Goal: Transaction & Acquisition: Purchase product/service

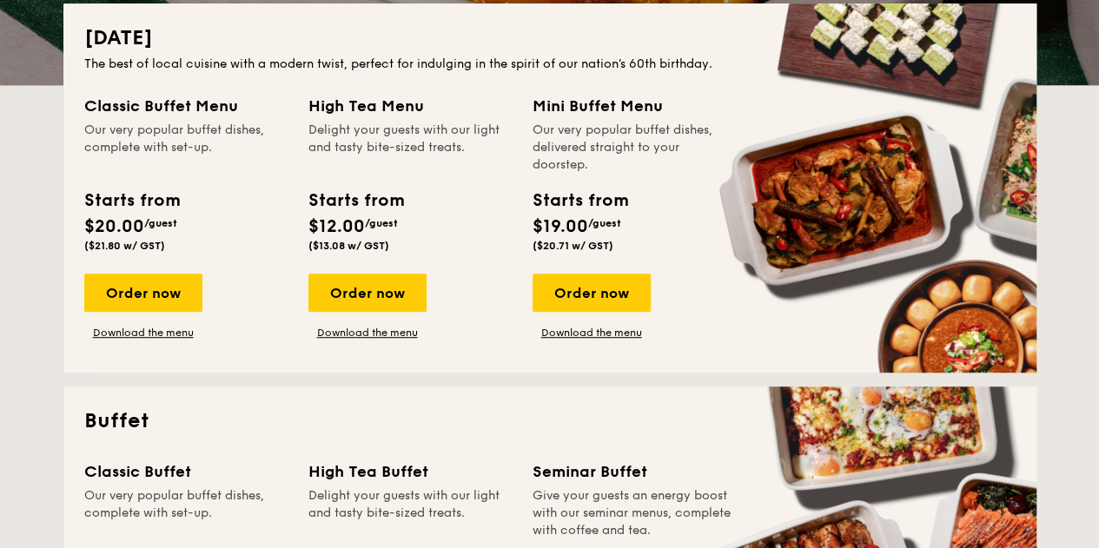
scroll to position [608, 0]
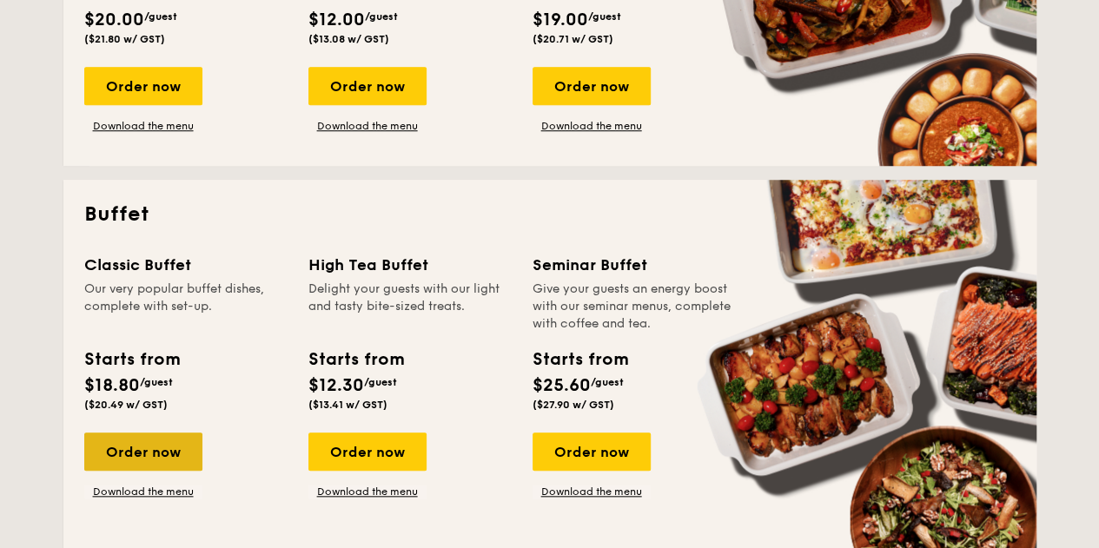
click at [167, 460] on div "Order now" at bounding box center [143, 452] width 118 height 38
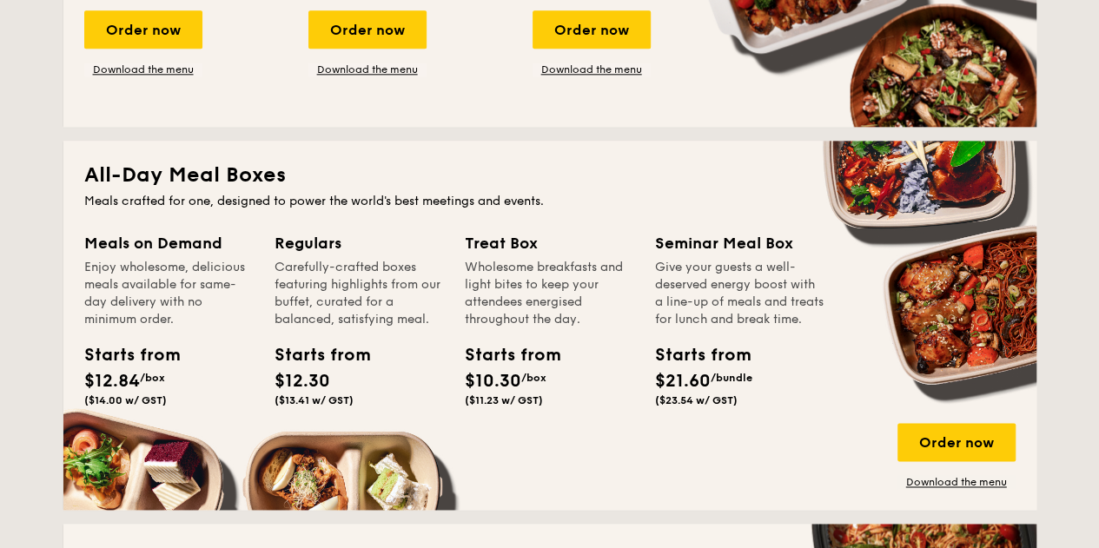
scroll to position [596, 0]
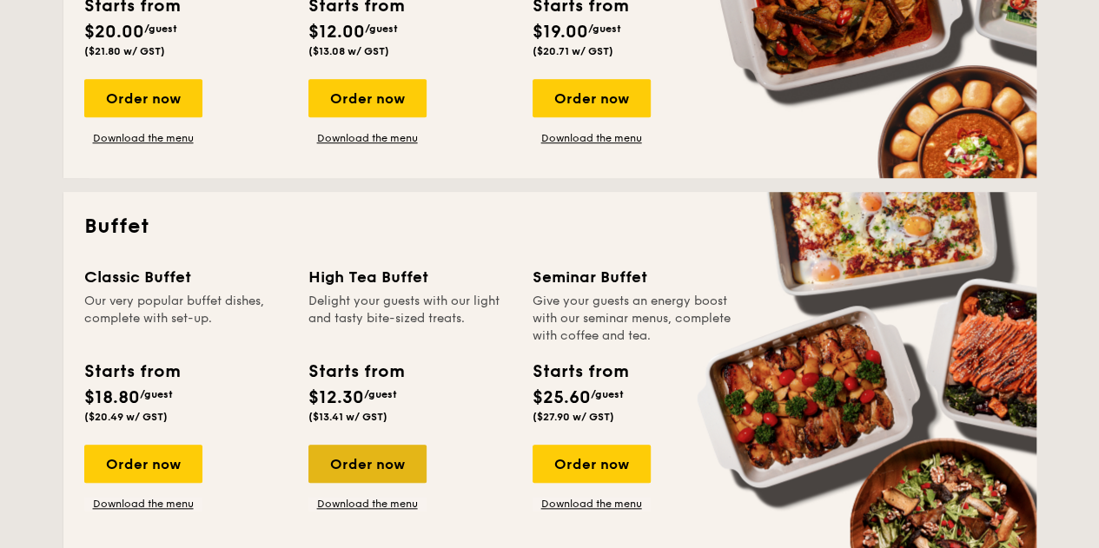
click at [382, 456] on div "Order now" at bounding box center [367, 464] width 118 height 38
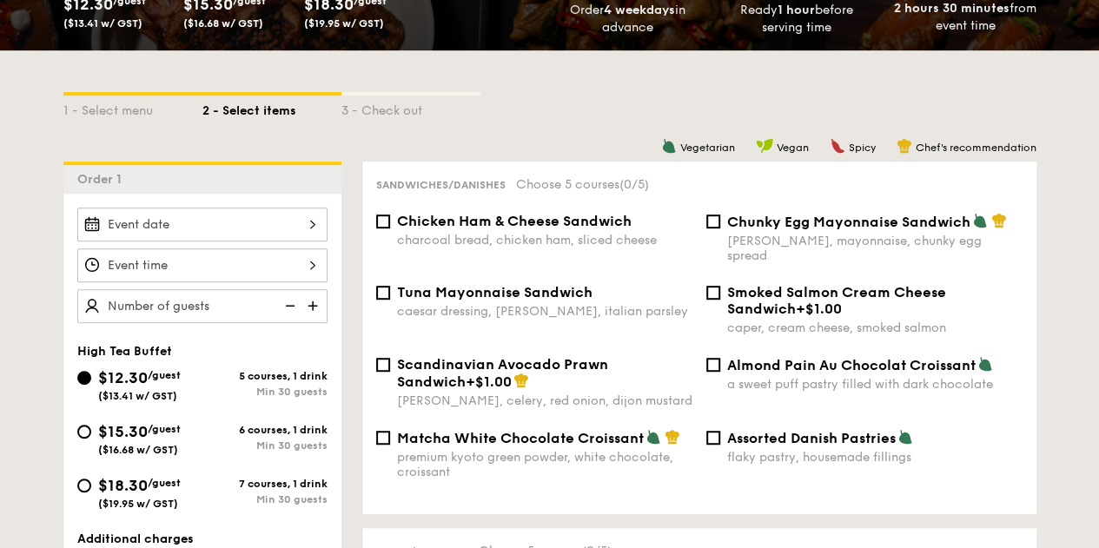
scroll to position [347, 0]
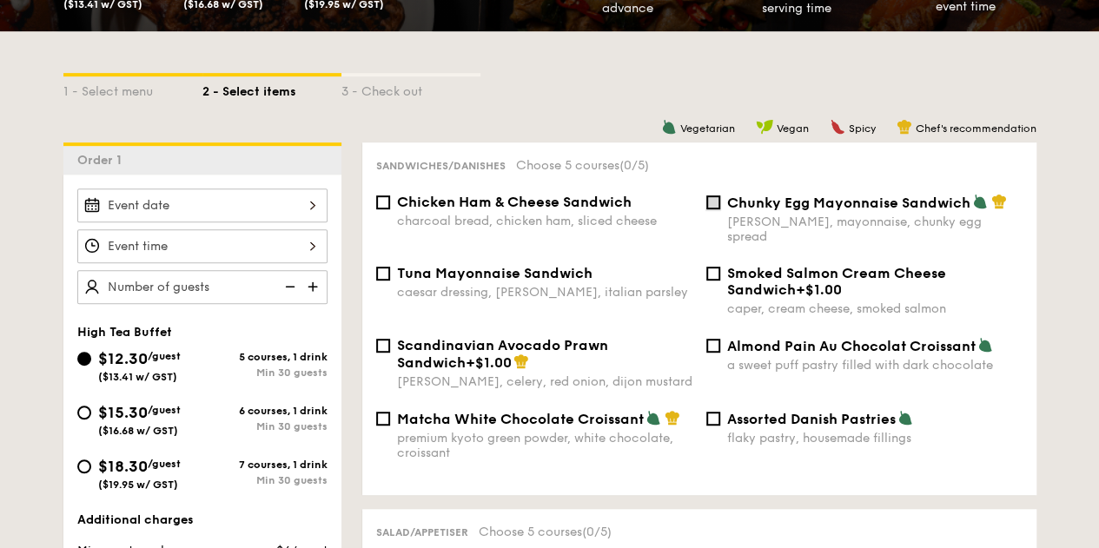
click at [710, 205] on input "Chunky Egg Mayonnaise Sandwich dijon mustard, mayonnaise, chunky egg spread" at bounding box center [713, 202] width 14 height 14
checkbox input "true"
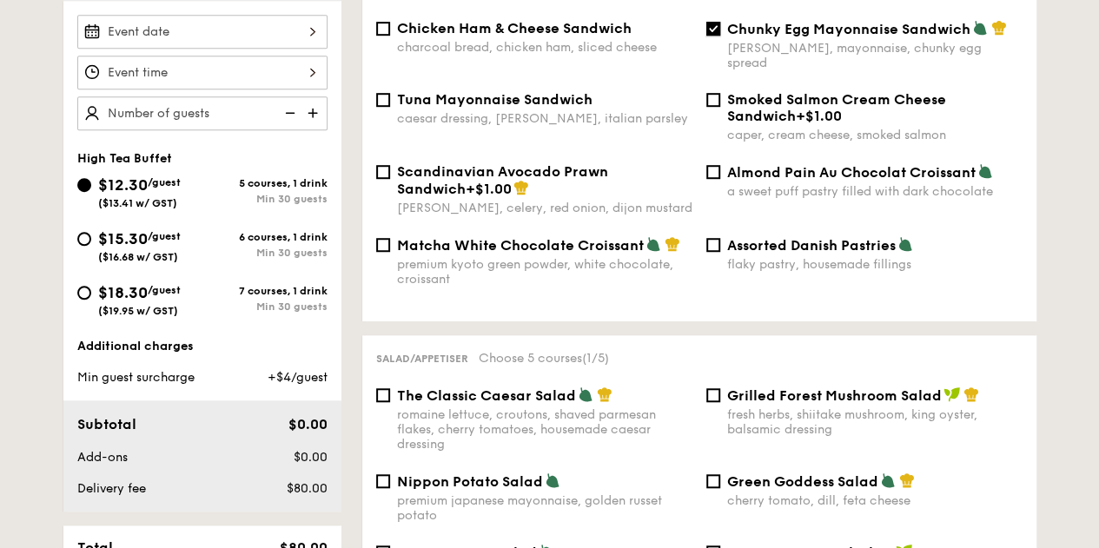
scroll to position [608, 0]
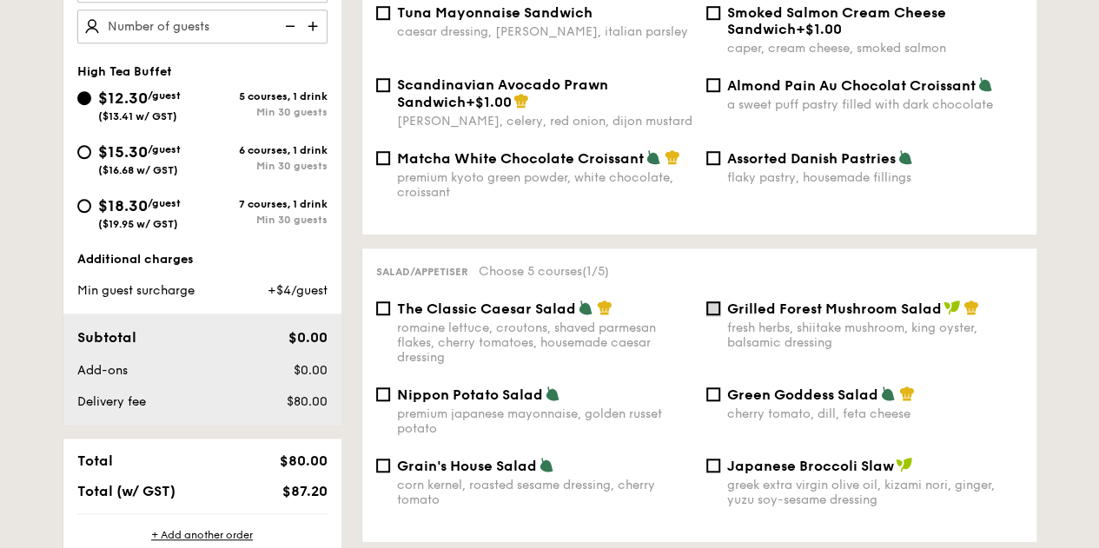
click at [718, 301] on input "Grilled Forest Mushroom Salad fresh herbs, shiitake mushroom, king oyster, bals…" at bounding box center [713, 308] width 14 height 14
checkbox input "true"
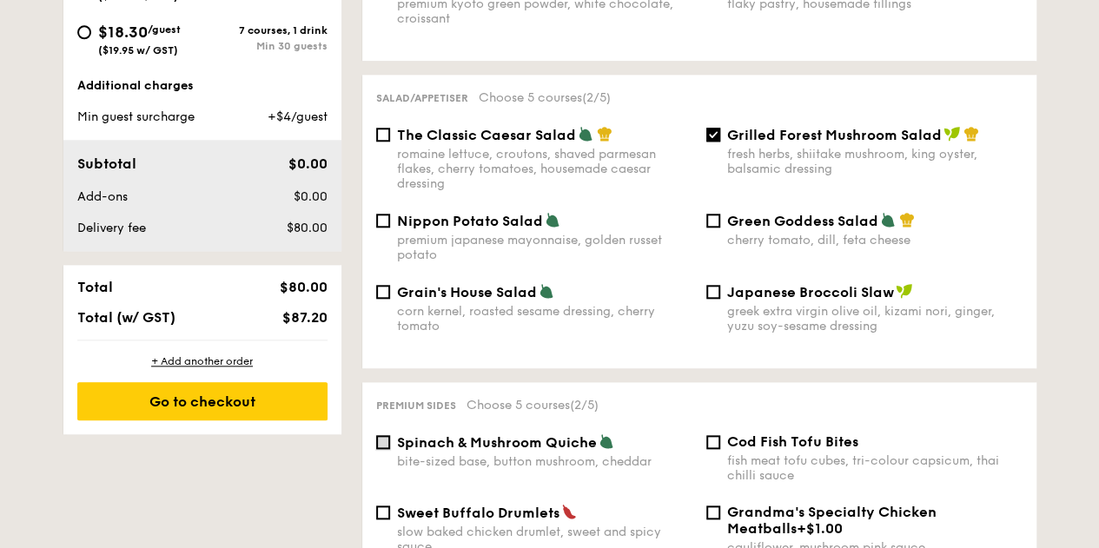
click at [388, 435] on input "Spinach & Mushroom Quiche bite-sized base, button mushroom, cheddar" at bounding box center [383, 442] width 14 height 14
checkbox input "true"
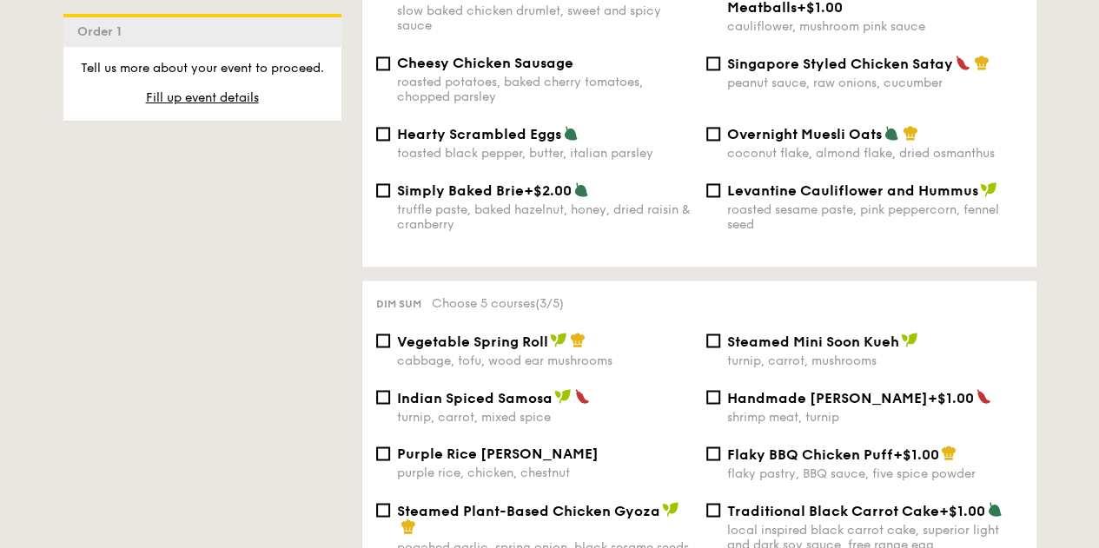
scroll to position [1390, 0]
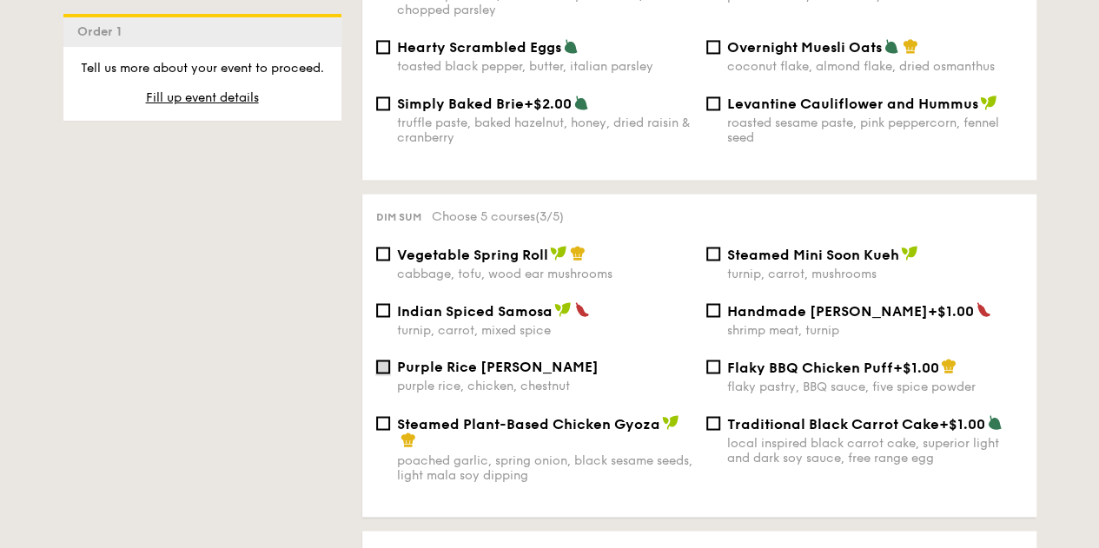
click at [386, 366] on input "Purple Rice Loh Mai Kai purple rice, chicken, chestnut" at bounding box center [383, 367] width 14 height 14
checkbox input "true"
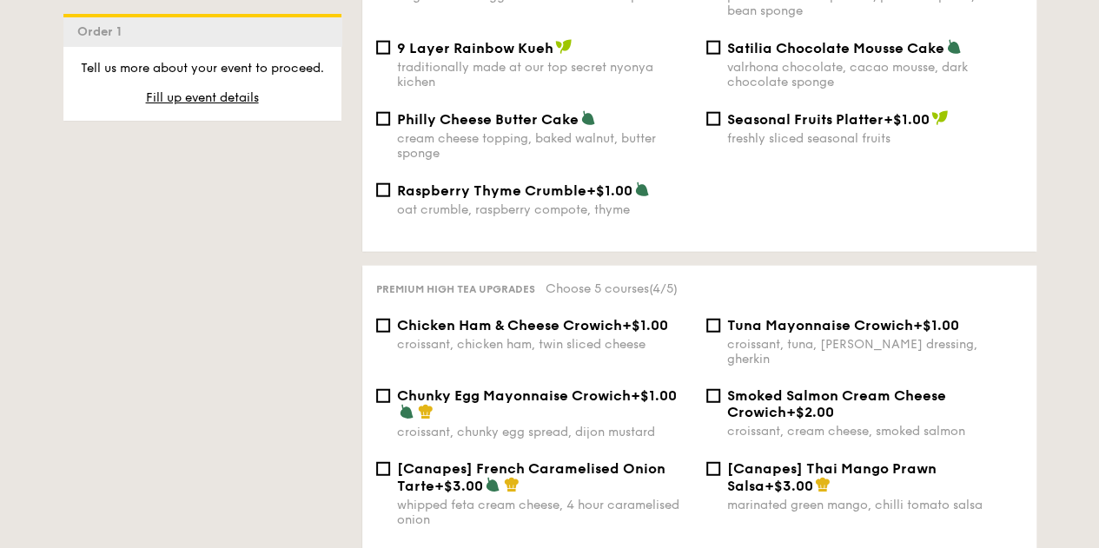
scroll to position [1911, 0]
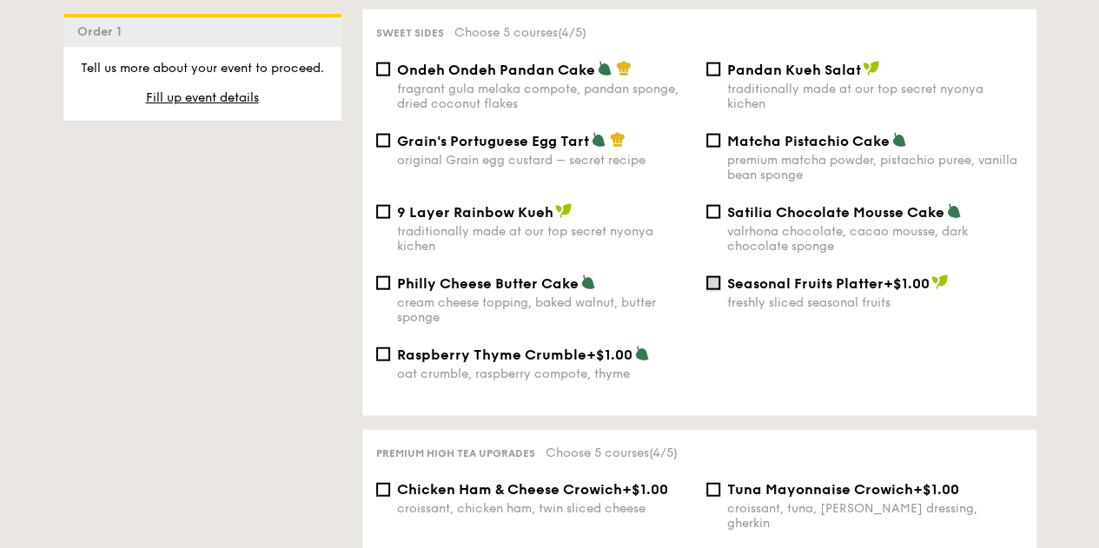
click at [718, 281] on input "Seasonal Fruits Platter +$1.00 freshly sliced seasonal fruits" at bounding box center [713, 283] width 14 height 14
checkbox input "true"
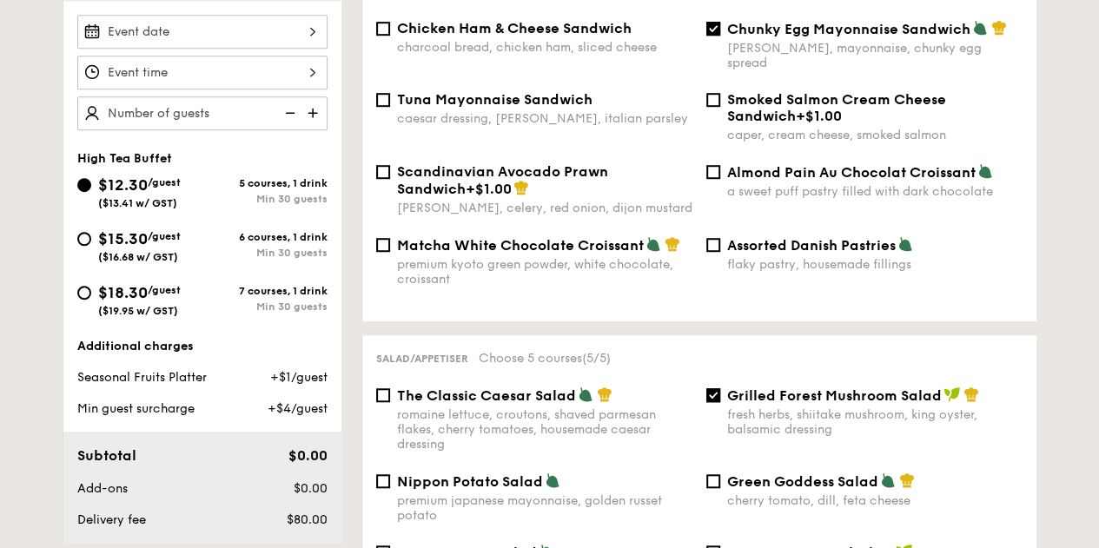
scroll to position [434, 0]
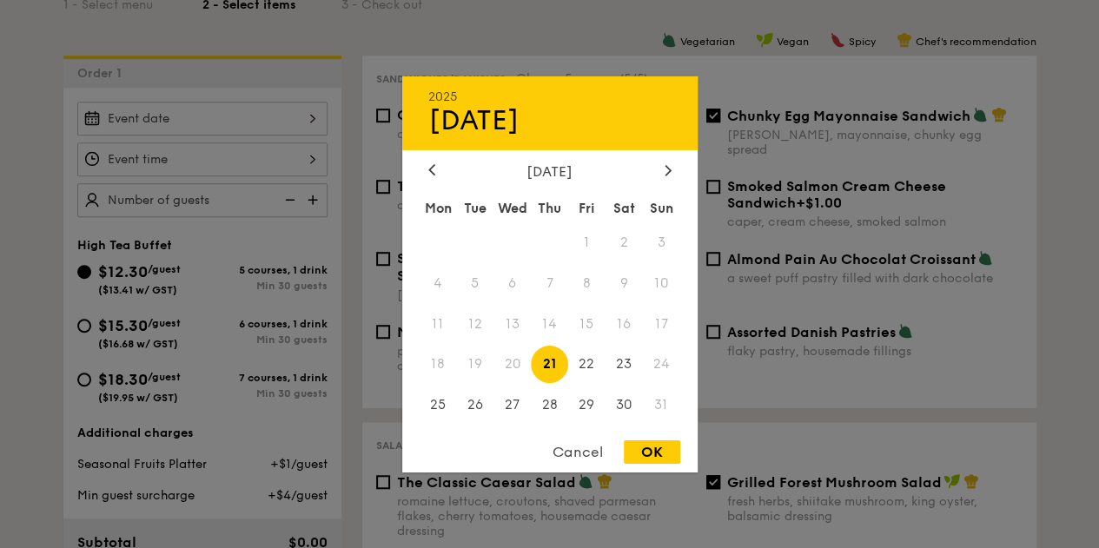
click at [308, 121] on div "2025 Aug 21 August 2025 Mon Tue Wed Thu Fri Sat Sun 1 2 3 4 5 6 7 8 9 10 11 12 …" at bounding box center [202, 119] width 250 height 34
click at [667, 168] on icon at bounding box center [668, 169] width 7 height 11
click at [592, 319] on span "19" at bounding box center [586, 323] width 37 height 37
click at [645, 463] on div "OK" at bounding box center [652, 451] width 56 height 23
type input "Sep 19, 2025"
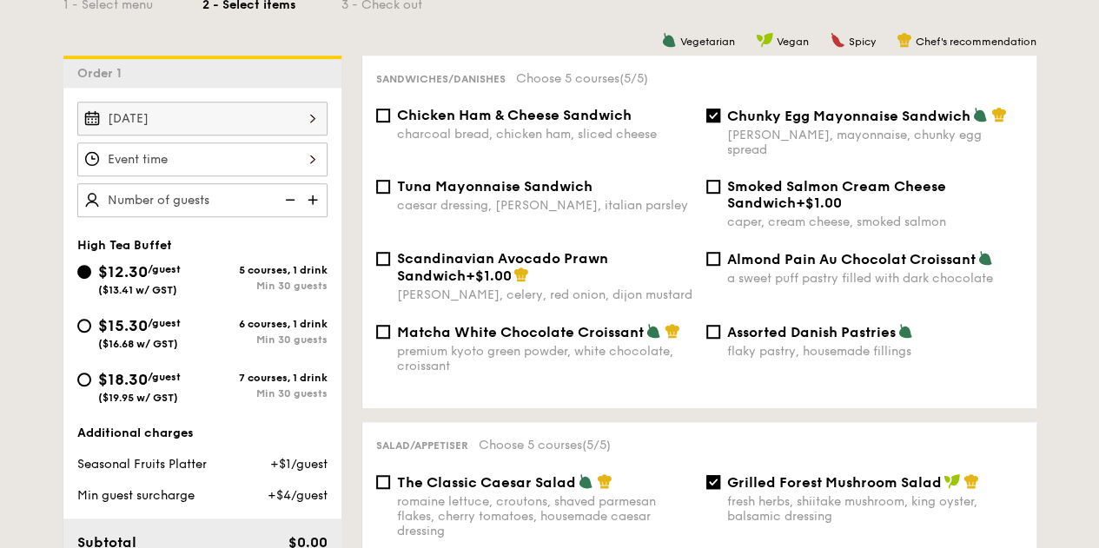
click at [304, 156] on div at bounding box center [202, 159] width 250 height 34
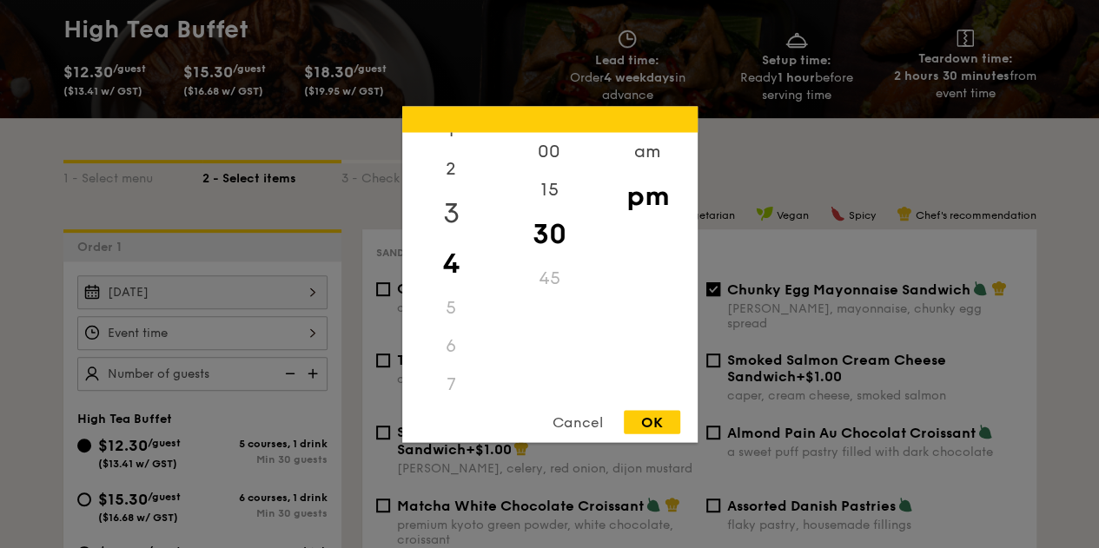
scroll to position [87, 0]
click at [662, 161] on div "am" at bounding box center [648, 157] width 98 height 50
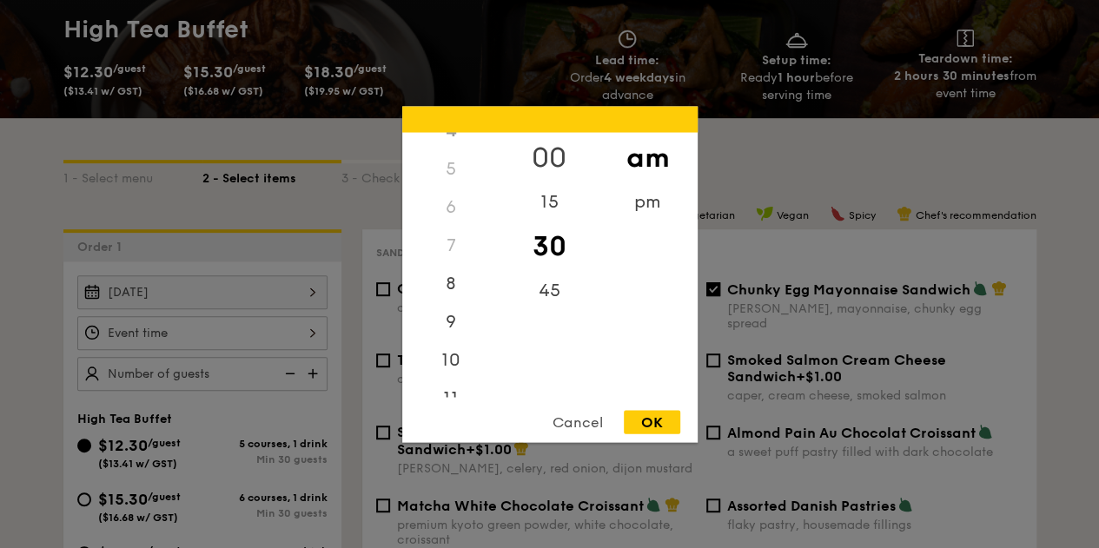
click at [551, 158] on div "00" at bounding box center [549, 157] width 98 height 50
click at [638, 414] on div "OK" at bounding box center [652, 421] width 56 height 23
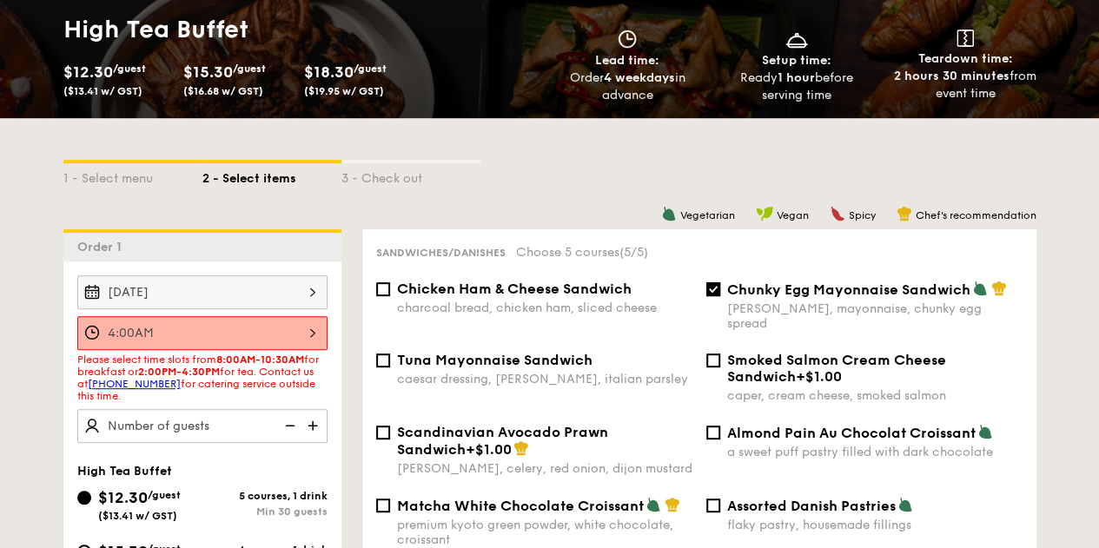
click at [317, 340] on div "4:00AM" at bounding box center [202, 333] width 250 height 34
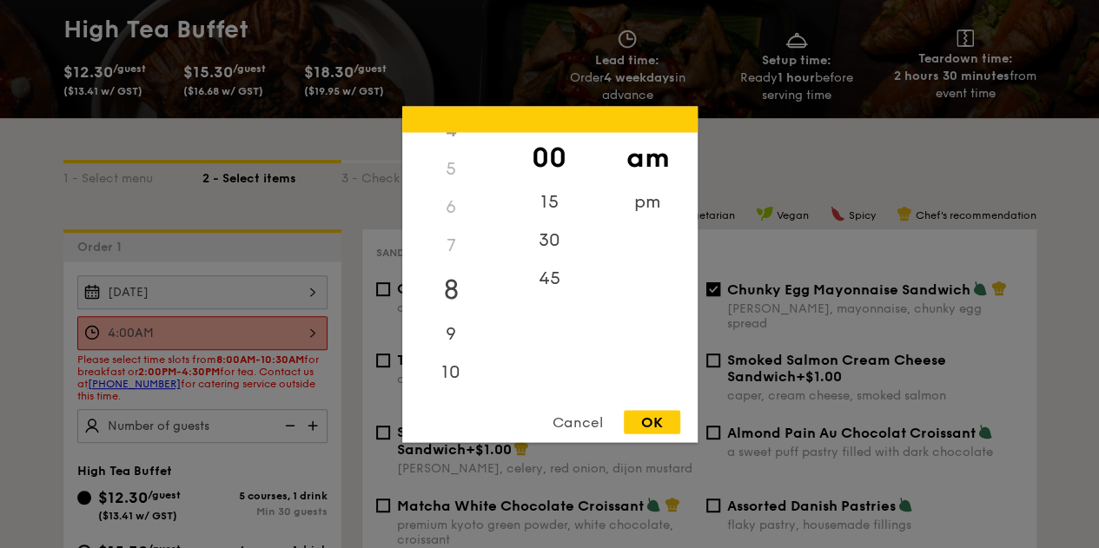
click at [450, 286] on div "8" at bounding box center [451, 289] width 98 height 50
click at [645, 420] on div "OK" at bounding box center [652, 421] width 56 height 23
type input "8:00AM"
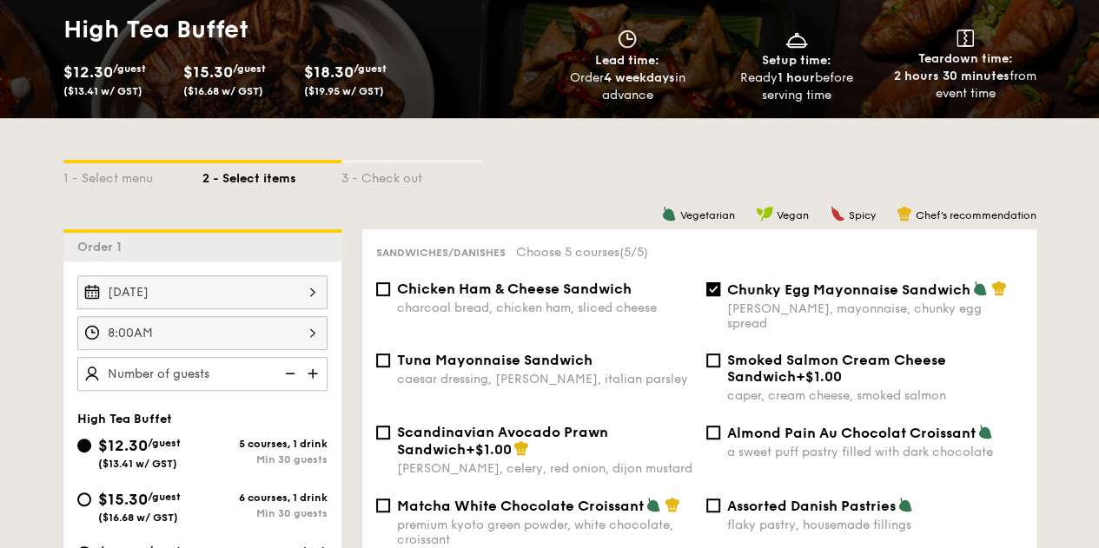
click at [312, 374] on img at bounding box center [314, 373] width 26 height 33
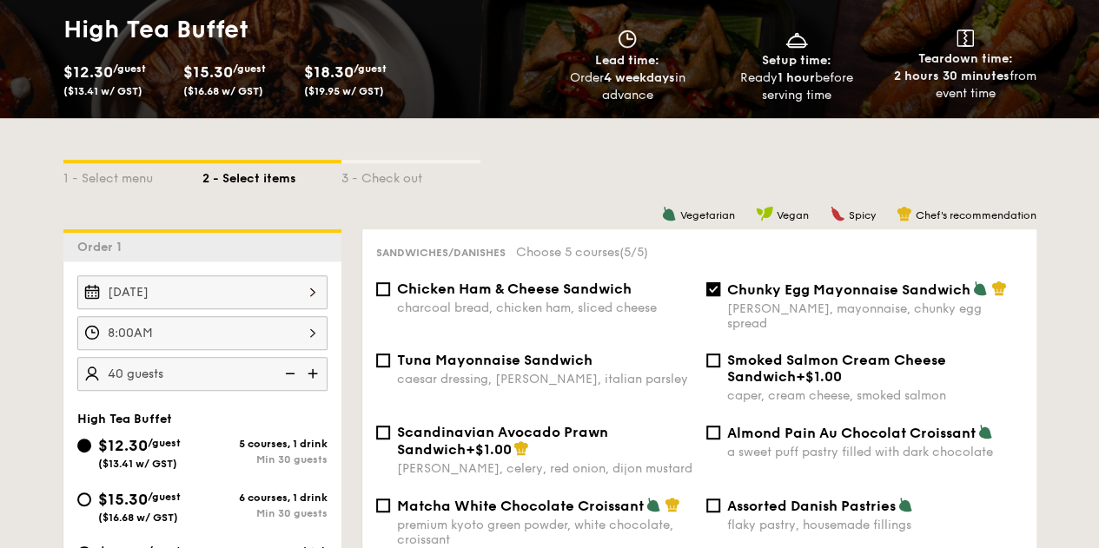
click at [312, 374] on img at bounding box center [314, 373] width 26 height 33
type input "45 guests"
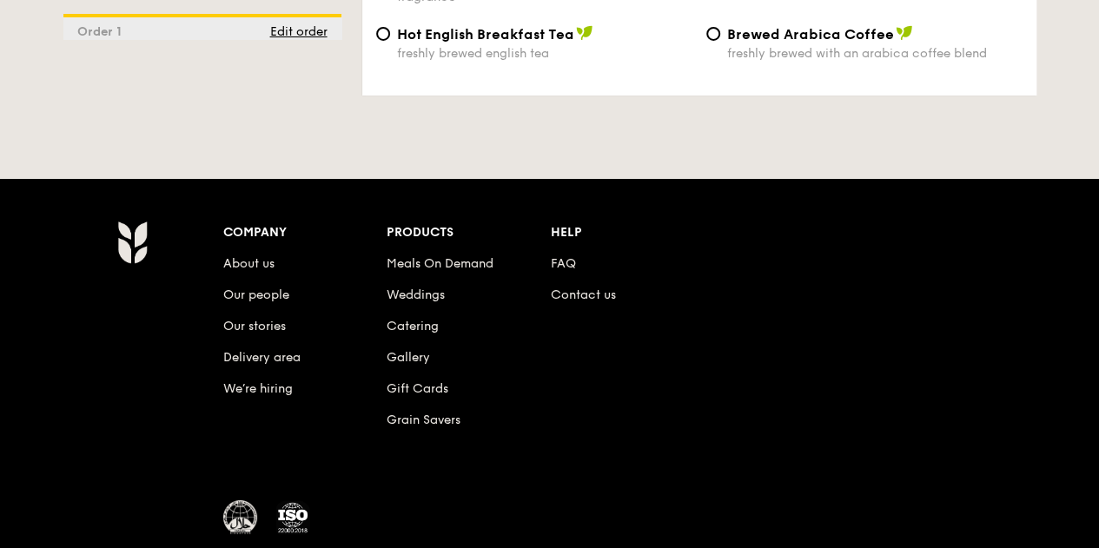
scroll to position [3249, 0]
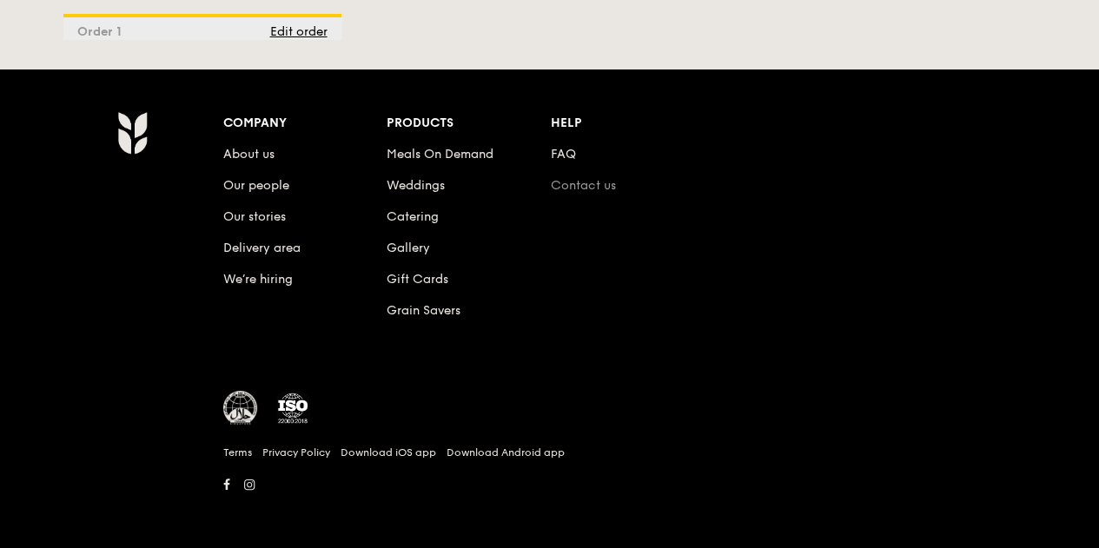
click at [585, 182] on link "Contact us" at bounding box center [583, 185] width 65 height 15
click at [584, 180] on link "Contact us" at bounding box center [583, 185] width 65 height 15
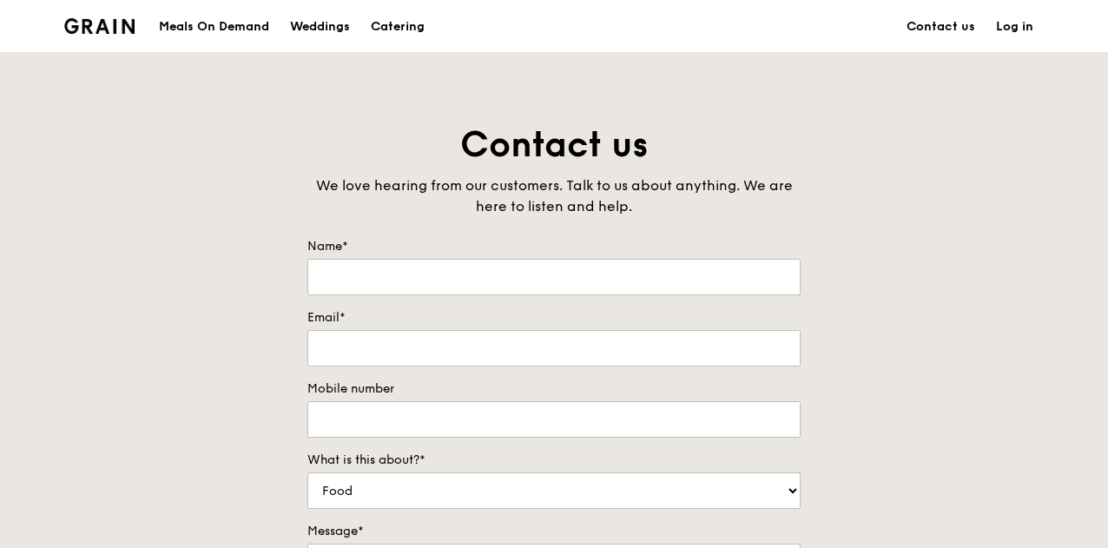
click at [119, 25] on img at bounding box center [99, 26] width 70 height 16
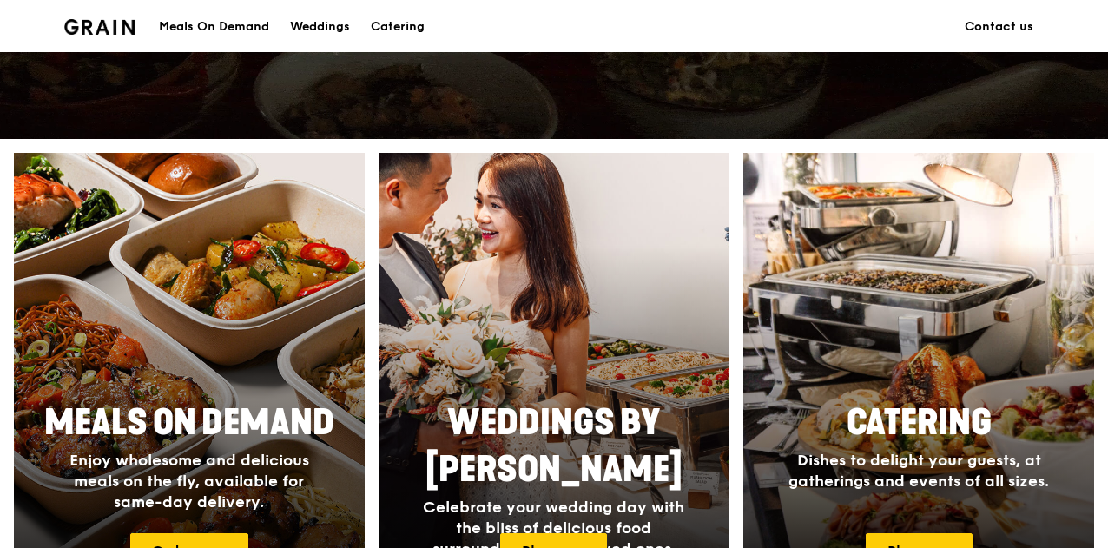
scroll to position [608, 0]
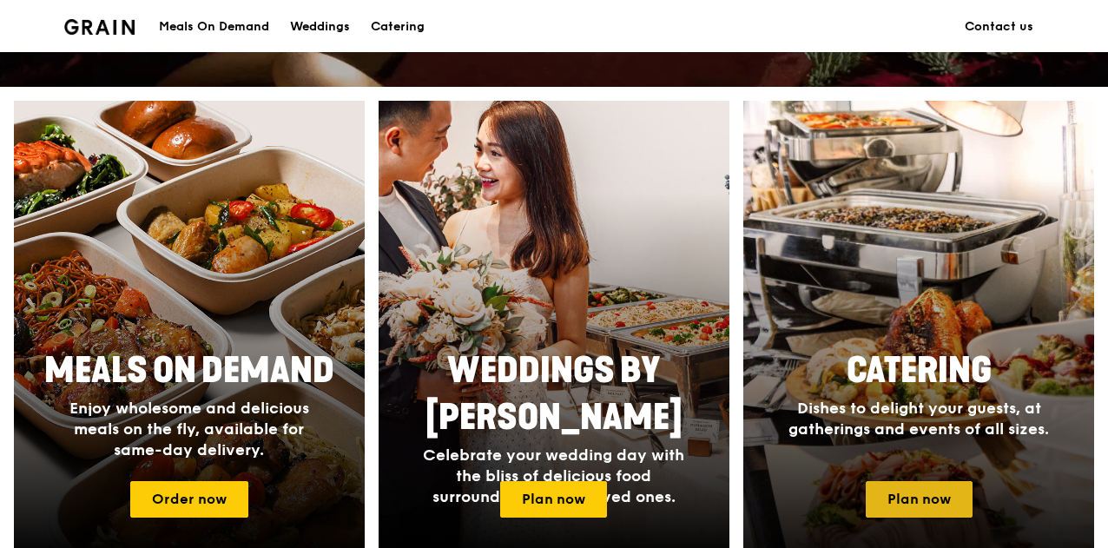
click at [938, 493] on link "Plan now" at bounding box center [919, 499] width 107 height 36
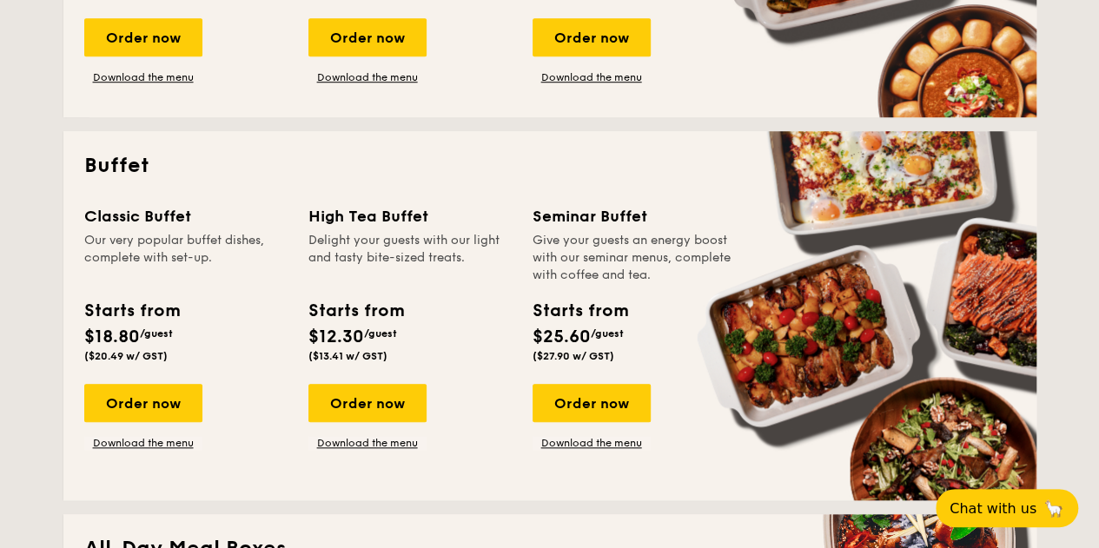
scroll to position [782, 0]
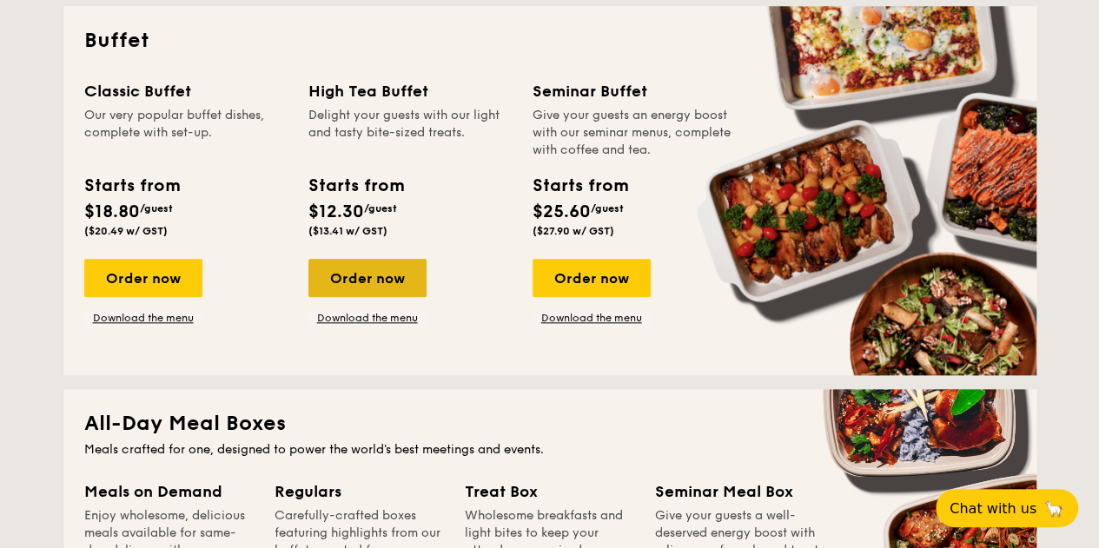
click at [338, 287] on div "Order now" at bounding box center [367, 278] width 118 height 38
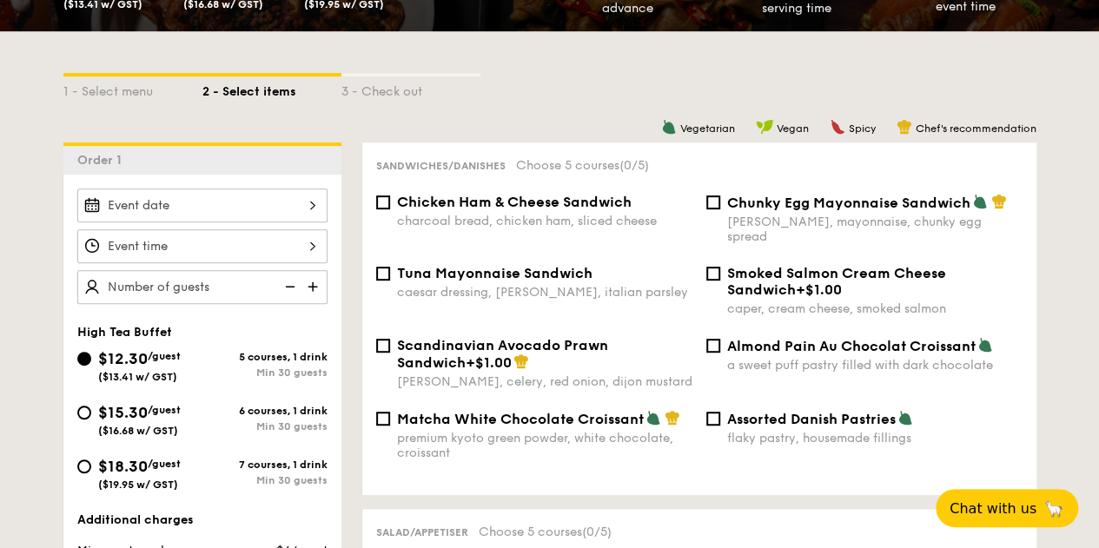
scroll to position [434, 0]
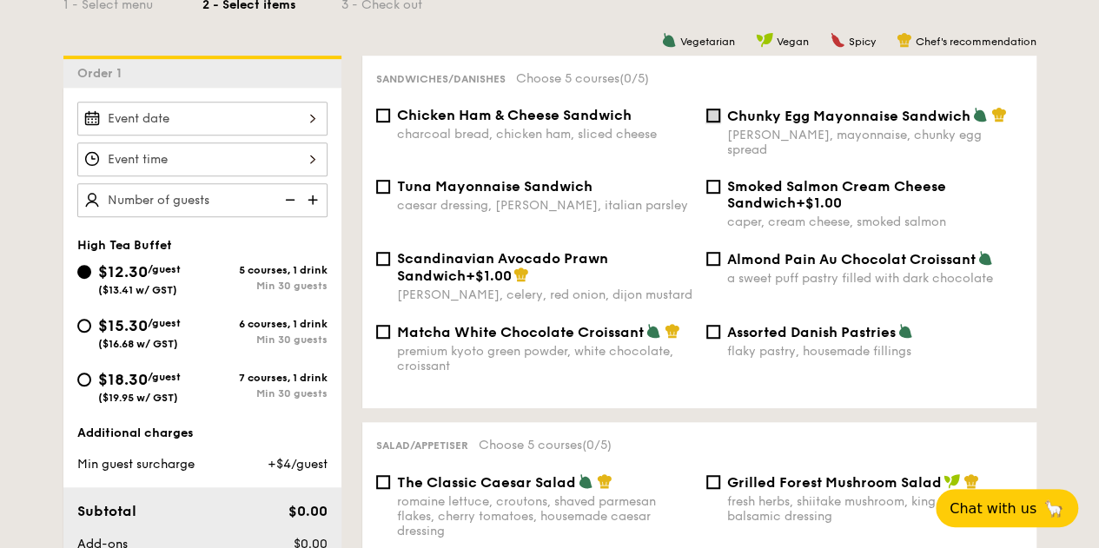
click at [710, 122] on input "Chunky Egg Mayonnaise Sandwich dijon mustard, mayonnaise, chunky egg spread" at bounding box center [713, 116] width 14 height 14
checkbox input "true"
drag, startPoint x: 731, startPoint y: 116, endPoint x: 966, endPoint y: 116, distance: 235.4
click at [966, 116] on span "Chunky Egg Mayonnaise Sandwich" at bounding box center [848, 116] width 243 height 17
copy span "Chunky Egg Mayonnaise Sandwich"
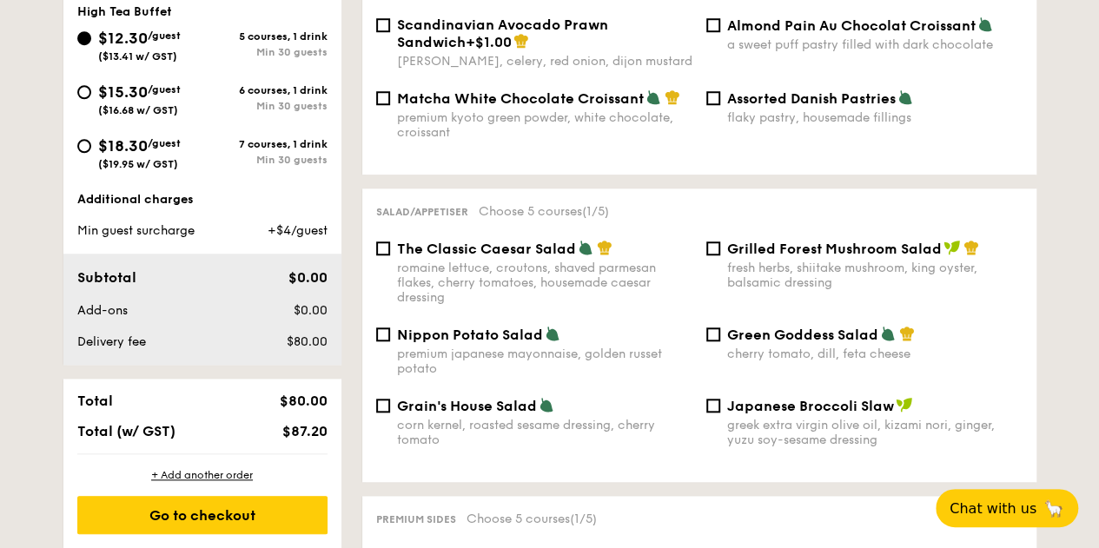
scroll to position [695, 0]
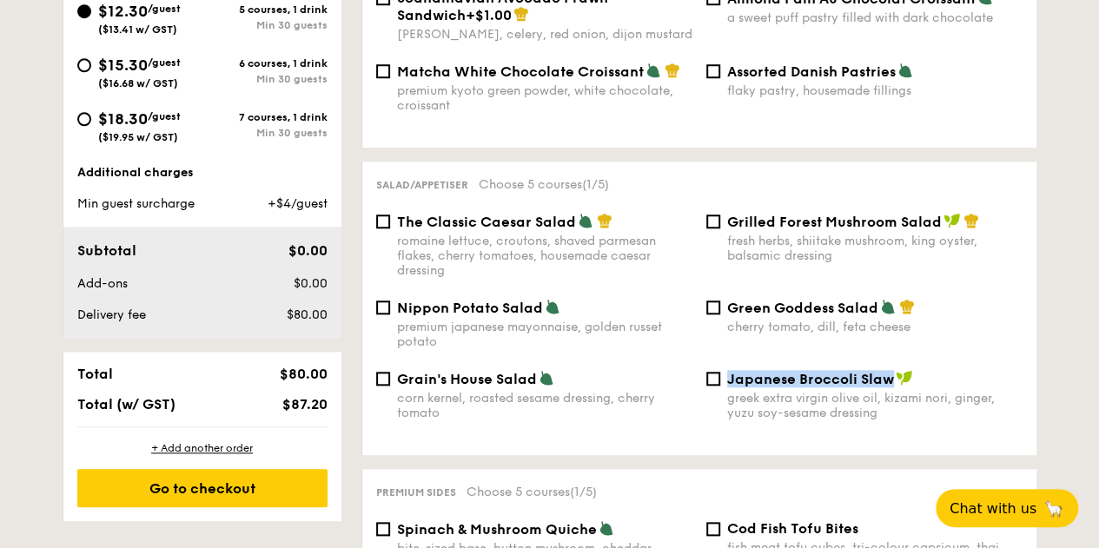
drag, startPoint x: 729, startPoint y: 371, endPoint x: 886, endPoint y: 376, distance: 157.3
click at [886, 376] on span "Japanese Broccoli Slaw" at bounding box center [810, 379] width 167 height 17
copy span "Japanese Broccoli Slaw"
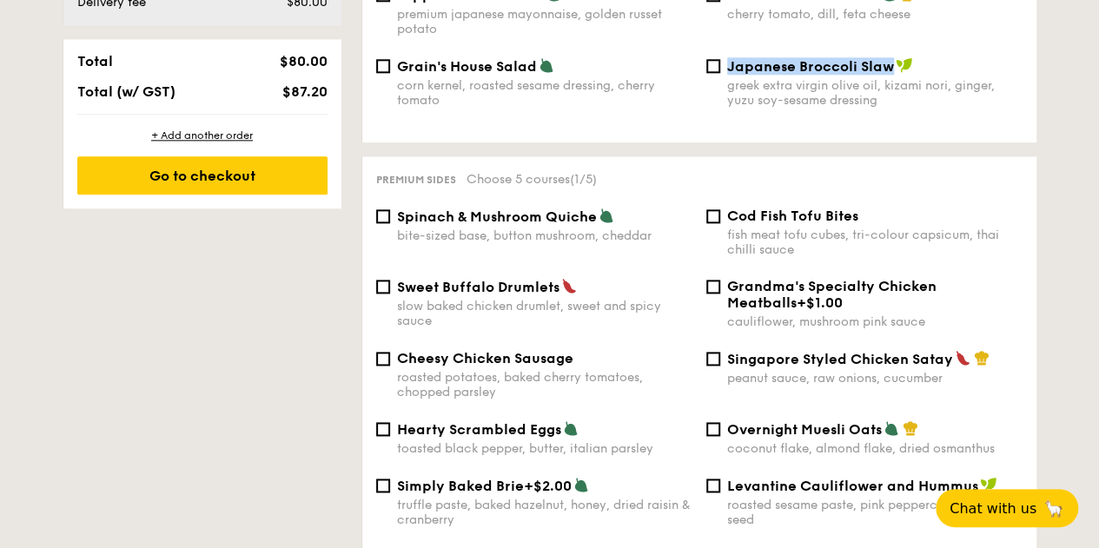
scroll to position [1042, 0]
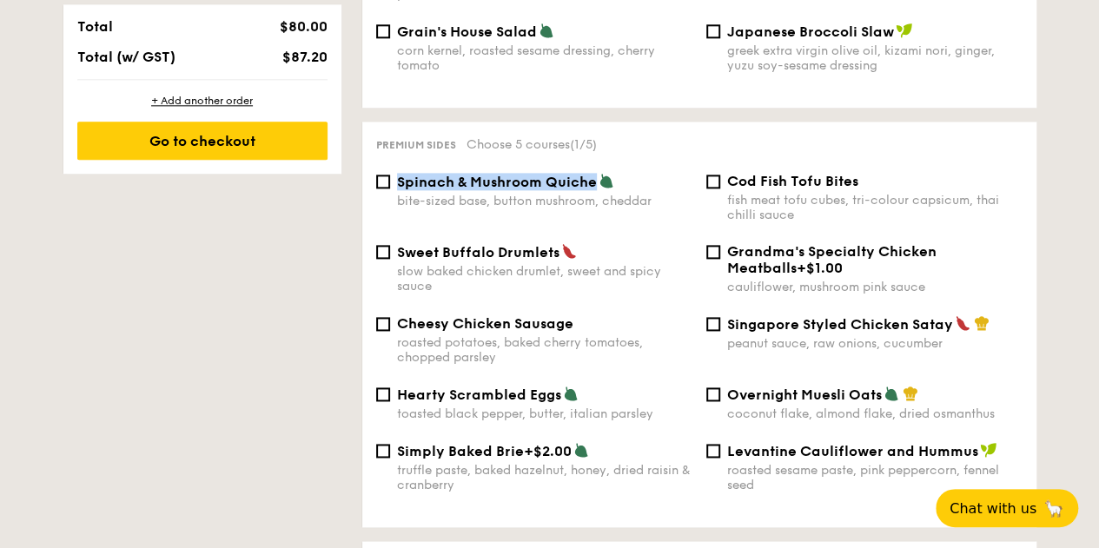
drag, startPoint x: 594, startPoint y: 175, endPoint x: 400, endPoint y: 175, distance: 194.6
click at [400, 175] on span "Spinach & Mushroom Quiche" at bounding box center [497, 182] width 200 height 17
copy span "Spinach & Mushroom Quiche"
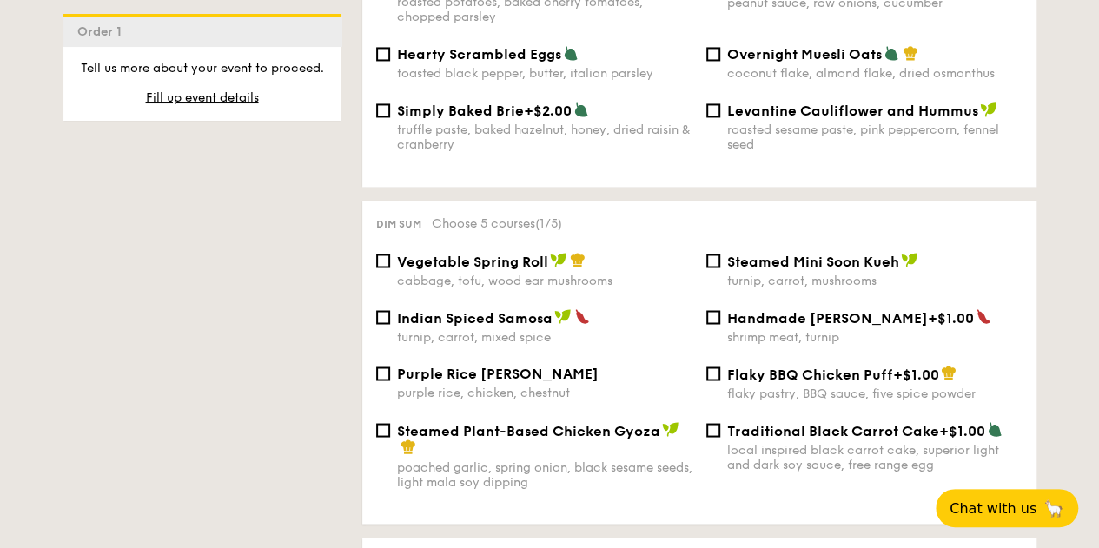
scroll to position [1390, 0]
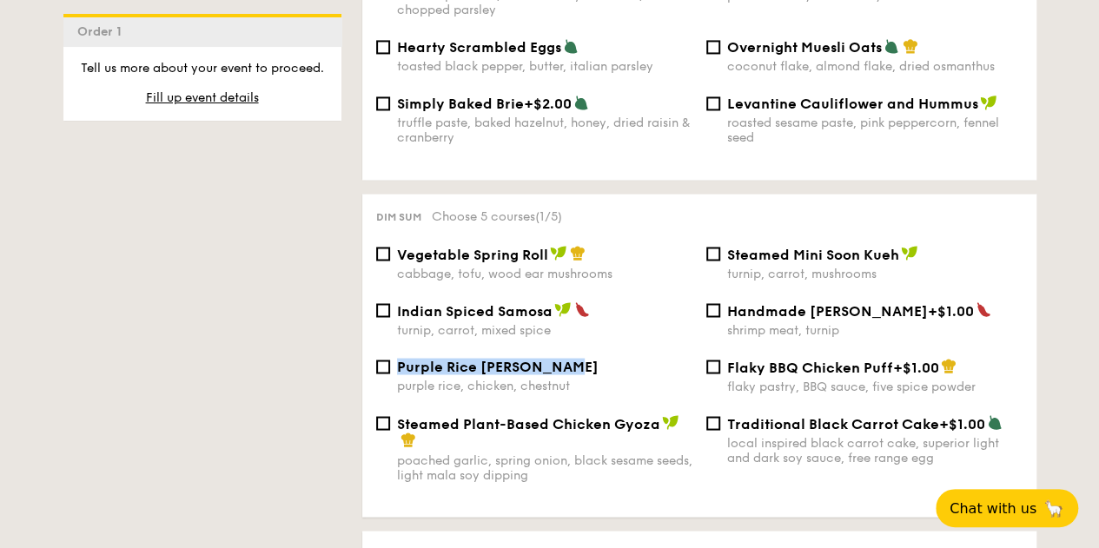
drag, startPoint x: 573, startPoint y: 367, endPoint x: 400, endPoint y: 363, distance: 173.8
click at [400, 363] on div "Purple Rice Loh Mai Kai" at bounding box center [544, 366] width 295 height 17
copy span "Purple Rice Loh Mai Kai"
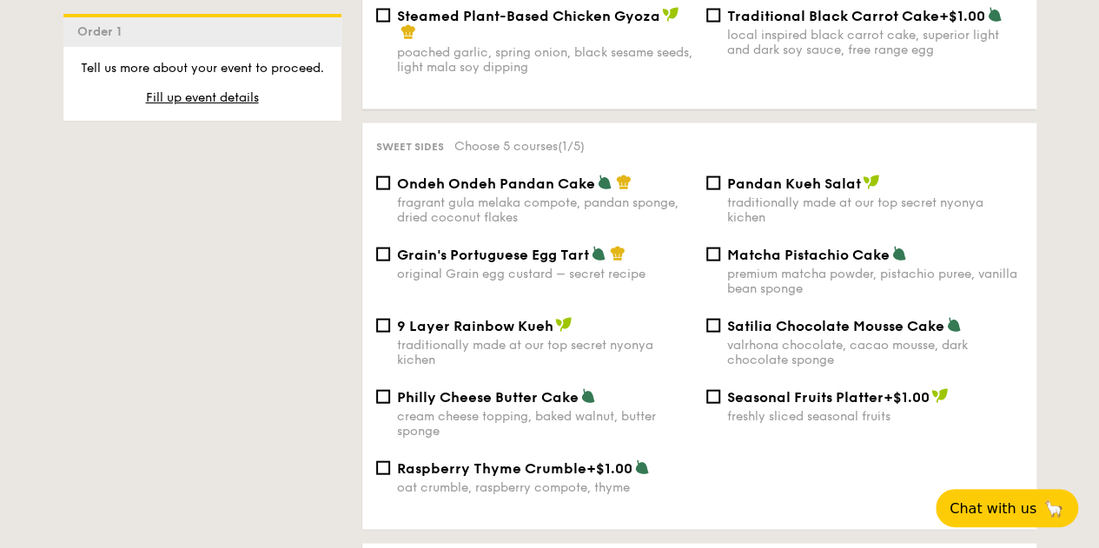
scroll to position [1824, 0]
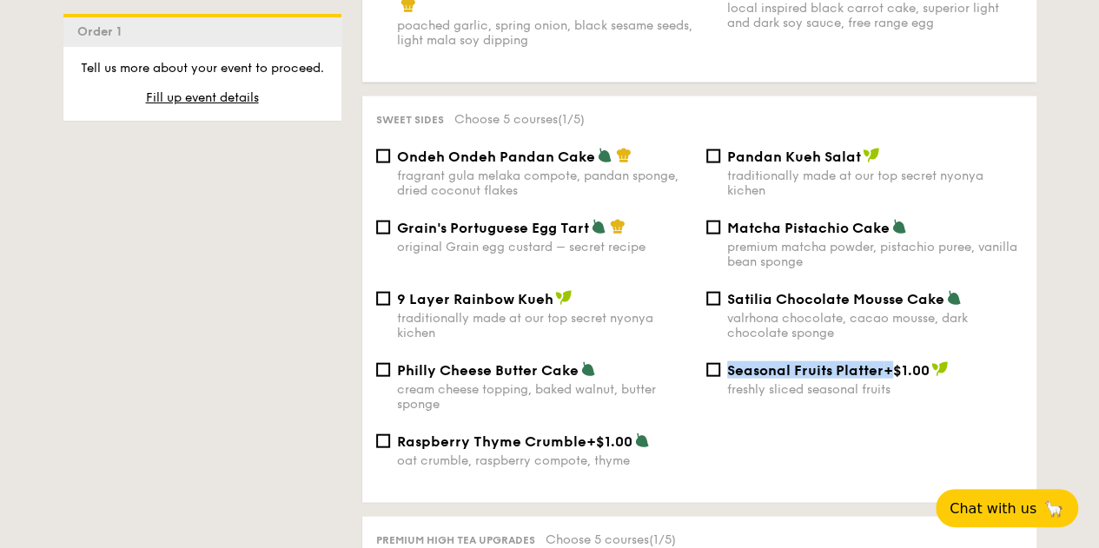
drag, startPoint x: 727, startPoint y: 371, endPoint x: 884, endPoint y: 374, distance: 157.3
click at [884, 374] on div "Seasonal Fruits Platter +$1.00" at bounding box center [874, 369] width 295 height 17
copy div "Seasonal Fruits Platter"
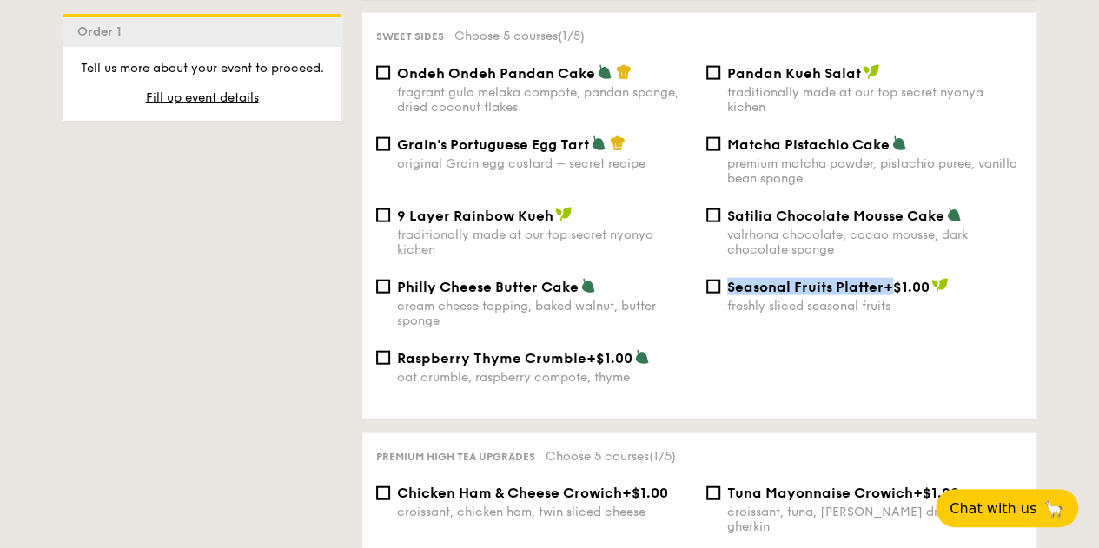
scroll to position [1650, 0]
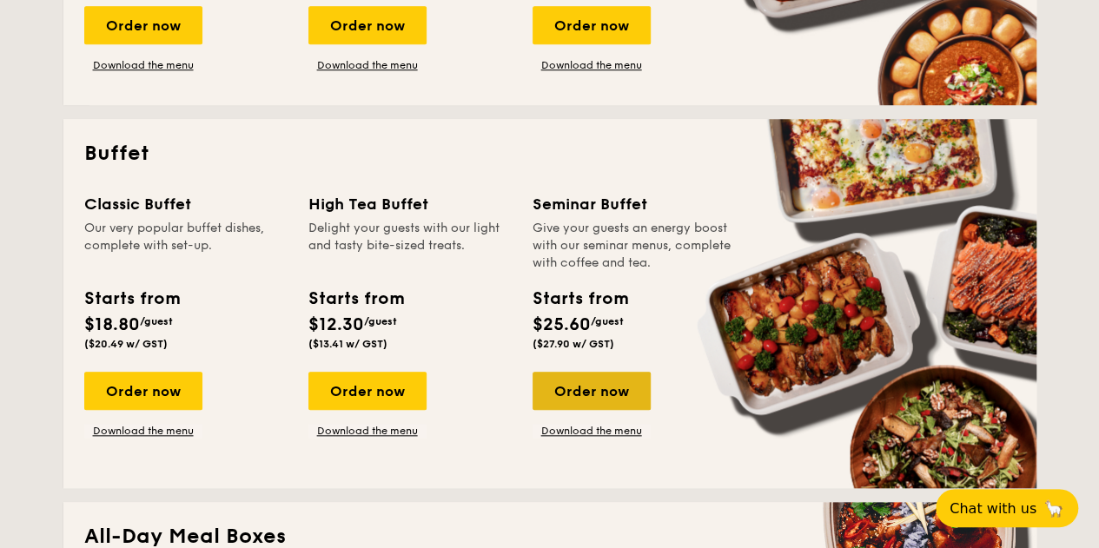
scroll to position [683, 0]
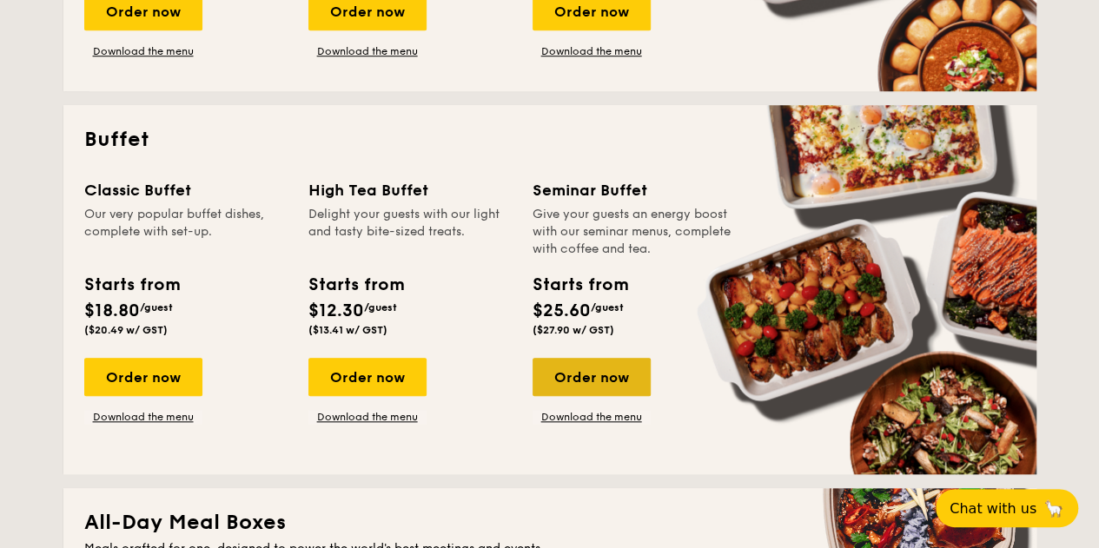
click at [600, 381] on div "Order now" at bounding box center [592, 377] width 118 height 38
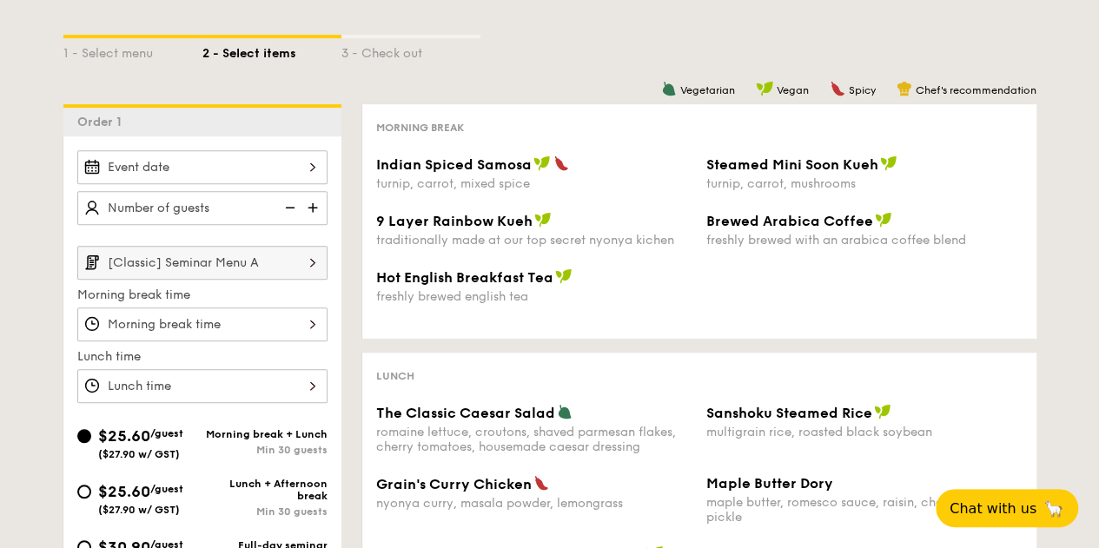
scroll to position [347, 0]
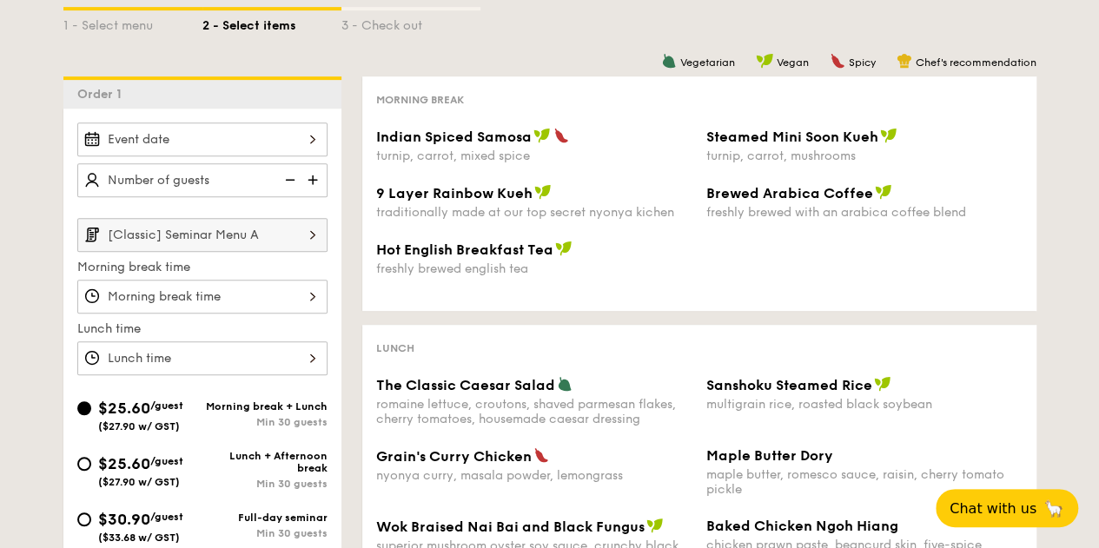
click at [303, 241] on img at bounding box center [313, 234] width 30 height 33
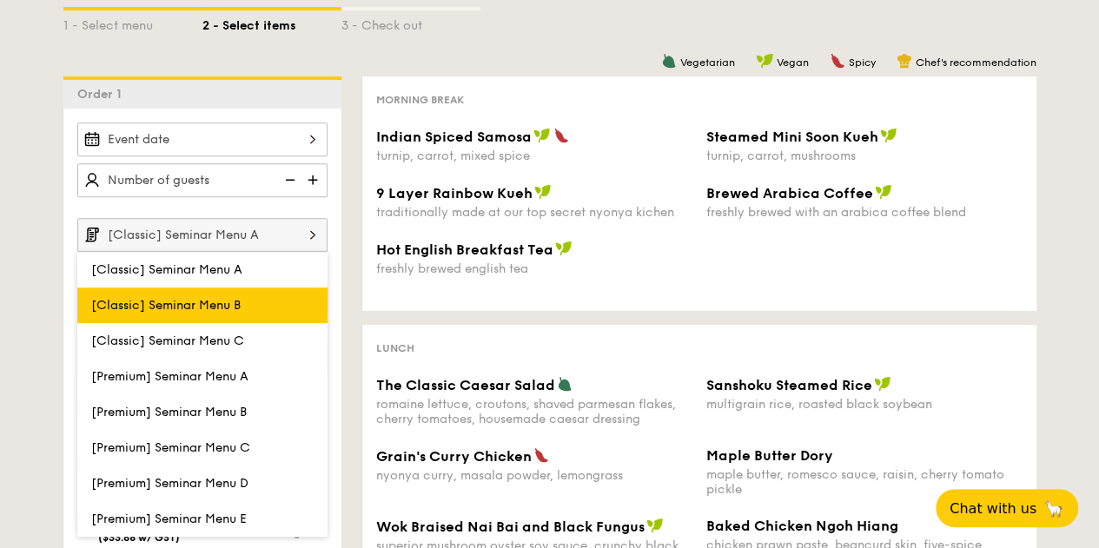
click at [276, 300] on label "[Classic] Seminar Menu B" at bounding box center [202, 306] width 250 height 36
click at [0, 0] on input "[Classic] Seminar Menu B" at bounding box center [0, 0] width 0 height 0
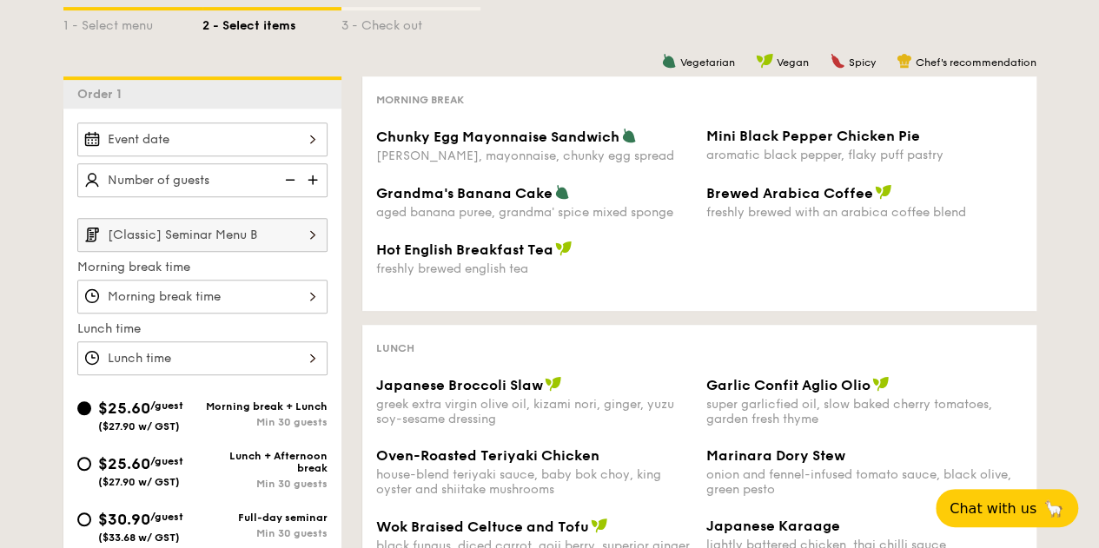
click at [279, 240] on input "[Classic] Seminar Menu B" at bounding box center [202, 235] width 250 height 34
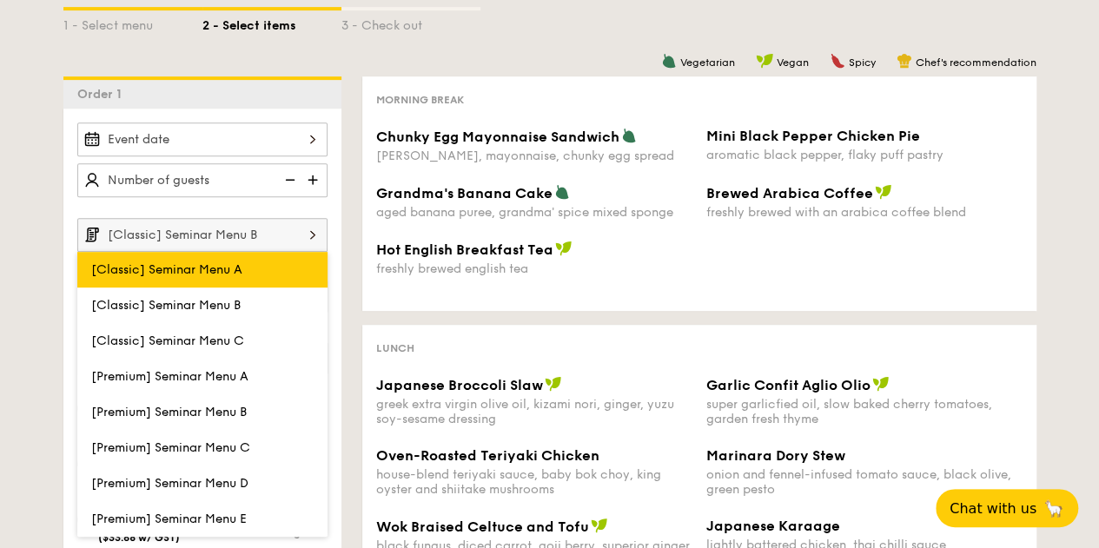
click at [269, 268] on label "[Classic] Seminar Menu A" at bounding box center [202, 270] width 250 height 36
click at [0, 0] on input "[Classic] Seminar Menu A" at bounding box center [0, 0] width 0 height 0
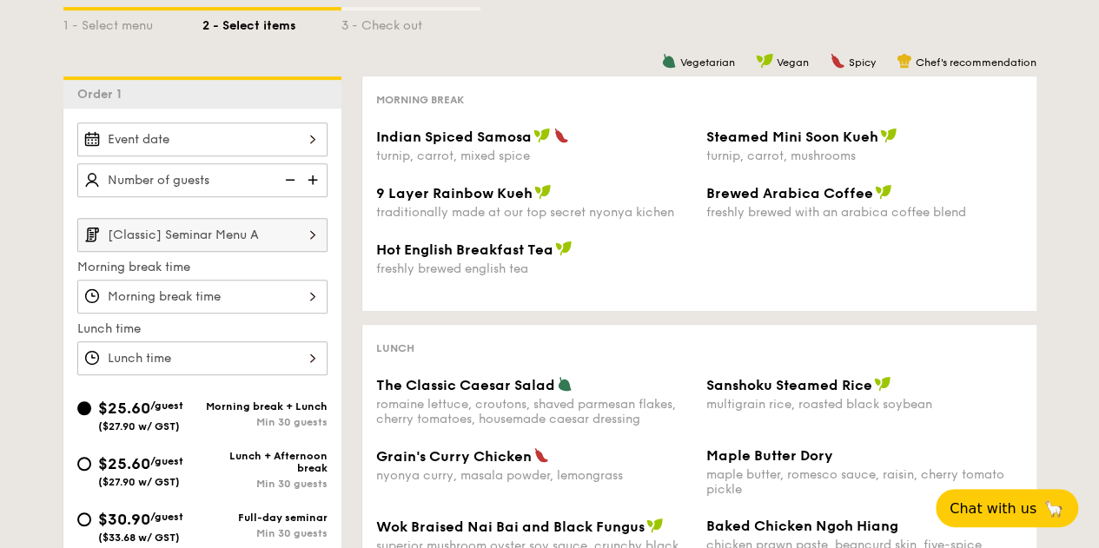
click at [273, 241] on input "[Classic] Seminar Menu A" at bounding box center [202, 235] width 250 height 34
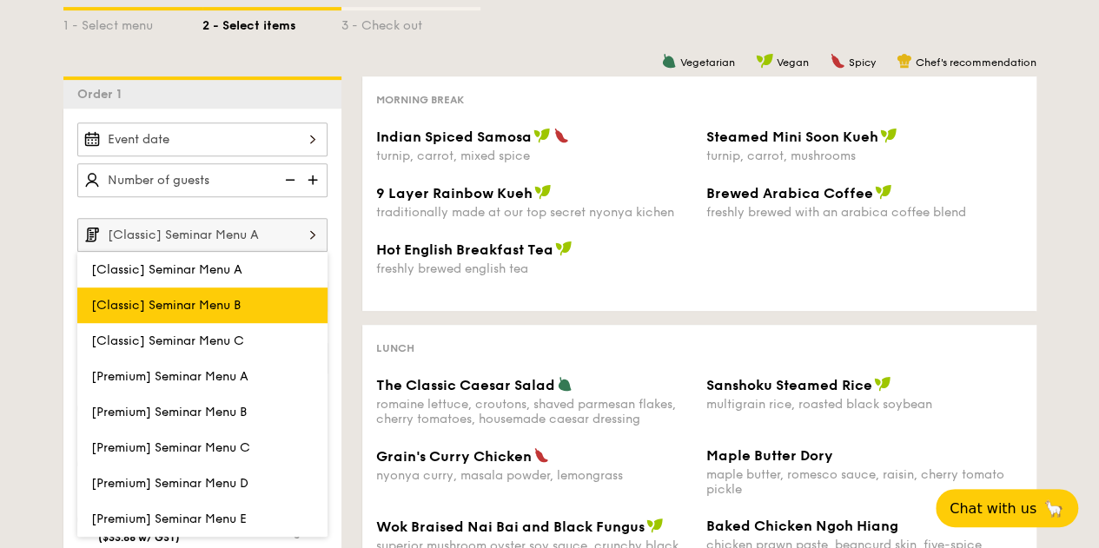
click at [264, 299] on label "[Classic] Seminar Menu B" at bounding box center [202, 306] width 250 height 36
click at [0, 0] on input "[Classic] Seminar Menu B" at bounding box center [0, 0] width 0 height 0
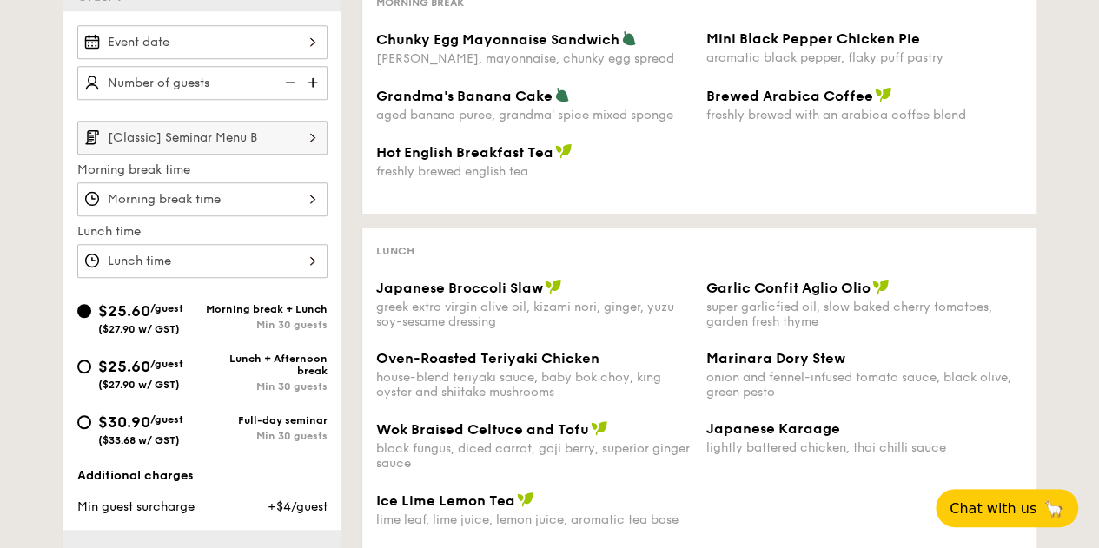
scroll to position [434, 0]
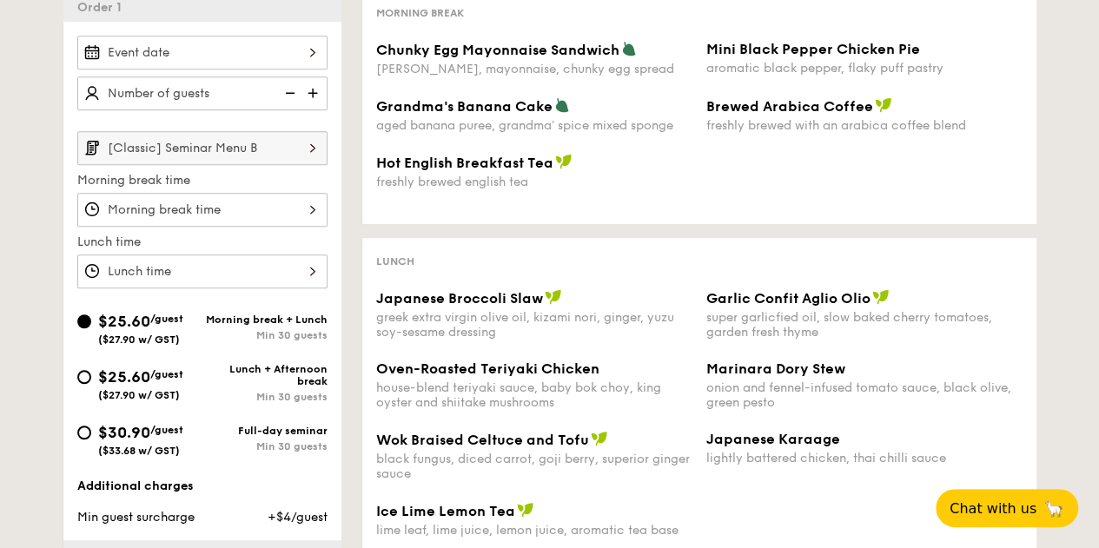
click at [292, 149] on input "[Classic] Seminar Menu B" at bounding box center [202, 148] width 250 height 34
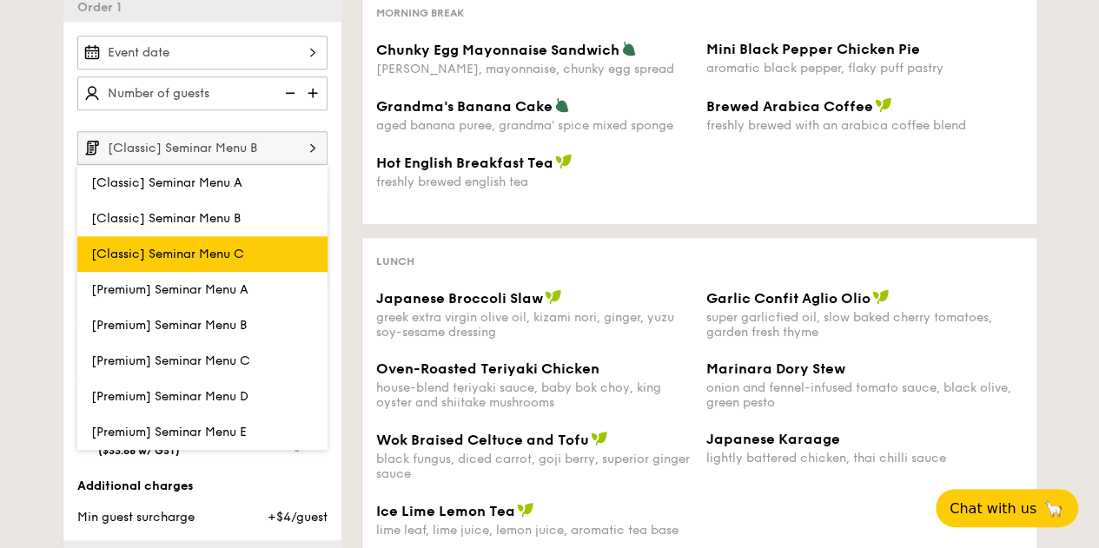
click at [259, 249] on label "[Classic] Seminar Menu C" at bounding box center [202, 254] width 250 height 36
click at [0, 0] on input "[Classic] Seminar Menu C" at bounding box center [0, 0] width 0 height 0
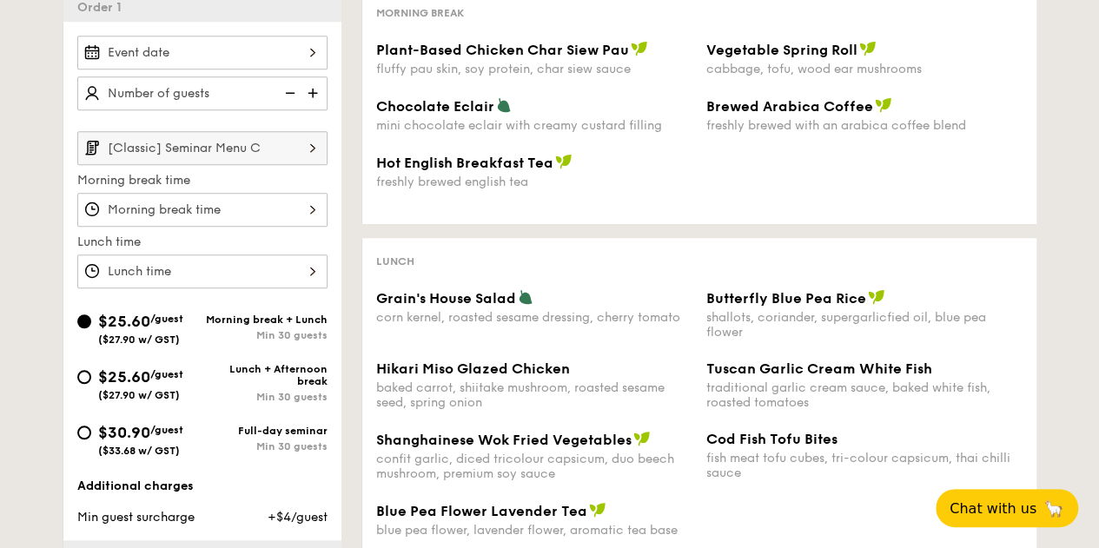
click at [278, 152] on input "[Classic] Seminar Menu C" at bounding box center [202, 148] width 250 height 34
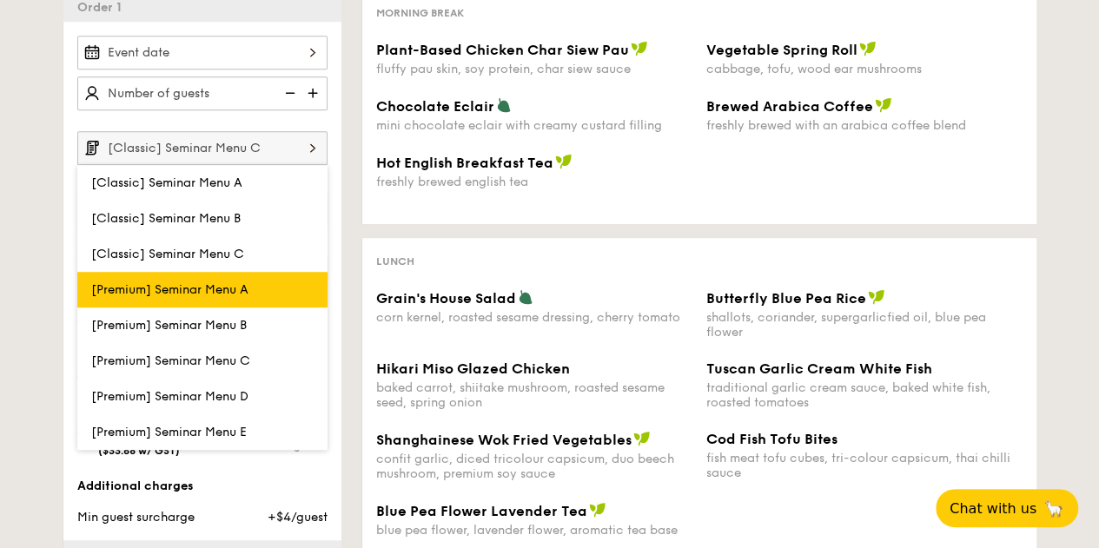
click at [252, 282] on label "[Premium] Seminar Menu A" at bounding box center [202, 290] width 250 height 36
click at [0, 0] on input "[Premium] Seminar Menu A" at bounding box center [0, 0] width 0 height 0
type input "[Premium] Seminar Menu A"
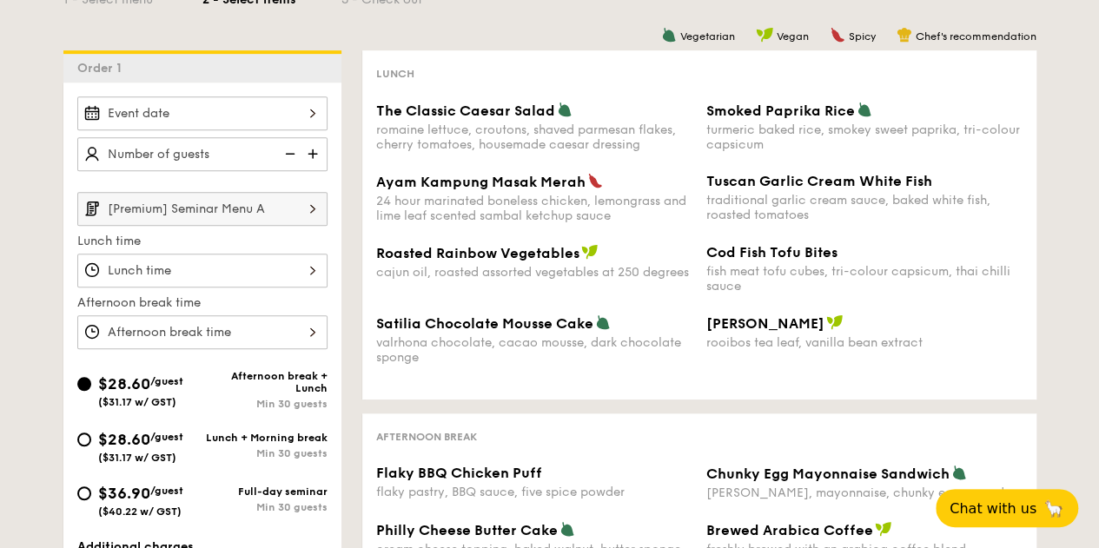
scroll to position [347, 0]
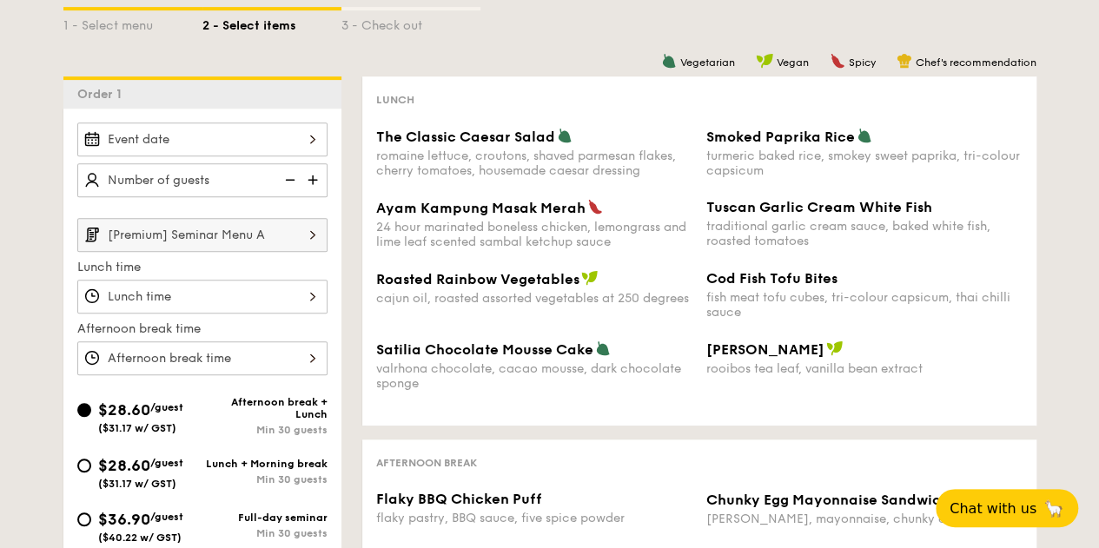
click at [208, 288] on div at bounding box center [202, 297] width 250 height 34
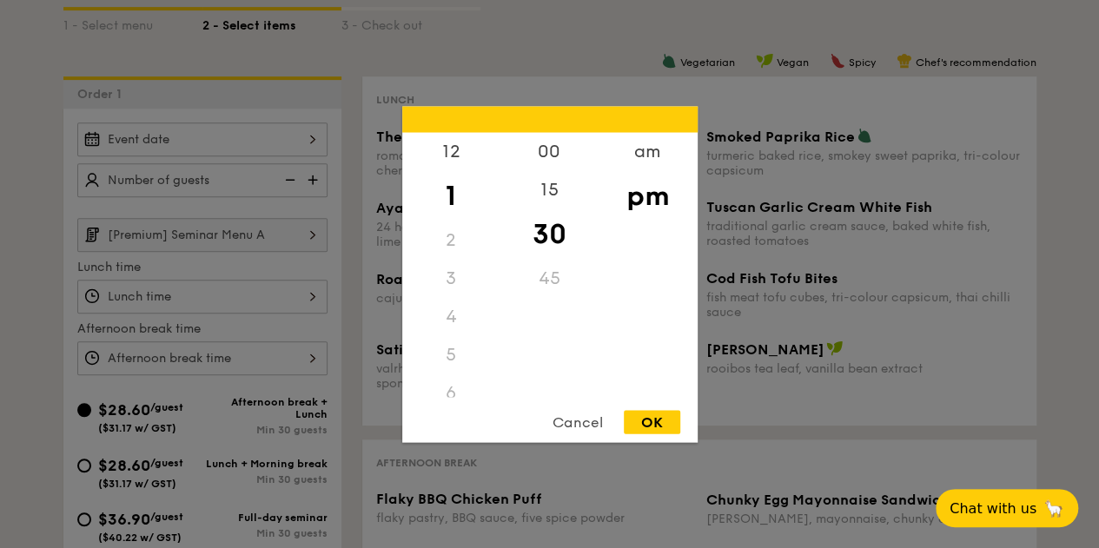
click at [10, 246] on div at bounding box center [549, 274] width 1099 height 548
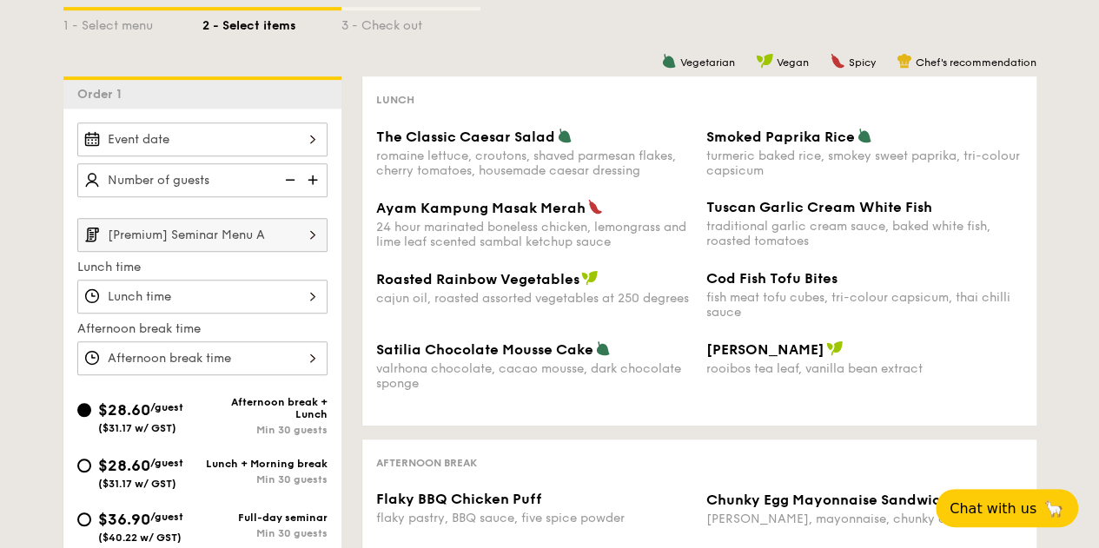
click at [308, 241] on img at bounding box center [313, 234] width 30 height 33
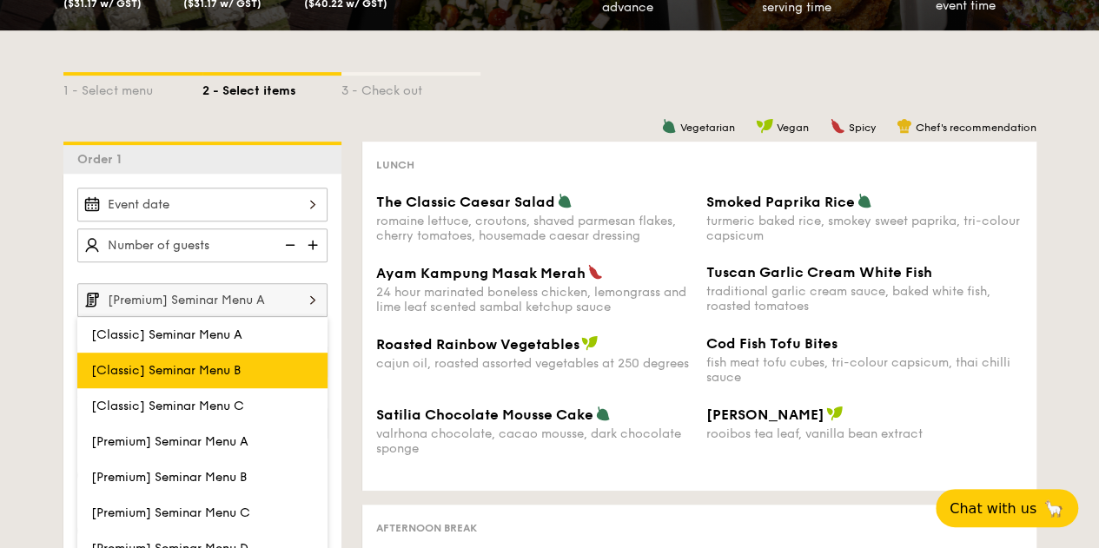
scroll to position [261, 0]
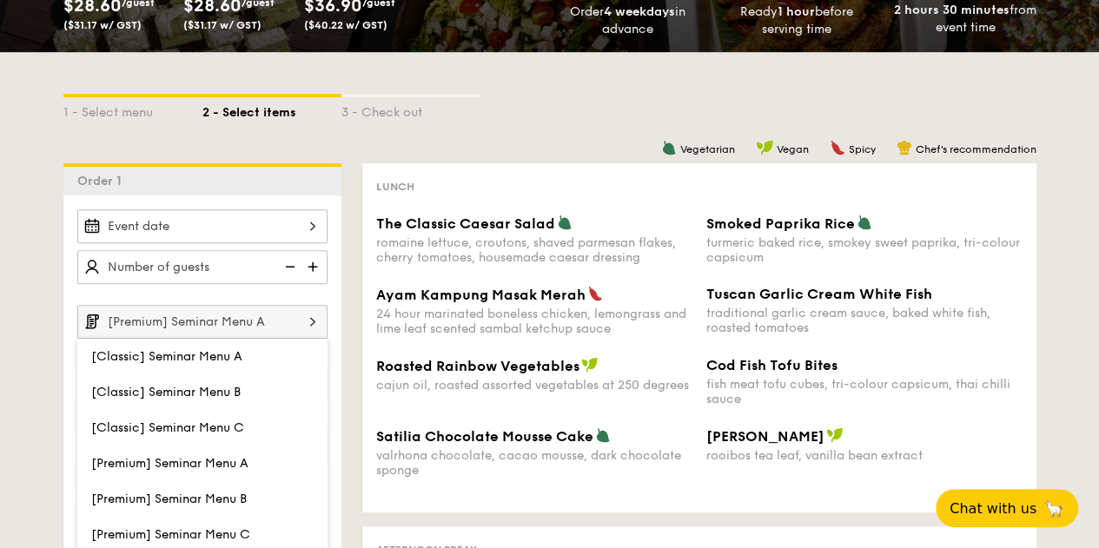
click at [0, 296] on div "1 - Select menu 2 - Select items 3 - Check out Order 1 [Premium] Seminar Menu A…" at bounding box center [549, 530] width 1099 height 956
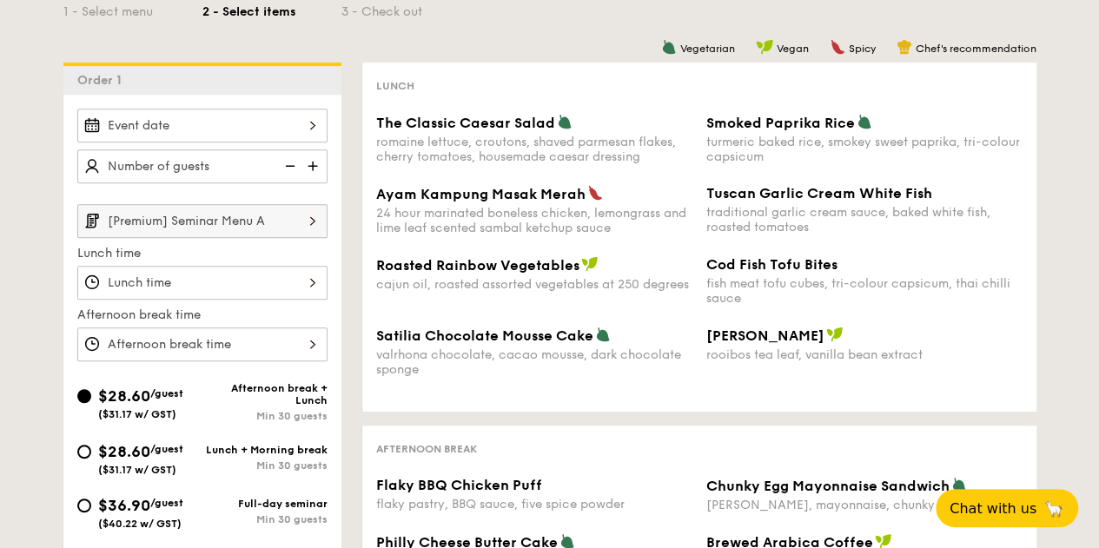
scroll to position [347, 0]
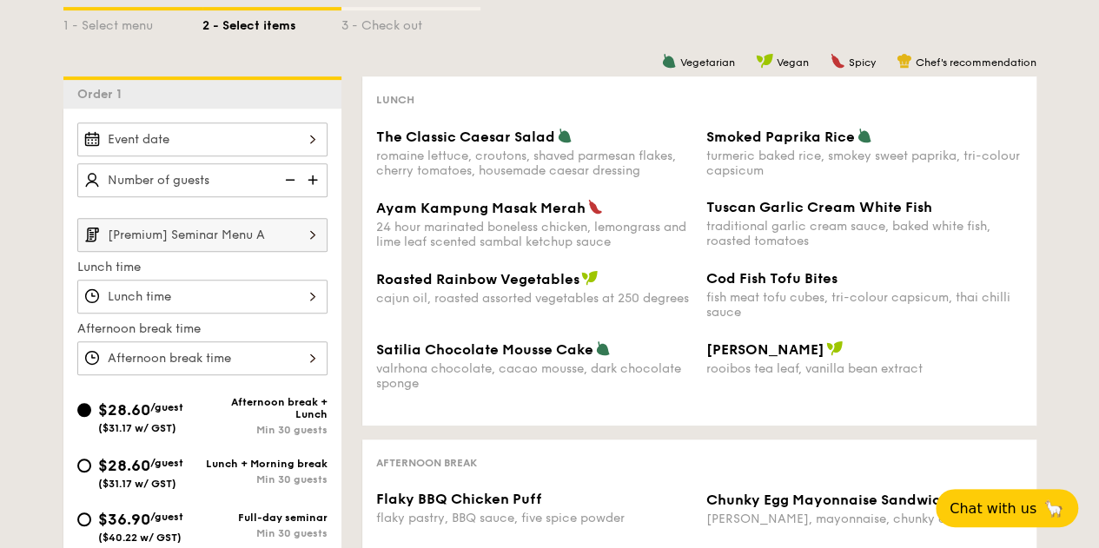
click at [181, 230] on input "[Premium] Seminar Menu A" at bounding box center [202, 235] width 250 height 34
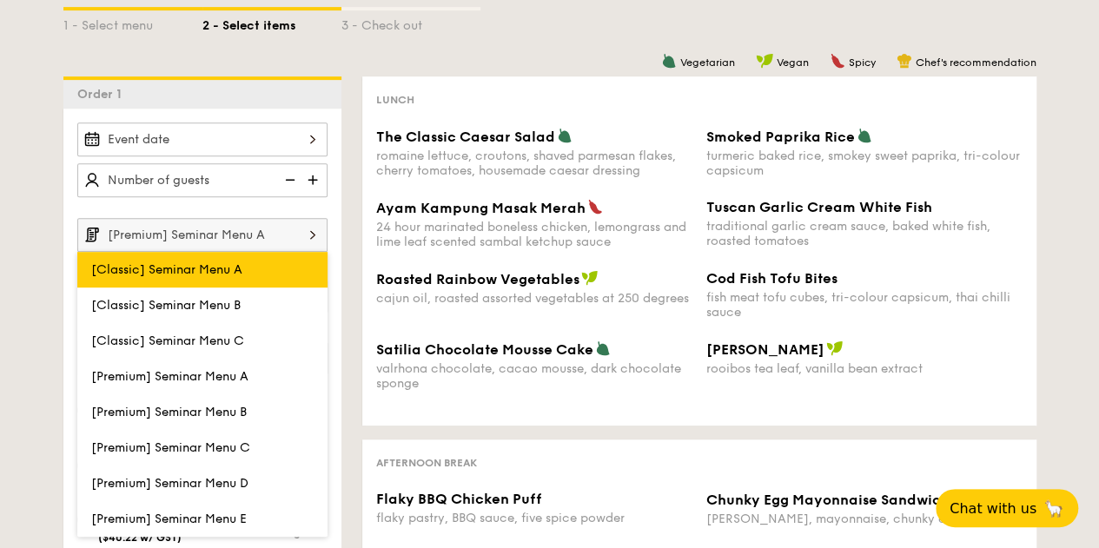
click at [179, 264] on span "[Classic] Seminar Menu A" at bounding box center [166, 269] width 151 height 15
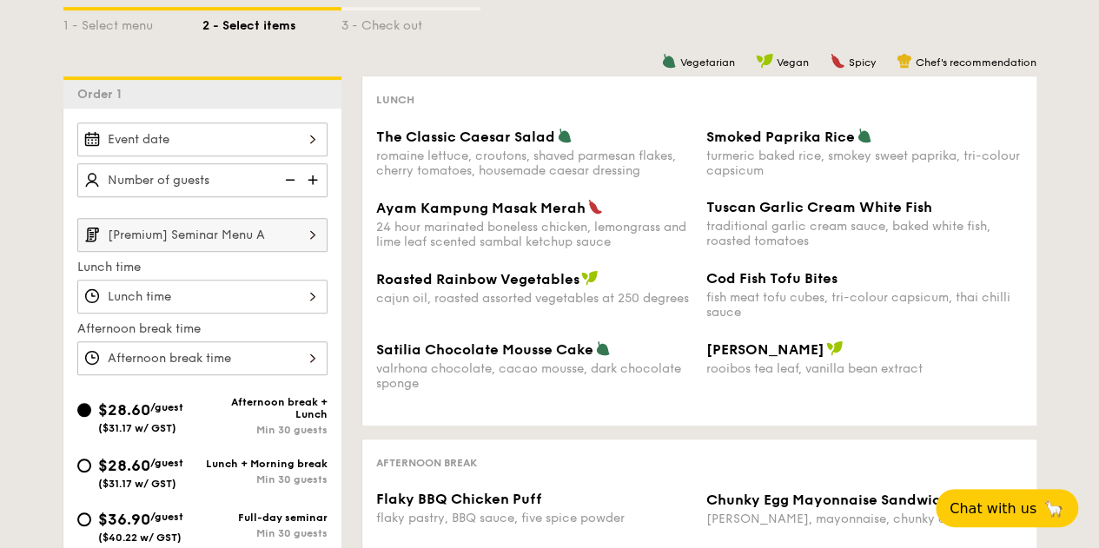
click at [241, 230] on input "[Premium] Seminar Menu A" at bounding box center [202, 235] width 250 height 34
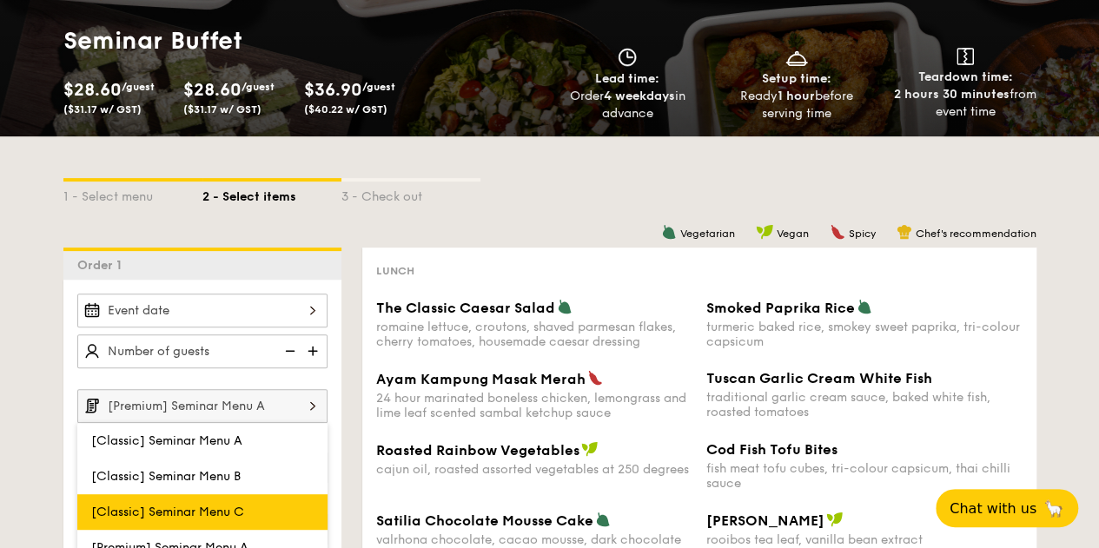
scroll to position [174, 0]
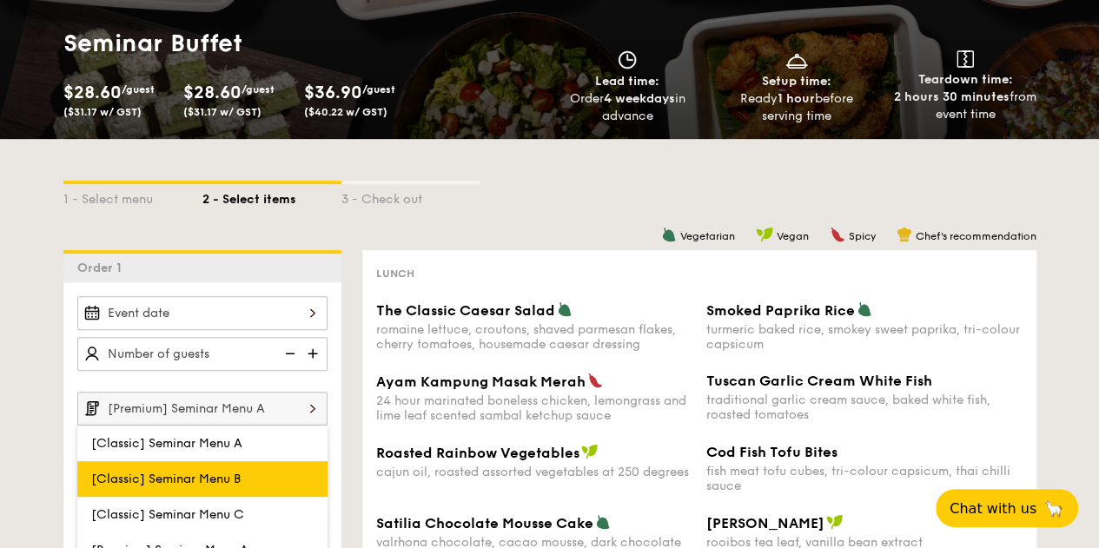
click at [203, 472] on span "[Classic] Seminar Menu B" at bounding box center [165, 479] width 149 height 15
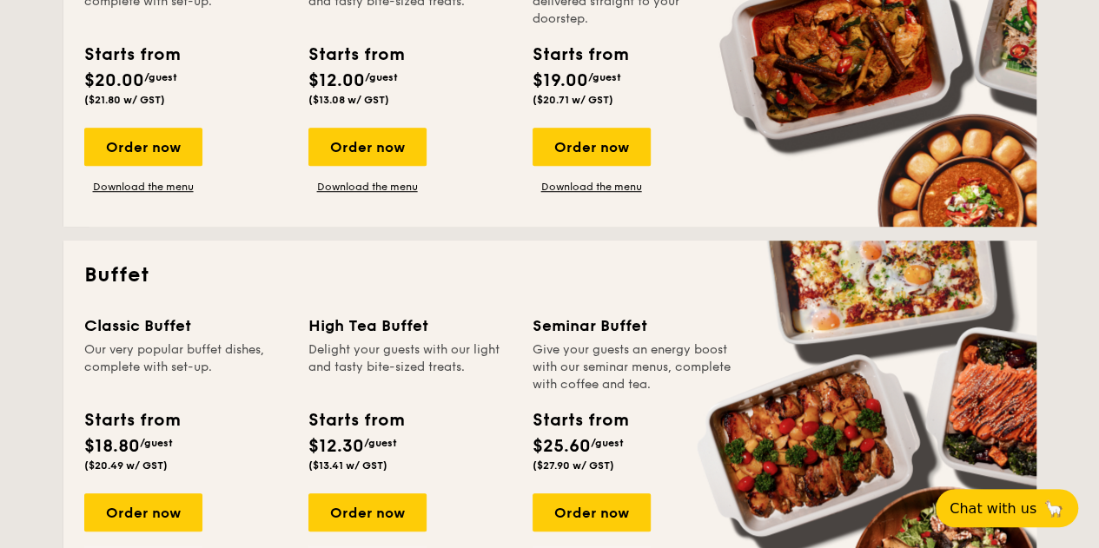
scroll to position [584, 0]
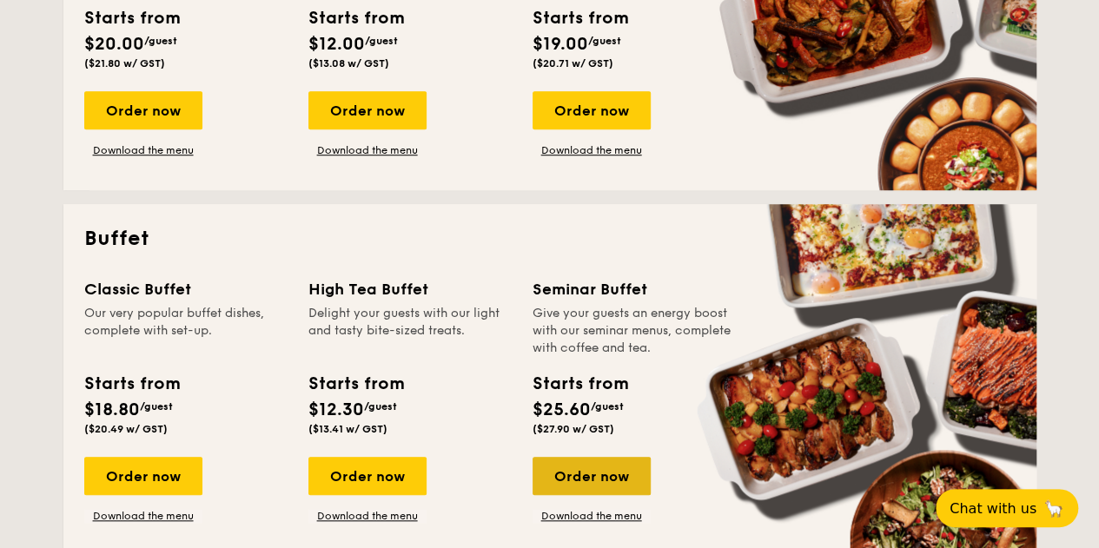
click at [589, 473] on div "Order now" at bounding box center [592, 476] width 118 height 38
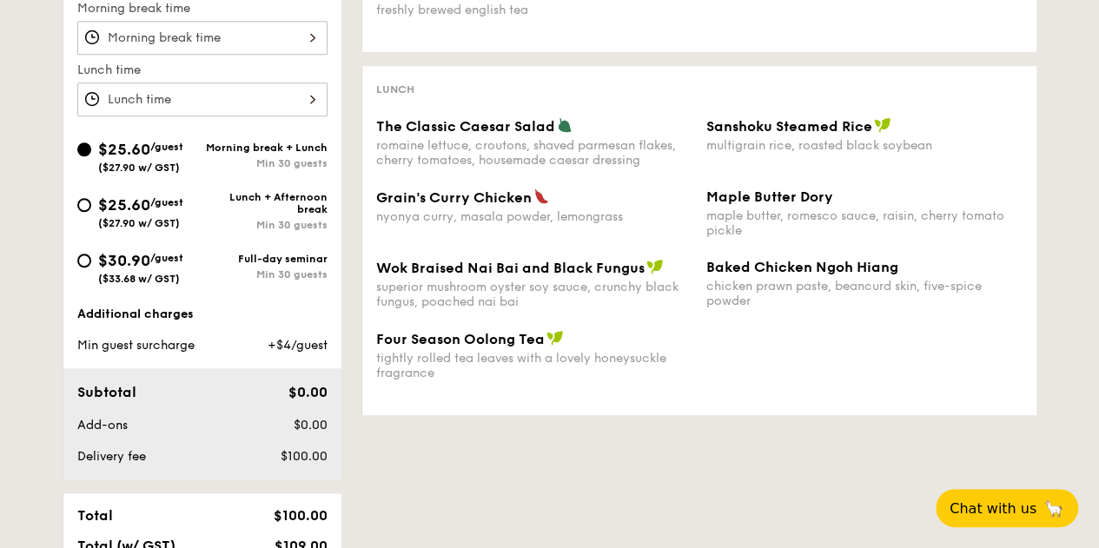
scroll to position [521, 0]
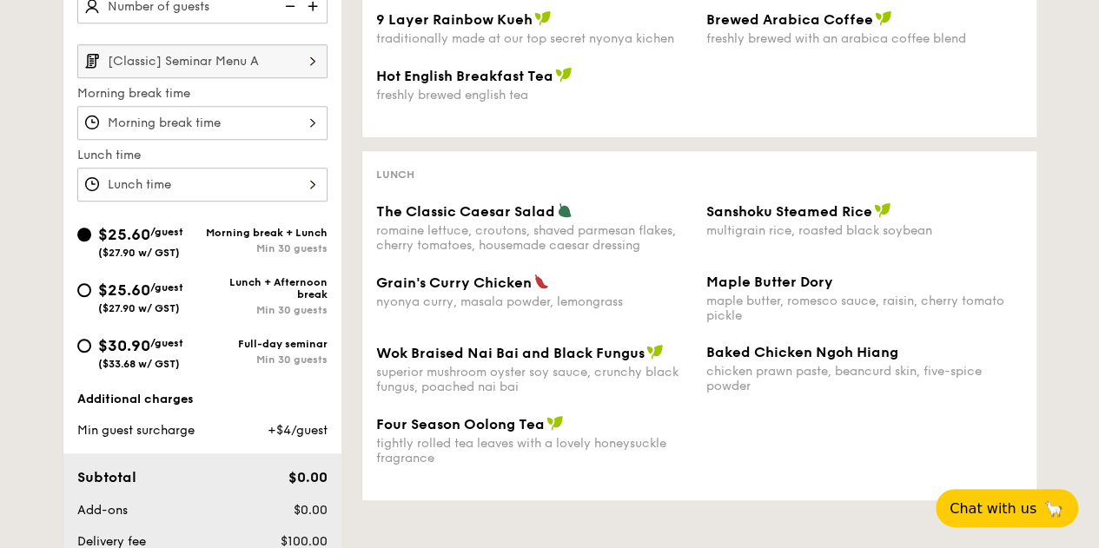
click at [249, 61] on input "[Classic] Seminar Menu A" at bounding box center [202, 61] width 250 height 34
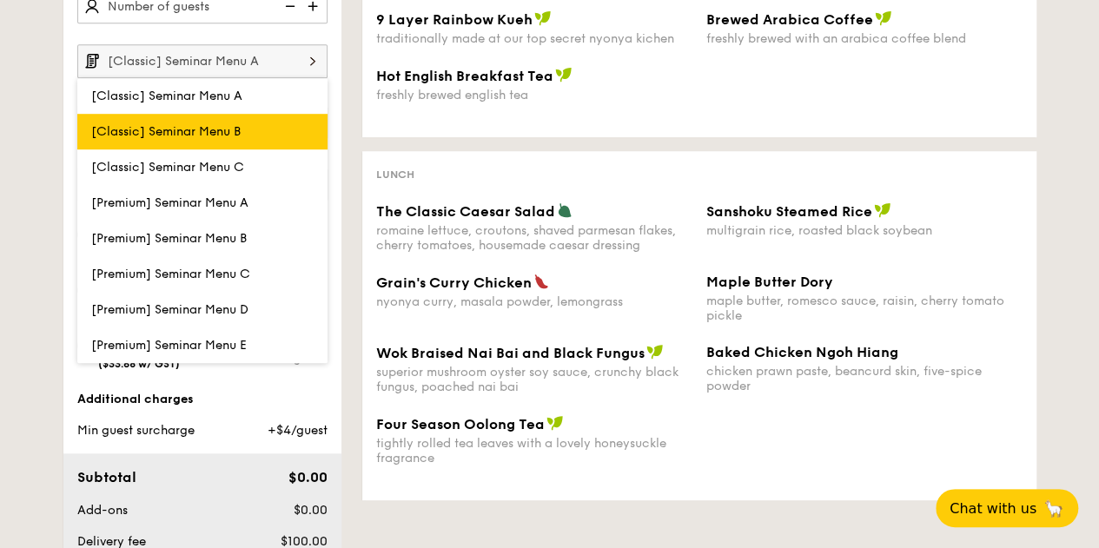
click at [248, 129] on label "[Classic] Seminar Menu B" at bounding box center [202, 132] width 250 height 36
click at [0, 0] on input "[Classic] Seminar Menu B" at bounding box center [0, 0] width 0 height 0
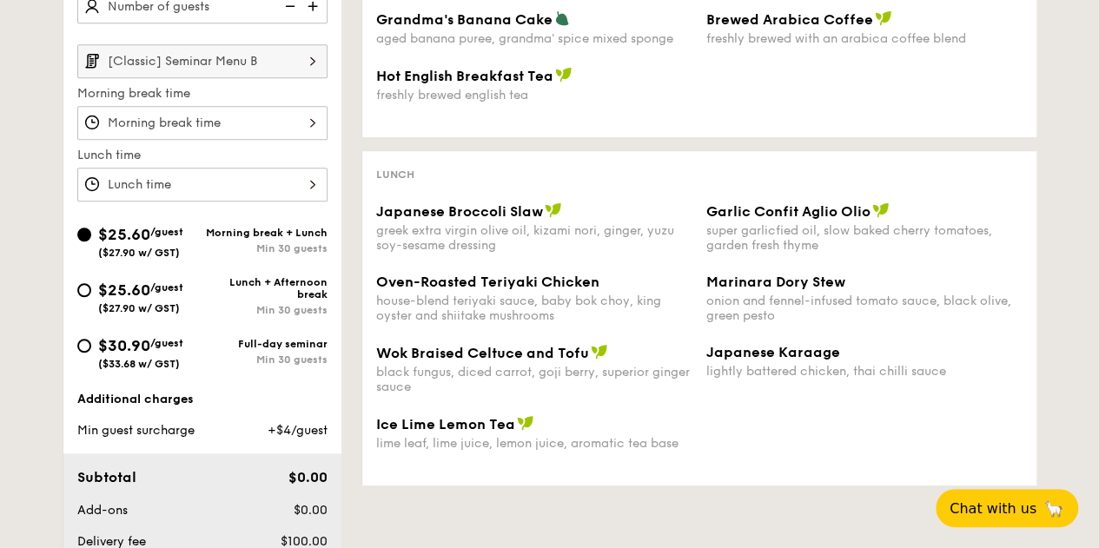
click at [276, 65] on input "[Classic] Seminar Menu B" at bounding box center [202, 61] width 250 height 34
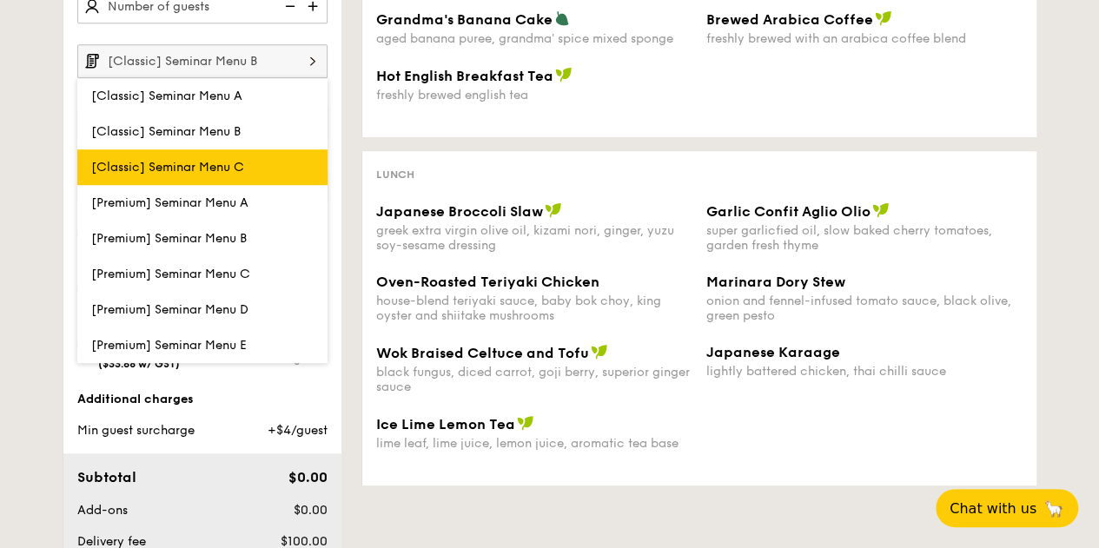
click at [246, 161] on label "[Classic] Seminar Menu C" at bounding box center [202, 167] width 250 height 36
click at [0, 0] on input "[Classic] Seminar Menu C" at bounding box center [0, 0] width 0 height 0
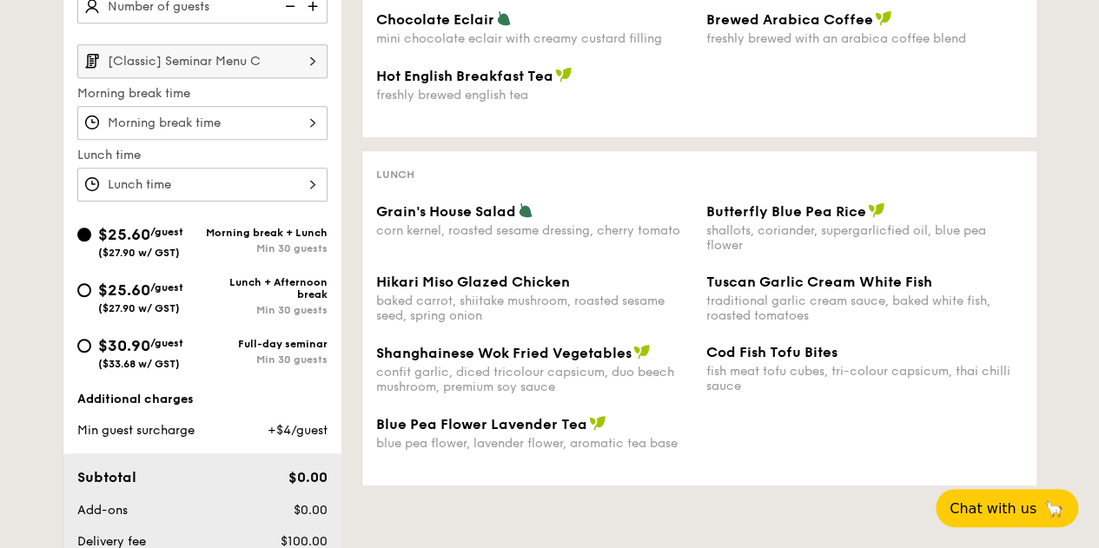
click at [268, 53] on input "[Classic] Seminar Menu C" at bounding box center [202, 61] width 250 height 34
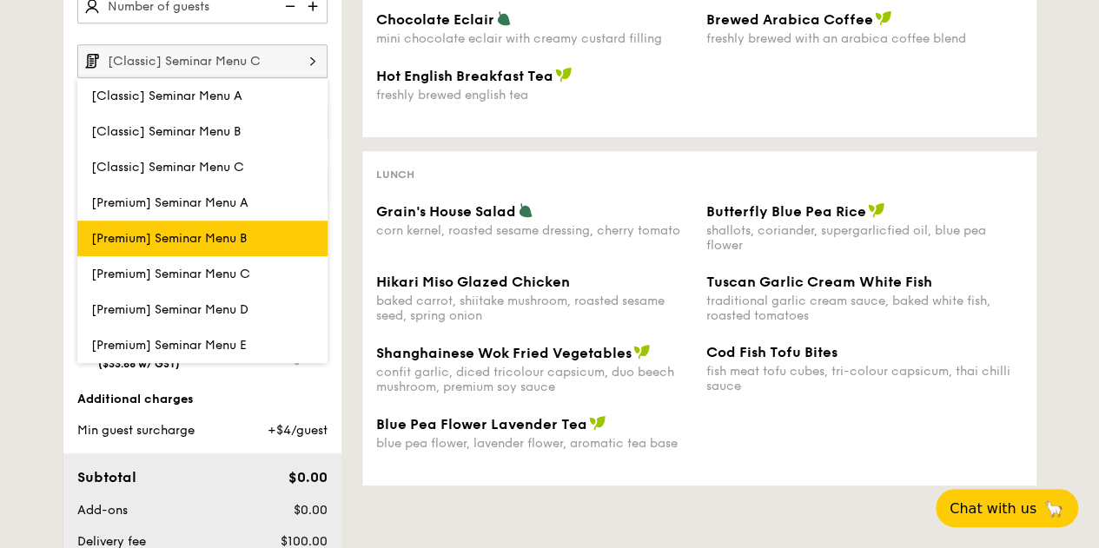
click at [224, 231] on span "[Premium] Seminar Menu B" at bounding box center [168, 238] width 155 height 15
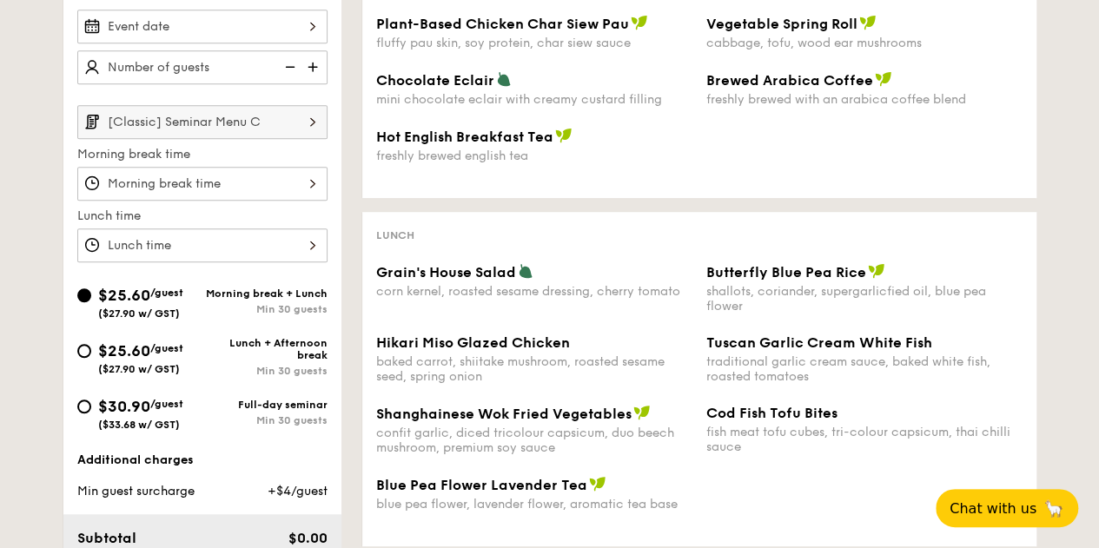
scroll to position [434, 0]
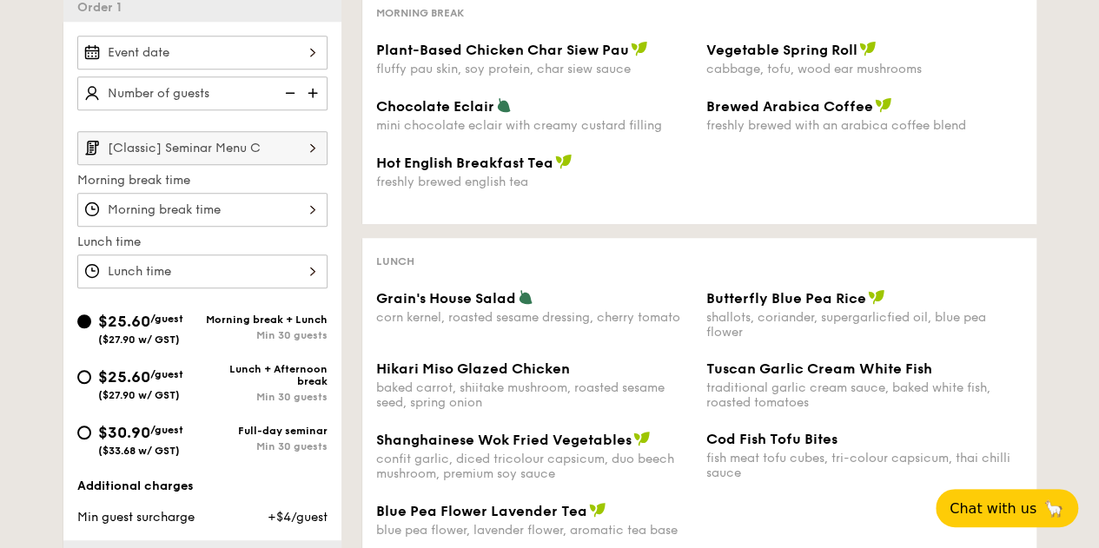
click at [282, 145] on input "[Classic] Seminar Menu C" at bounding box center [202, 148] width 250 height 34
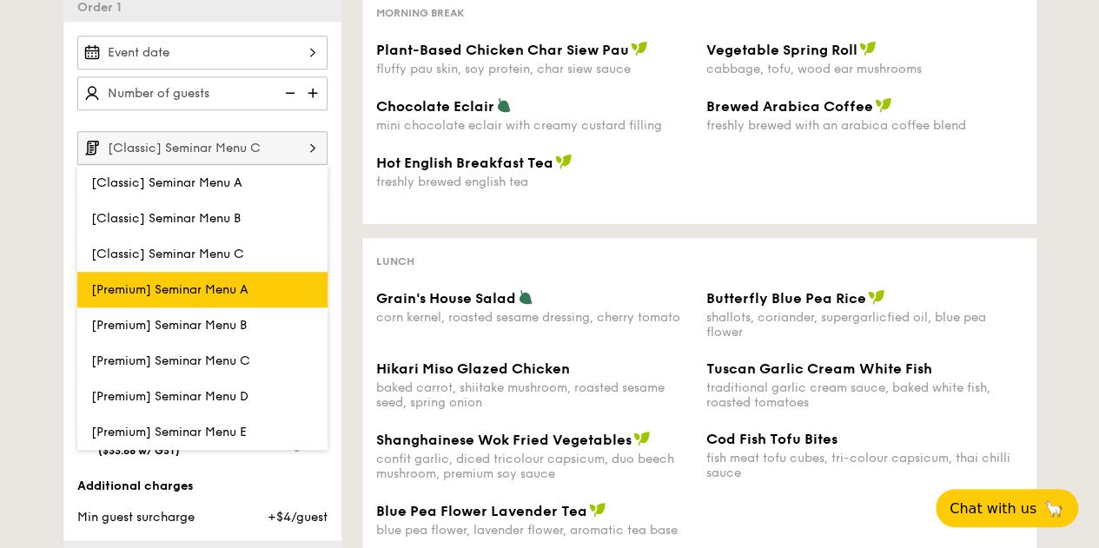
click at [264, 289] on label "[Premium] Seminar Menu A" at bounding box center [202, 290] width 250 height 36
click at [0, 0] on input "[Premium] Seminar Menu A" at bounding box center [0, 0] width 0 height 0
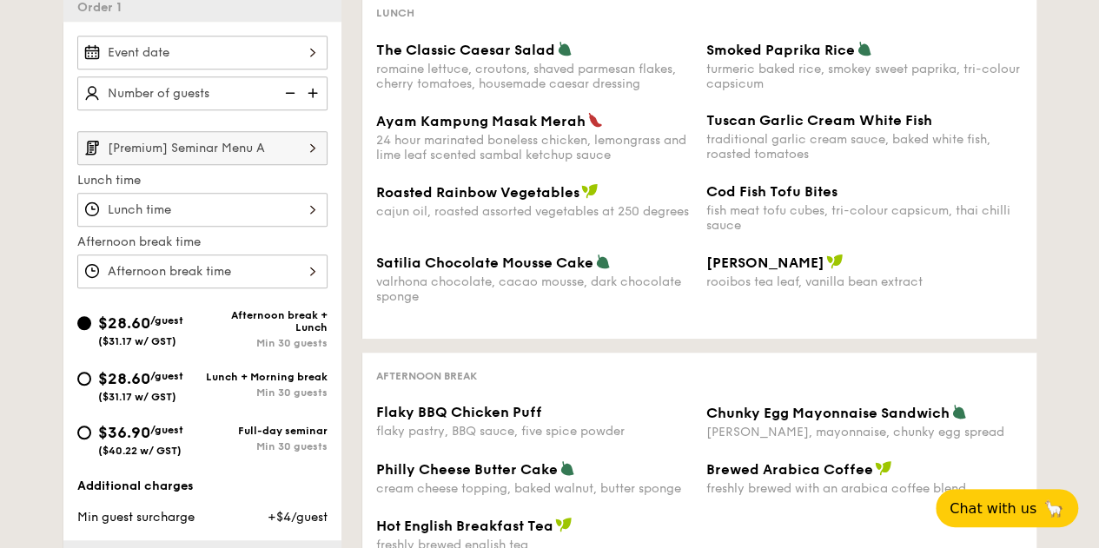
click at [263, 161] on input "[Premium] Seminar Menu A" at bounding box center [202, 148] width 250 height 34
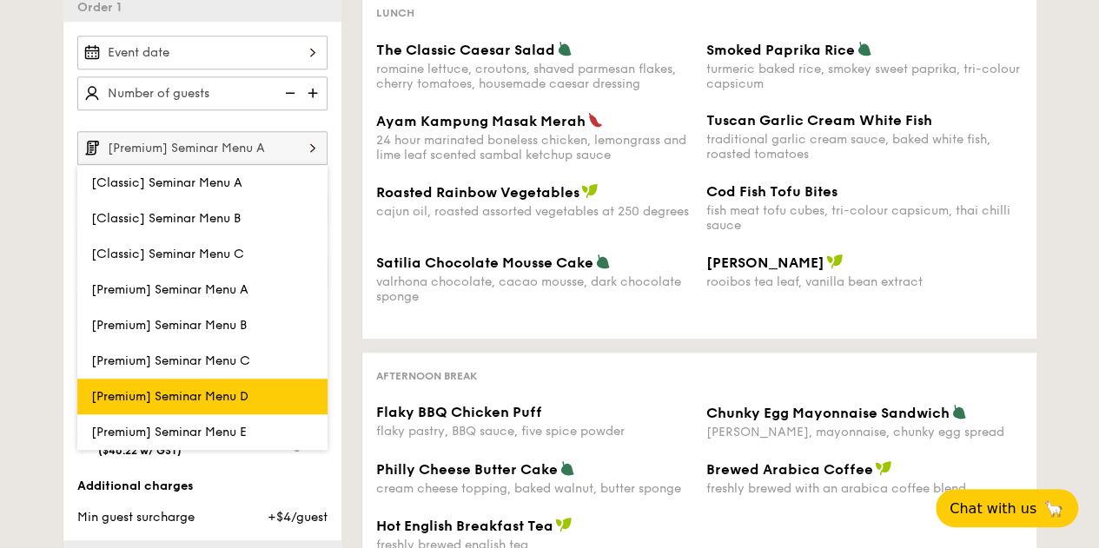
click at [238, 379] on label "[Premium] Seminar Menu D" at bounding box center [202, 397] width 250 height 36
click at [0, 0] on input "[Premium] Seminar Menu D" at bounding box center [0, 0] width 0 height 0
type input "[Premium] Seminar Menu D"
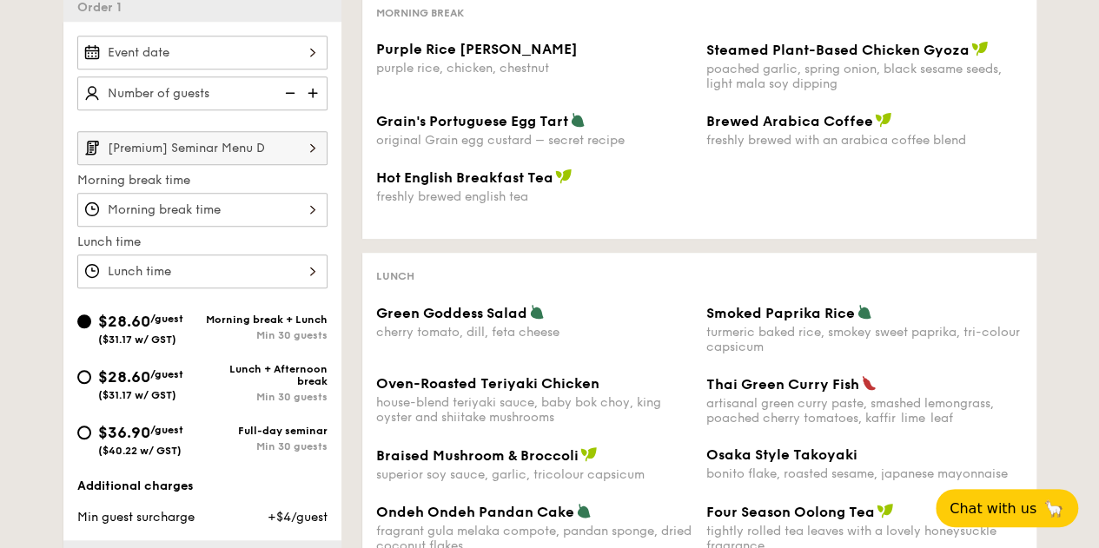
click at [267, 148] on input "[Premium] Seminar Menu D" at bounding box center [202, 148] width 250 height 34
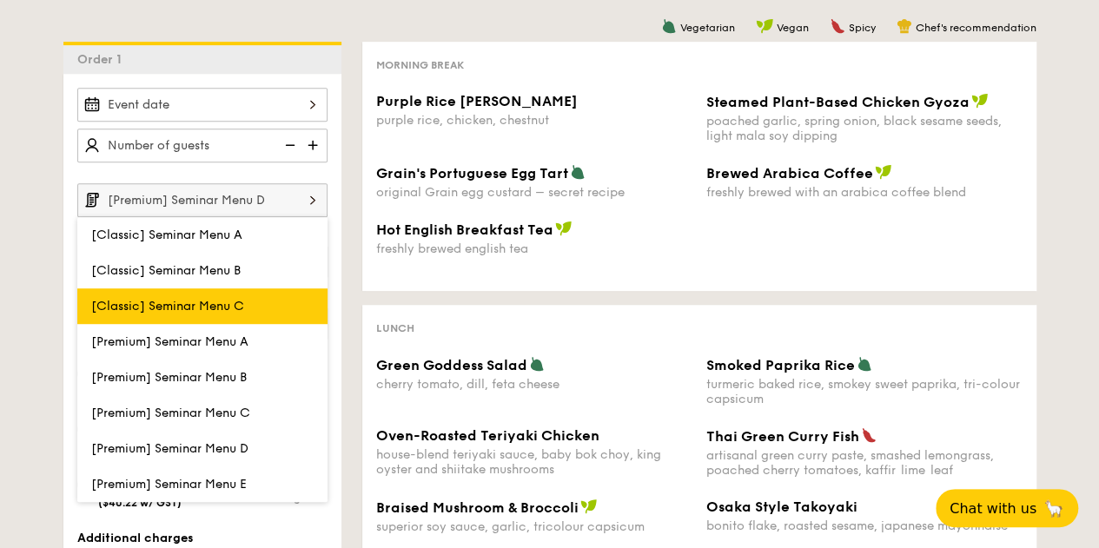
scroll to position [347, 0]
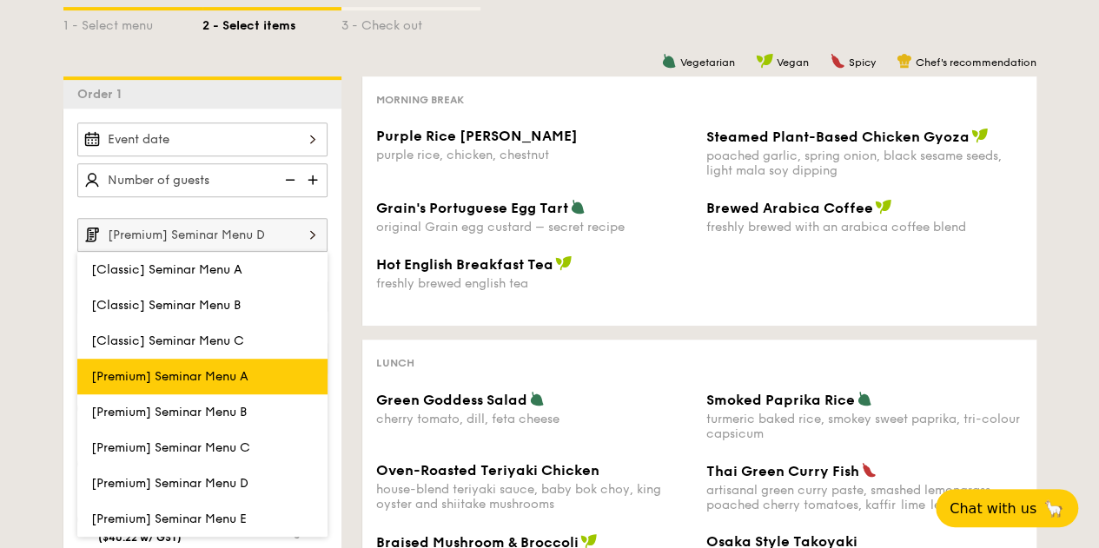
click at [234, 372] on span "[Premium] Seminar Menu A" at bounding box center [169, 376] width 157 height 15
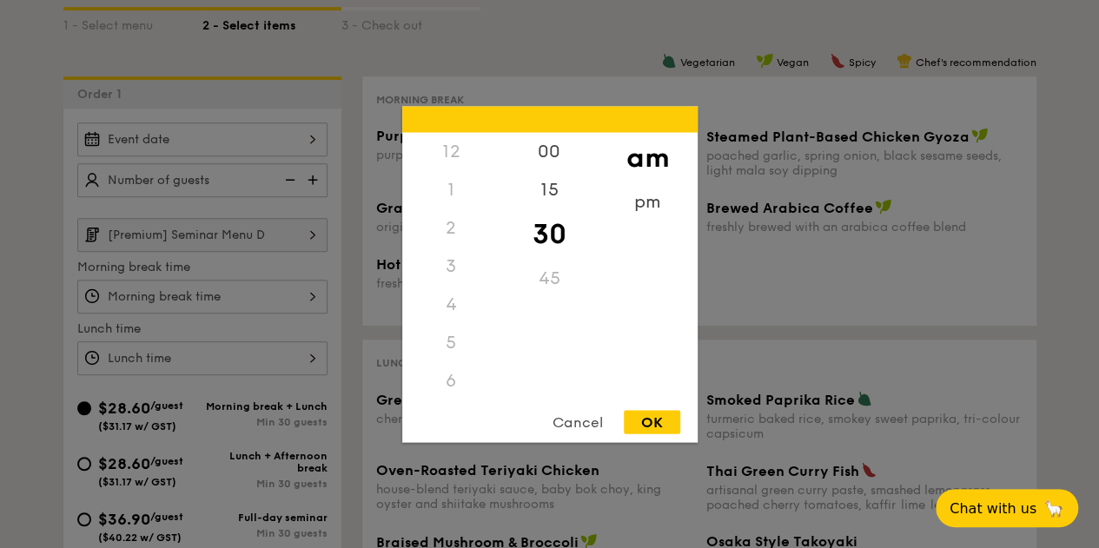
click at [278, 300] on div "12 1 2 3 4 5 6 7 8 9 10 11 00 15 30 45 am pm Cancel OK" at bounding box center [202, 297] width 250 height 34
click at [654, 425] on div "OK" at bounding box center [652, 421] width 56 height 23
type input "10:30AM"
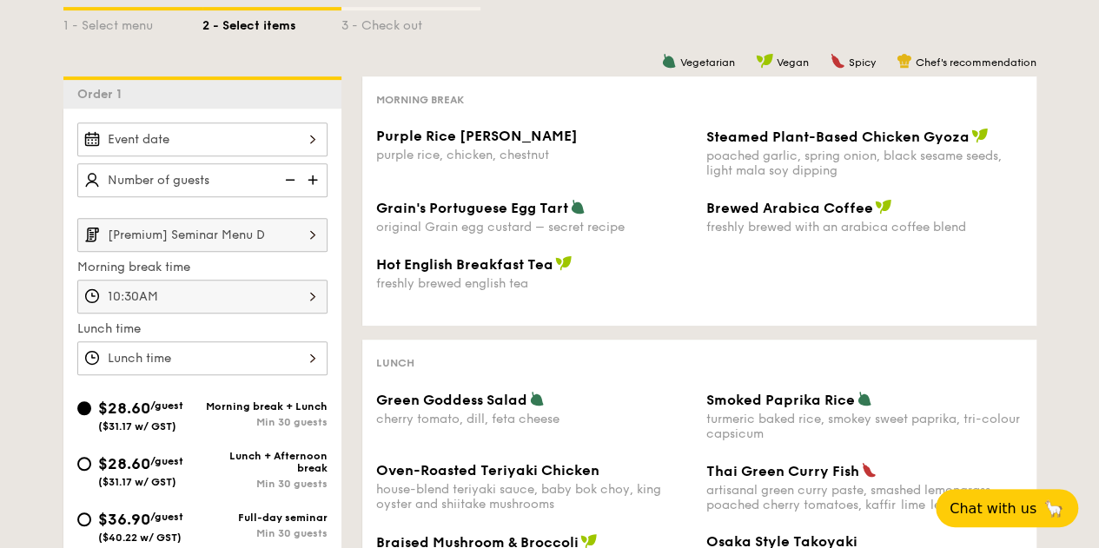
click at [252, 240] on input "[Premium] Seminar Menu D" at bounding box center [202, 235] width 250 height 34
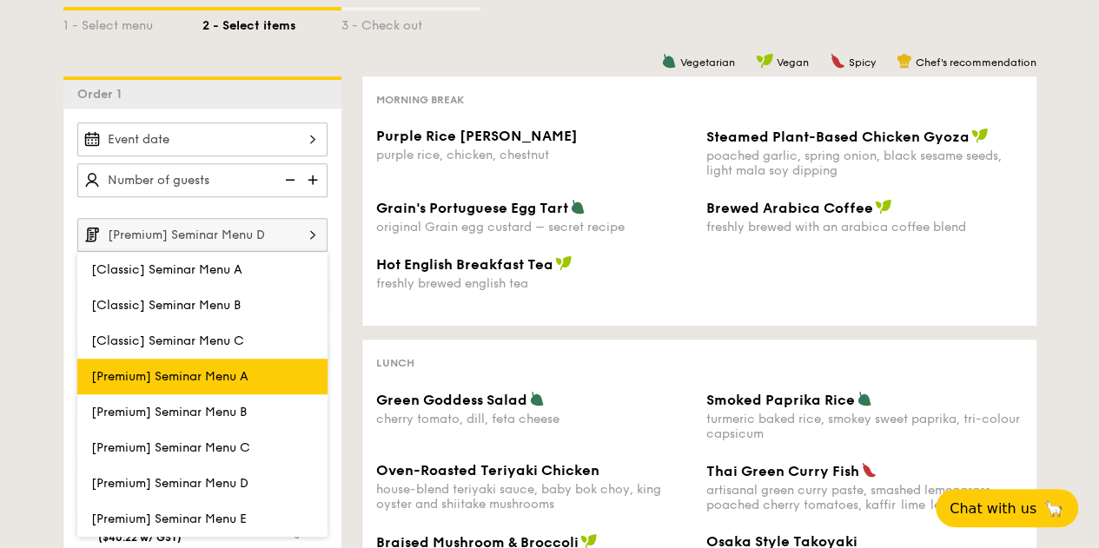
click at [229, 383] on label "[Premium] Seminar Menu A" at bounding box center [202, 377] width 250 height 36
click at [0, 0] on input "[Premium] Seminar Menu A" at bounding box center [0, 0] width 0 height 0
type input "[Premium] Seminar Menu A"
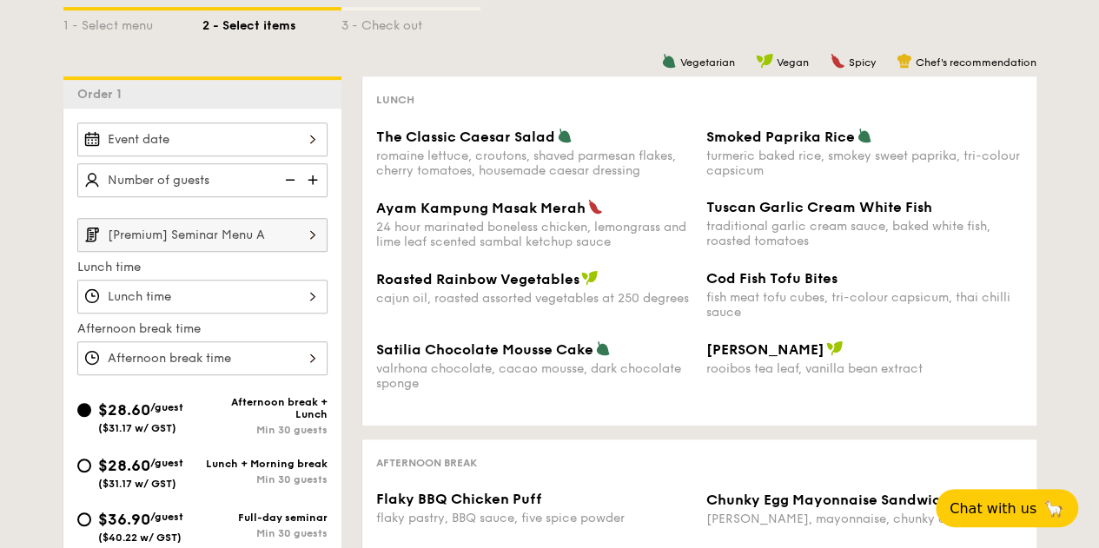
click at [268, 223] on input "[Premium] Seminar Menu A" at bounding box center [202, 235] width 250 height 34
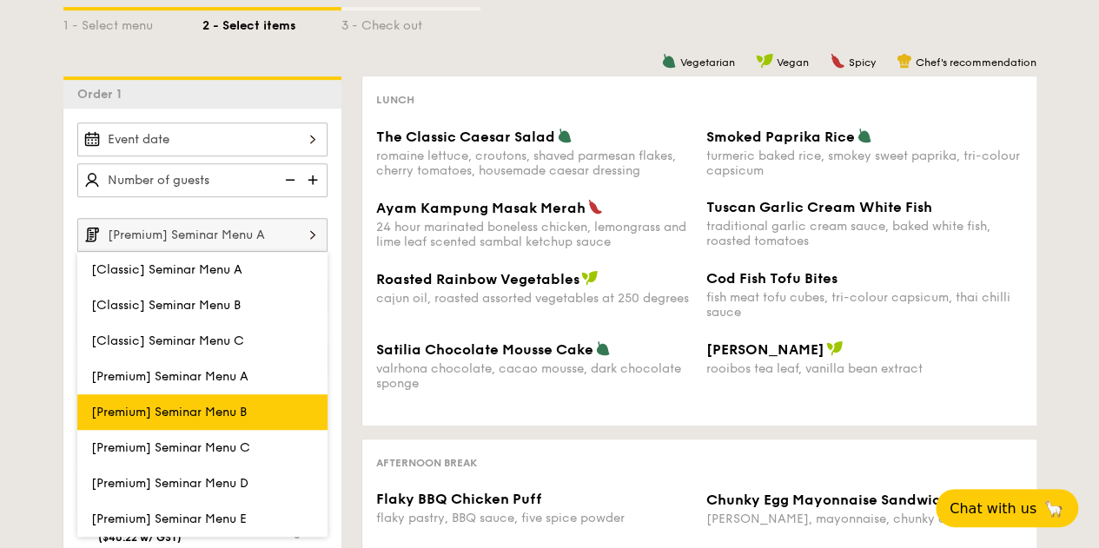
click at [249, 398] on label "[Premium] Seminar Menu B" at bounding box center [202, 412] width 250 height 36
click at [0, 0] on input "[Premium] Seminar Menu B" at bounding box center [0, 0] width 0 height 0
type input "[Premium] Seminar Menu B"
type input "10:30AM"
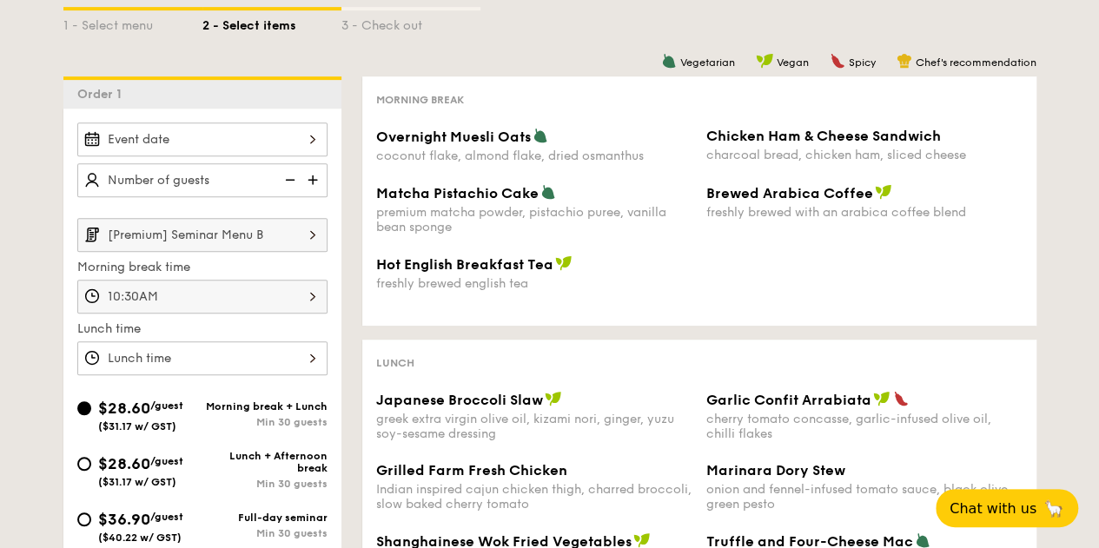
click at [265, 230] on input "[Premium] Seminar Menu B" at bounding box center [202, 235] width 250 height 34
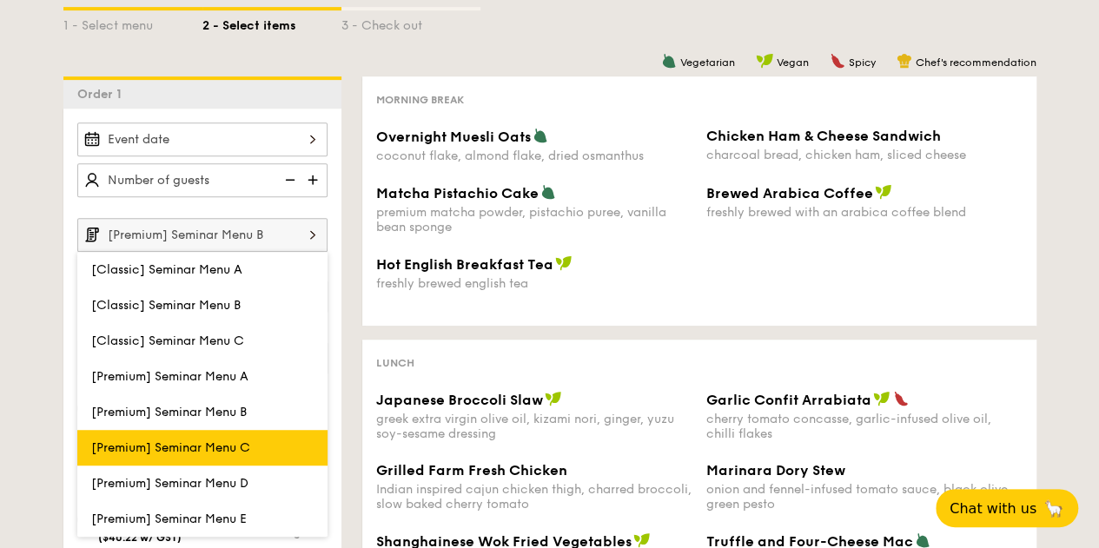
click at [252, 433] on label "[Premium] Seminar Menu C" at bounding box center [202, 448] width 250 height 36
click at [0, 0] on input "[Premium] Seminar Menu C" at bounding box center [0, 0] width 0 height 0
type input "[Premium] Seminar Menu C"
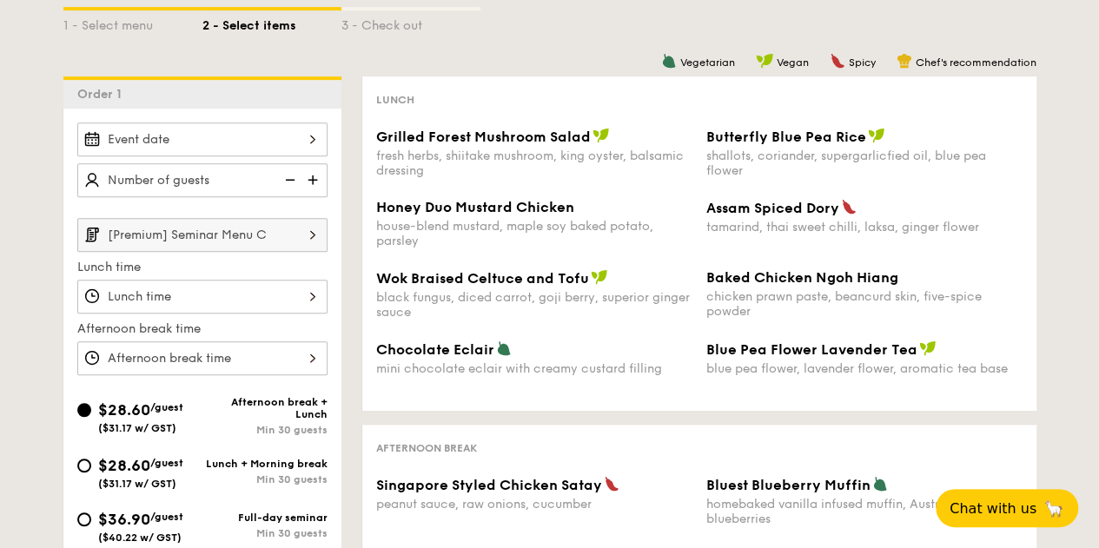
click at [274, 237] on input "[Premium] Seminar Menu C" at bounding box center [202, 235] width 250 height 34
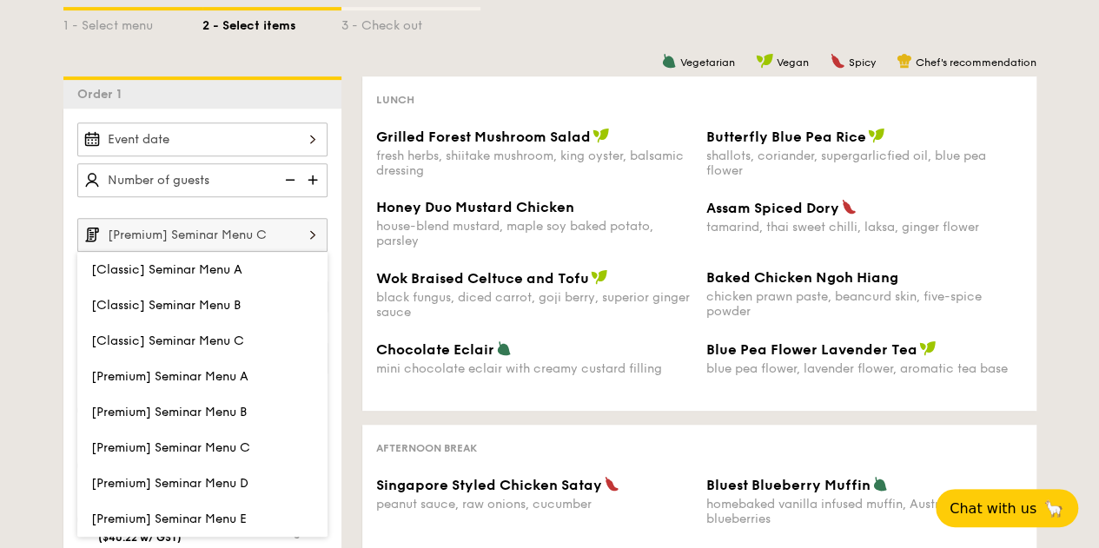
click at [17, 264] on div "1 - Select menu 2 - Select items 3 - Check out Order 1 [Premium] Seminar Menu C…" at bounding box center [549, 443] width 1099 height 956
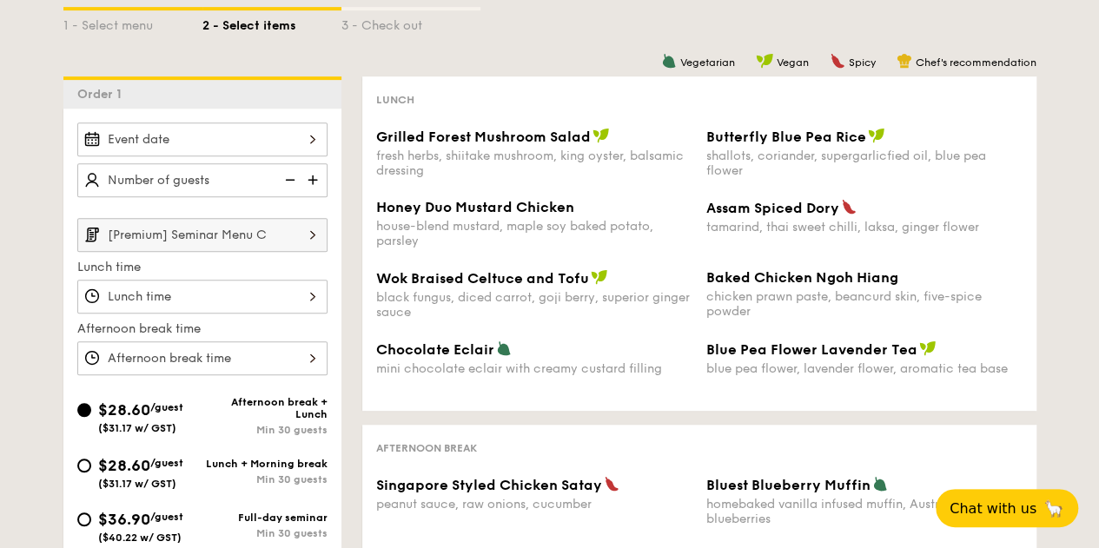
click at [177, 293] on div at bounding box center [202, 297] width 250 height 34
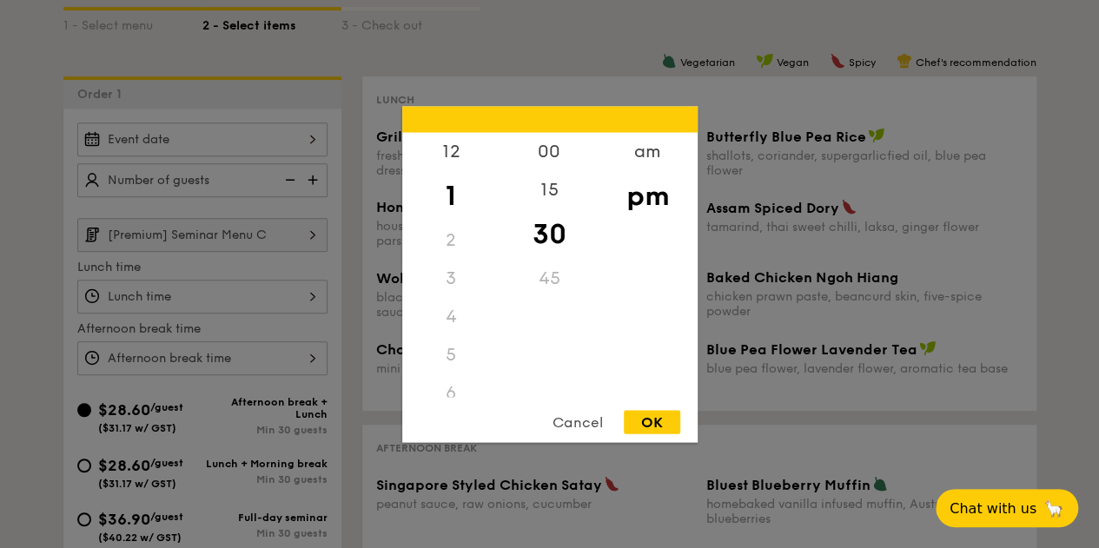
click at [177, 293] on div at bounding box center [549, 274] width 1099 height 548
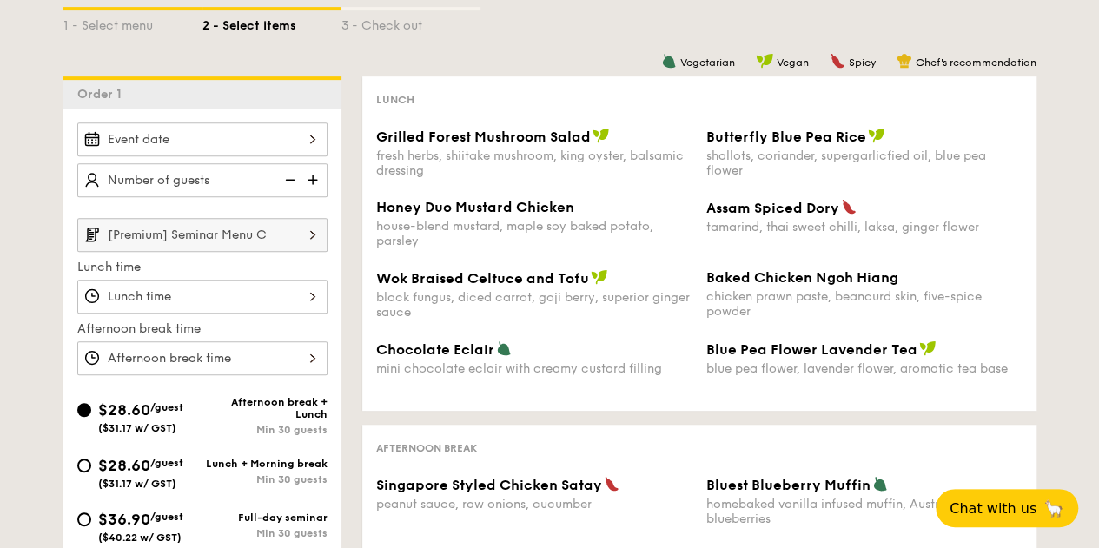
click at [214, 230] on input "[Premium] Seminar Menu C" at bounding box center [202, 235] width 250 height 34
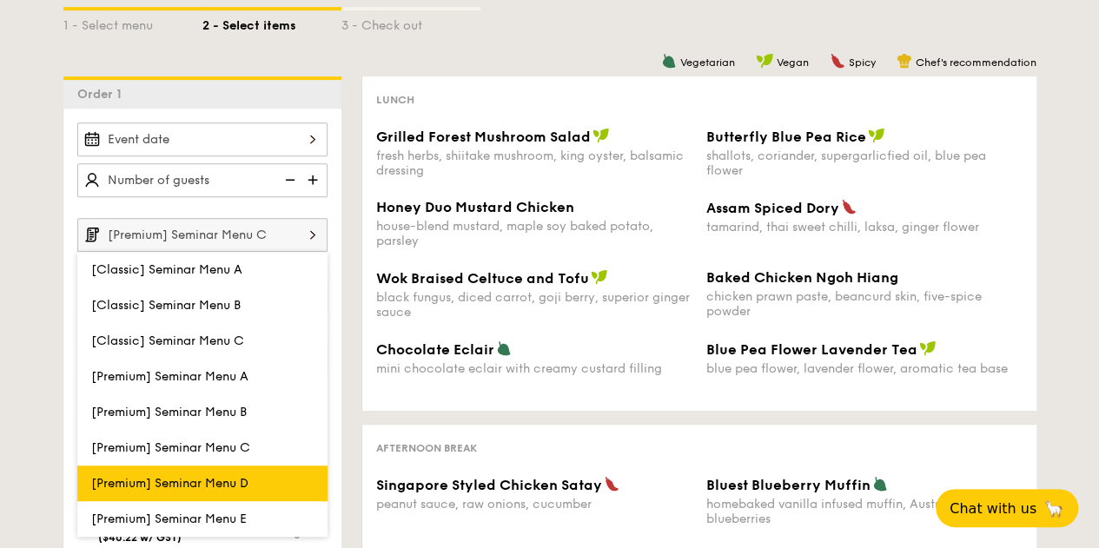
click at [228, 476] on span "[Premium] Seminar Menu D" at bounding box center [169, 483] width 157 height 15
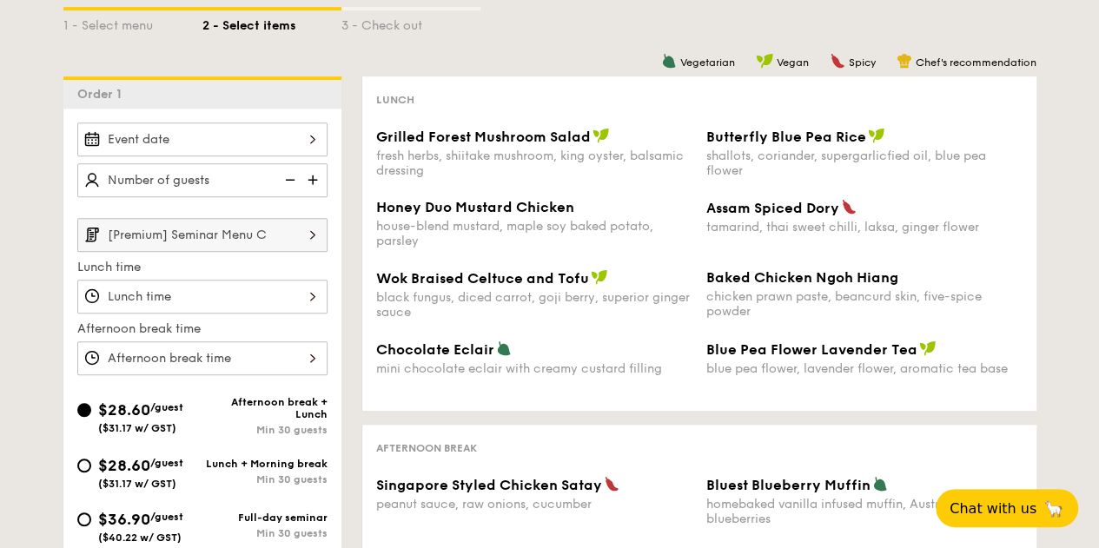
click at [299, 232] on img at bounding box center [313, 234] width 30 height 33
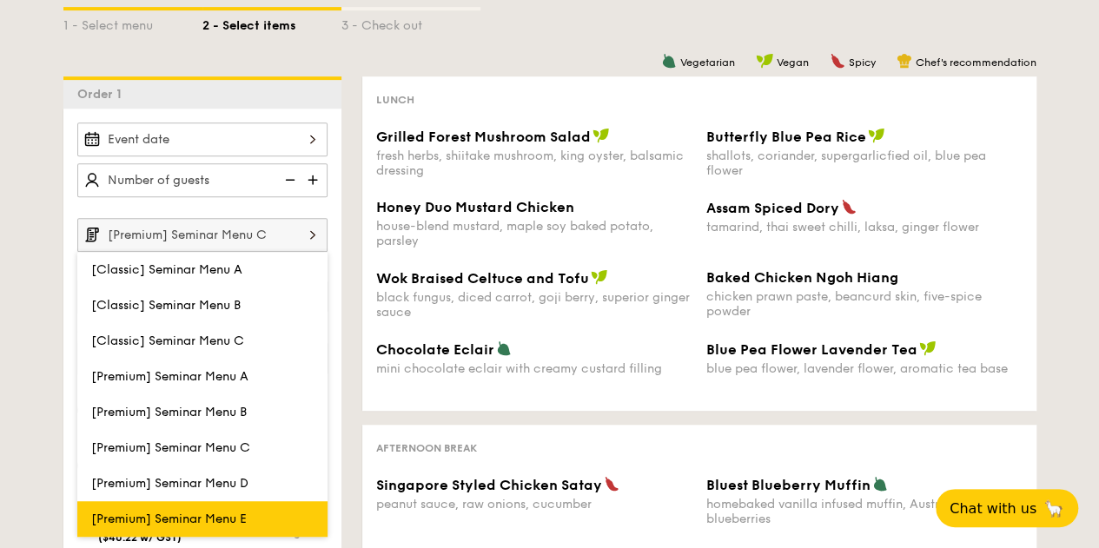
click at [248, 501] on label "[Premium] Seminar Menu E" at bounding box center [202, 519] width 250 height 36
click at [0, 0] on input "[Premium] Seminar Menu E" at bounding box center [0, 0] width 0 height 0
type input "[Premium] Seminar Menu E"
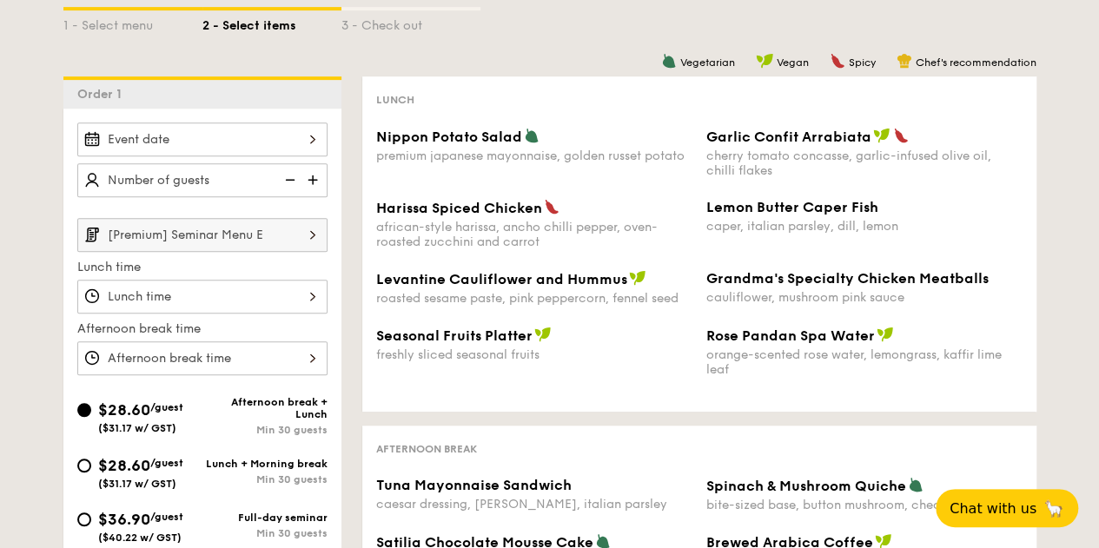
click at [305, 241] on img at bounding box center [313, 234] width 30 height 33
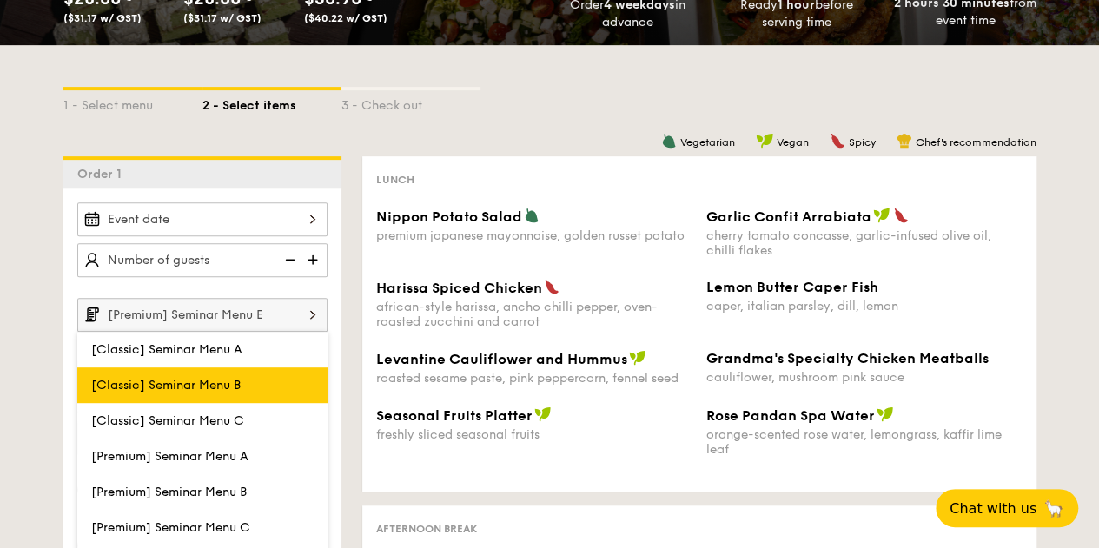
scroll to position [261, 0]
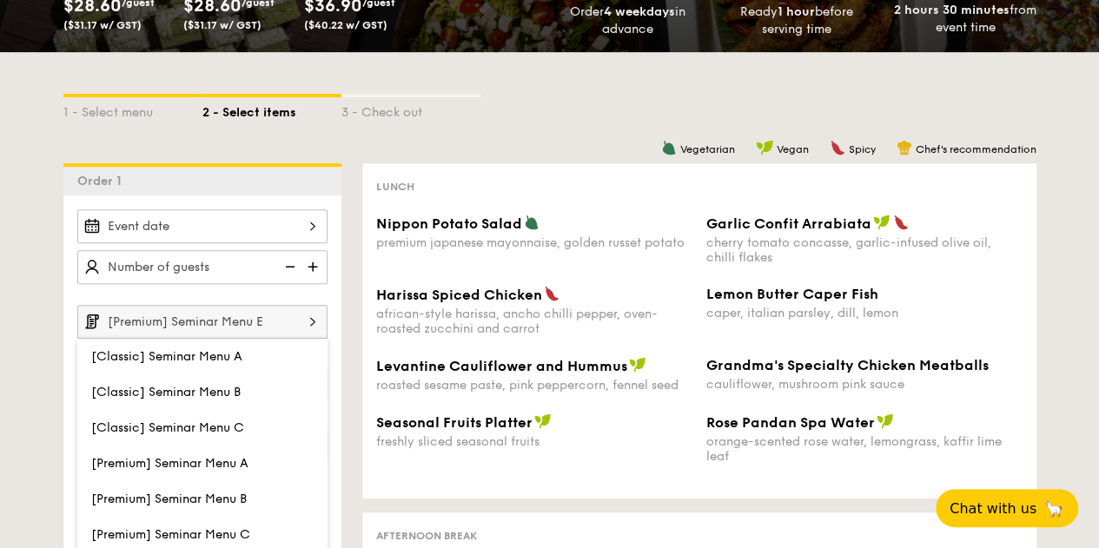
click at [15, 327] on div "1 - Select menu 2 - Select items 3 - Check out Order 1 [Premium] Seminar Menu E…" at bounding box center [549, 530] width 1099 height 956
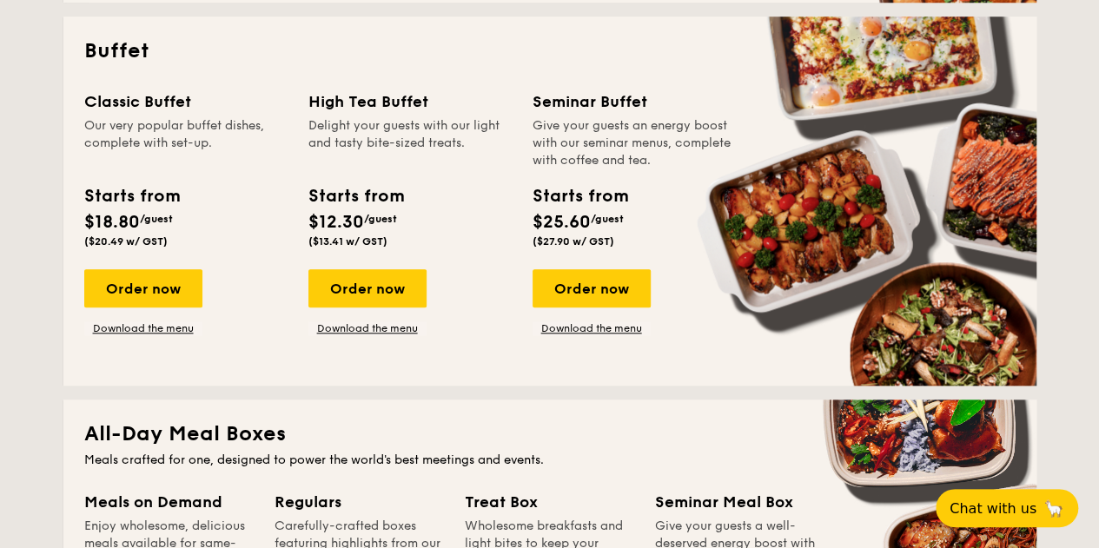
scroll to position [745, 0]
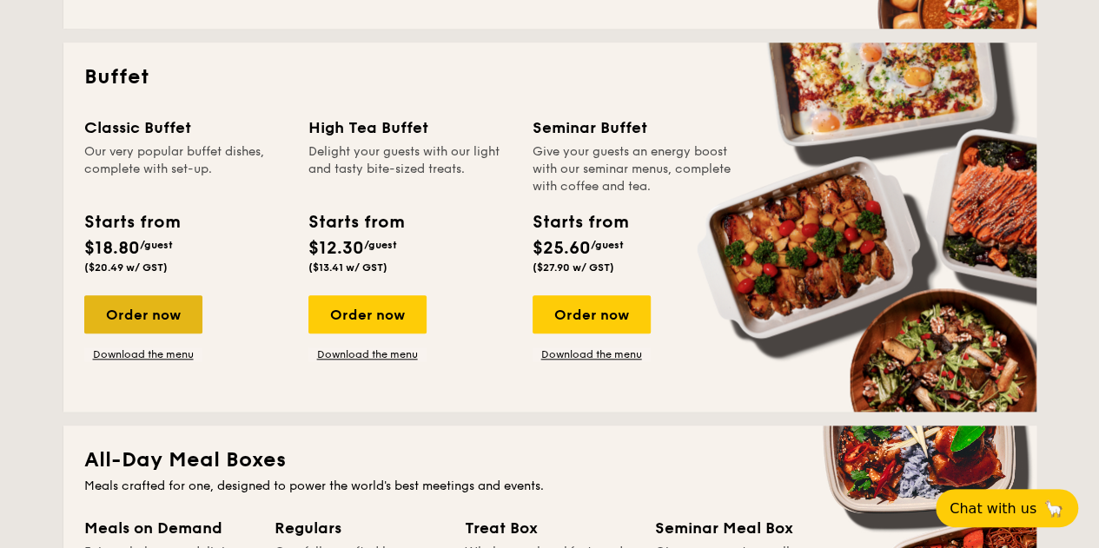
click at [184, 306] on div "Order now" at bounding box center [143, 314] width 118 height 38
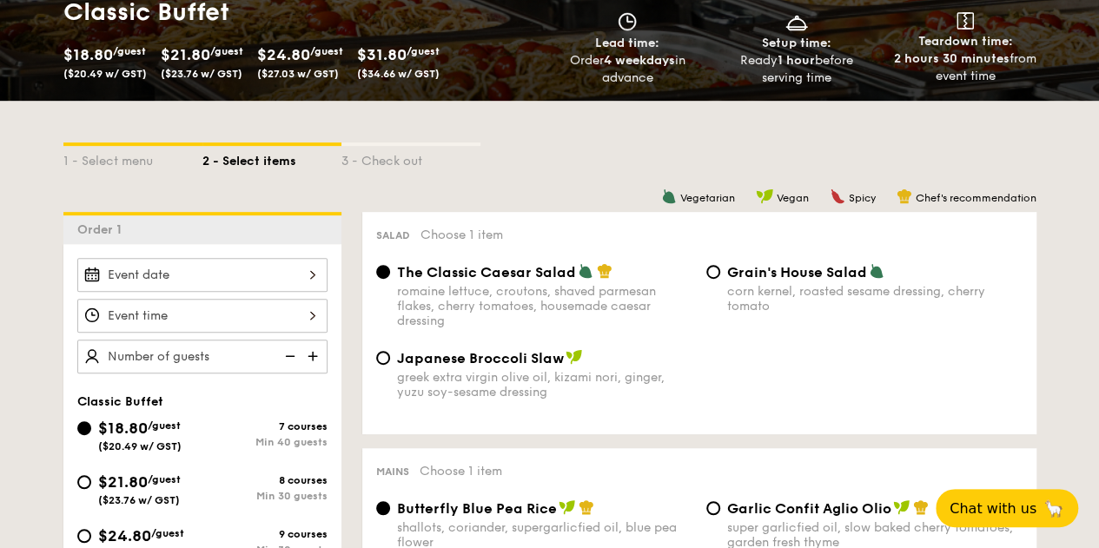
scroll to position [347, 0]
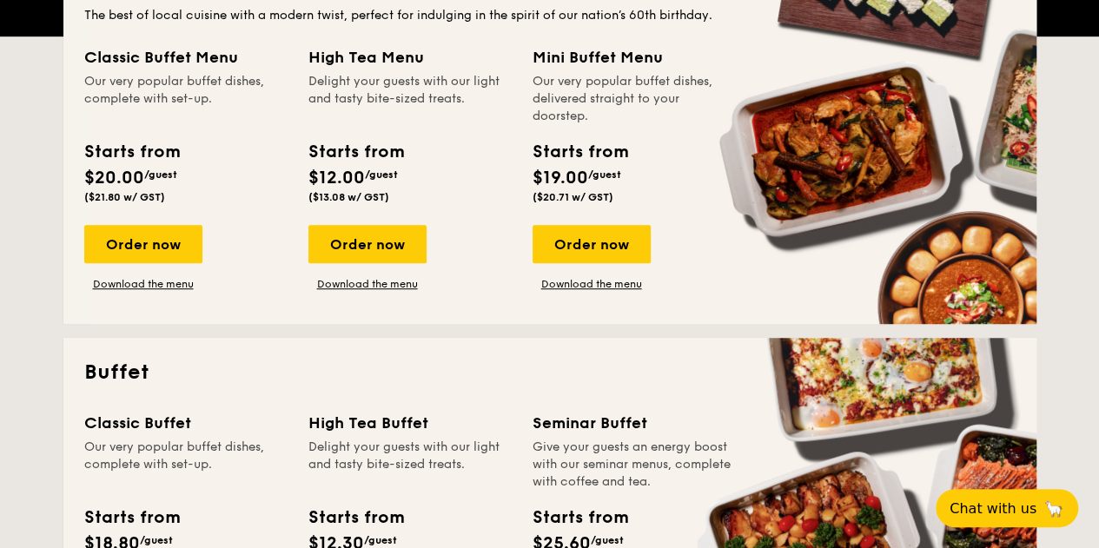
scroll to position [646, 0]
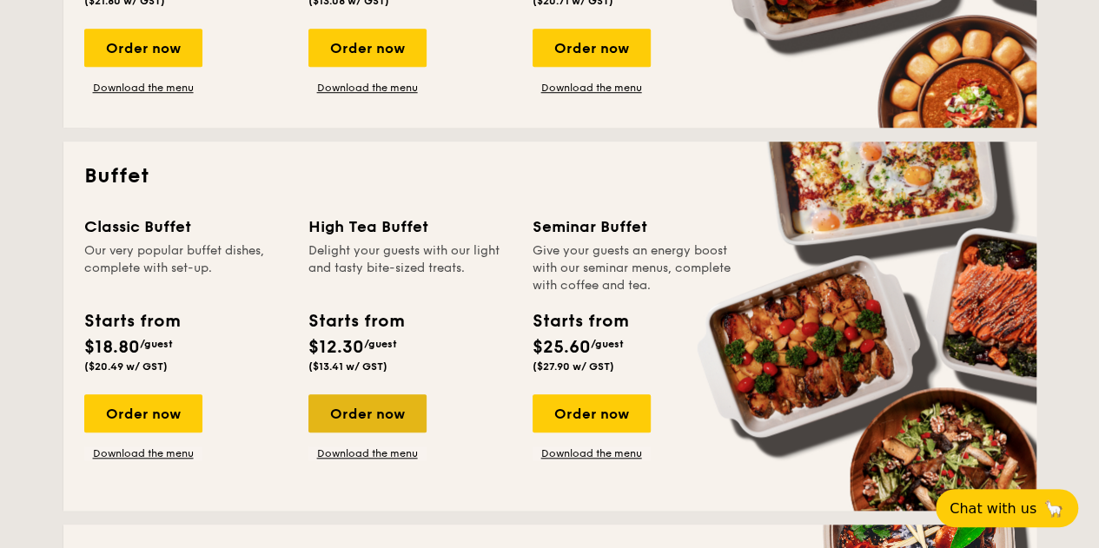
click at [354, 408] on div "Order now" at bounding box center [367, 413] width 118 height 38
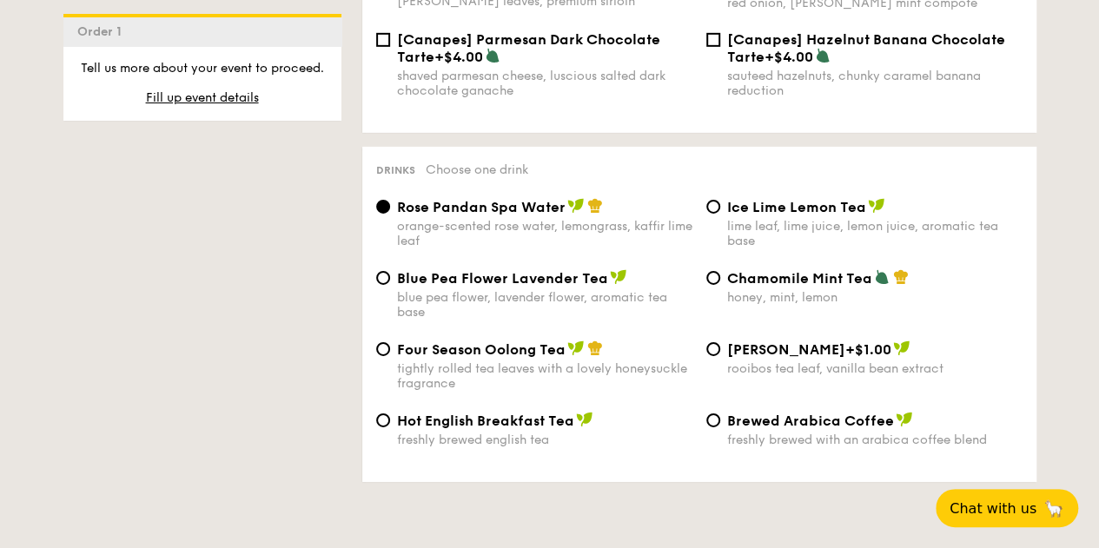
scroll to position [2780, 0]
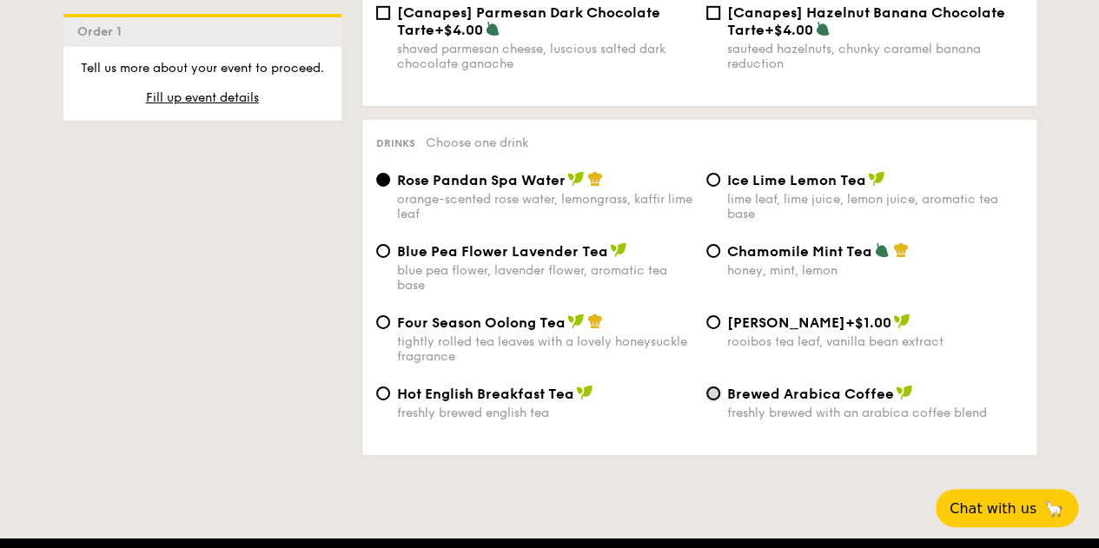
click at [714, 392] on input "Brewed Arabica Coffee freshly brewed with an arabica coffee blend" at bounding box center [713, 394] width 14 height 14
radio input "true"
drag, startPoint x: 730, startPoint y: 390, endPoint x: 888, endPoint y: 395, distance: 158.2
click at [888, 395] on span "Brewed Arabica Coffee" at bounding box center [810, 394] width 167 height 17
copy span "Brewed Arabica Coffee"
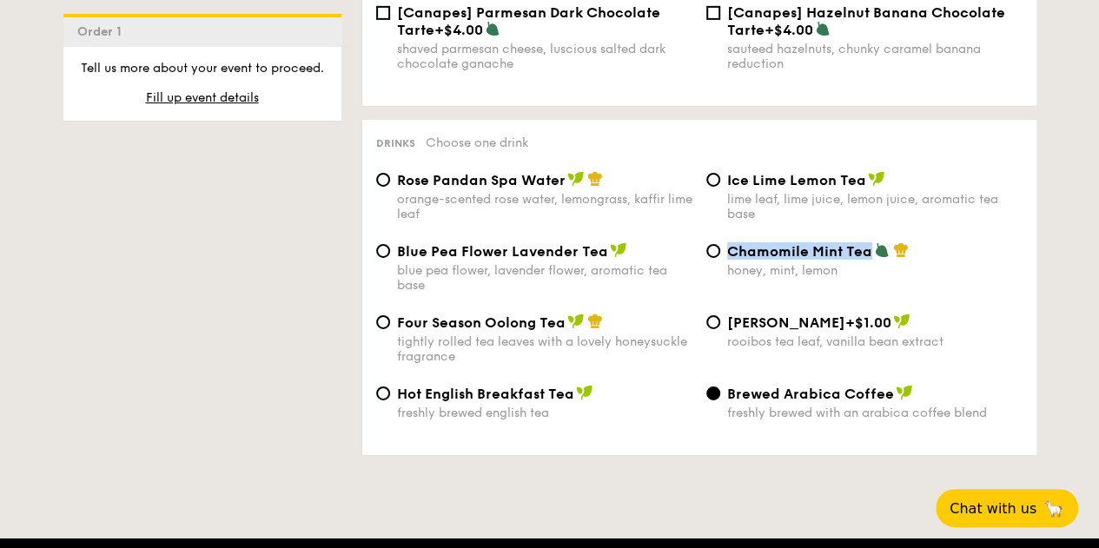
drag, startPoint x: 730, startPoint y: 248, endPoint x: 869, endPoint y: 248, distance: 139.0
click at [869, 248] on div "Chamomile Mint Tea" at bounding box center [874, 250] width 295 height 17
copy span "Chamomile Mint Tea"
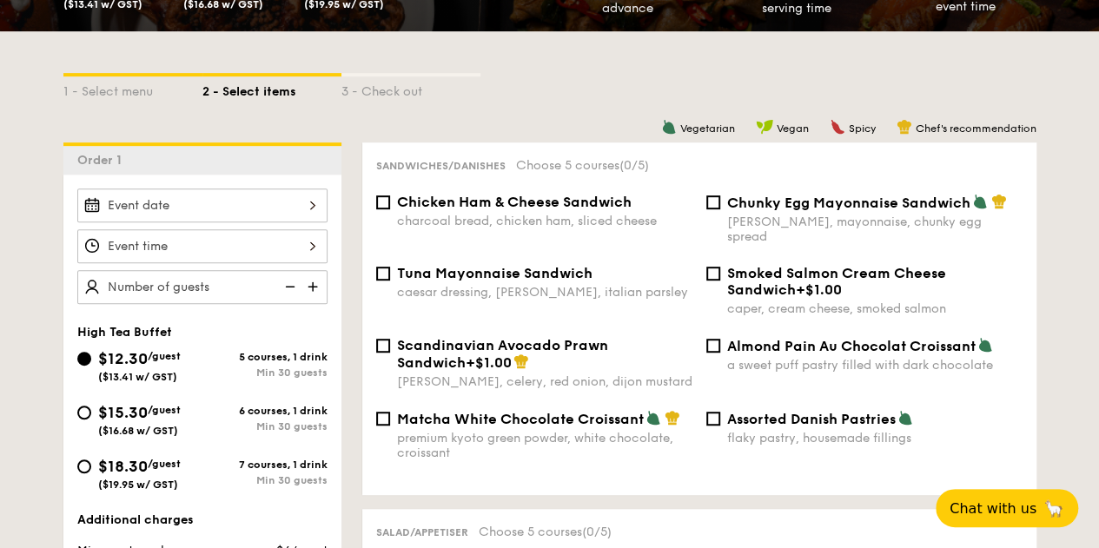
scroll to position [347, 0]
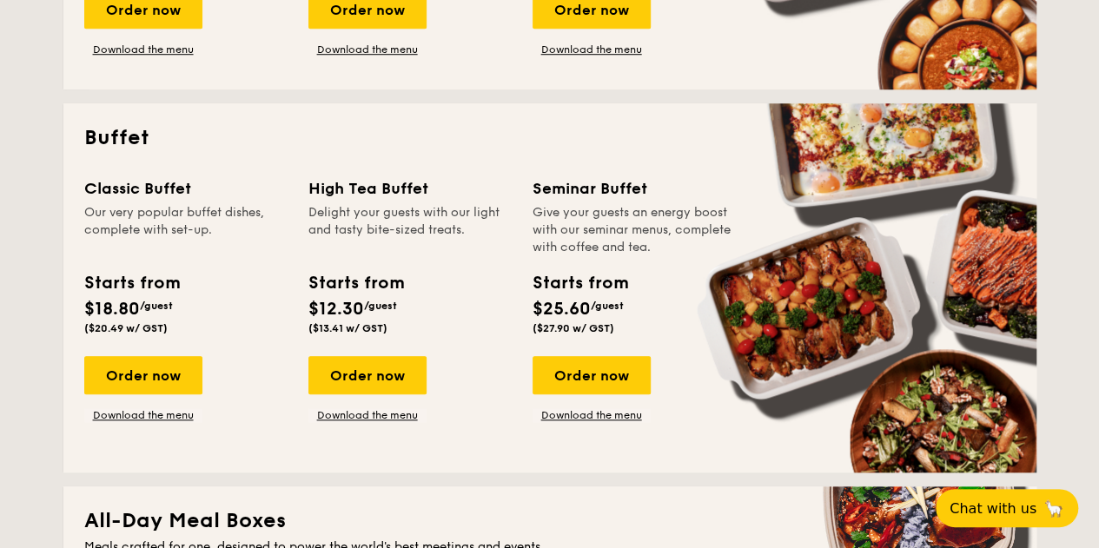
scroll to position [721, 0]
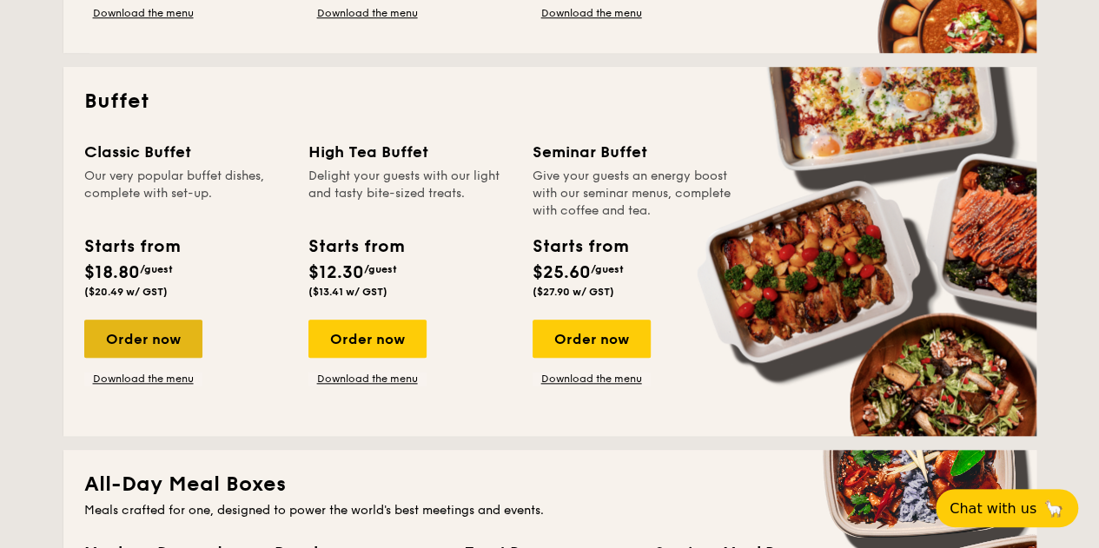
click at [155, 331] on div "Order now" at bounding box center [143, 339] width 118 height 38
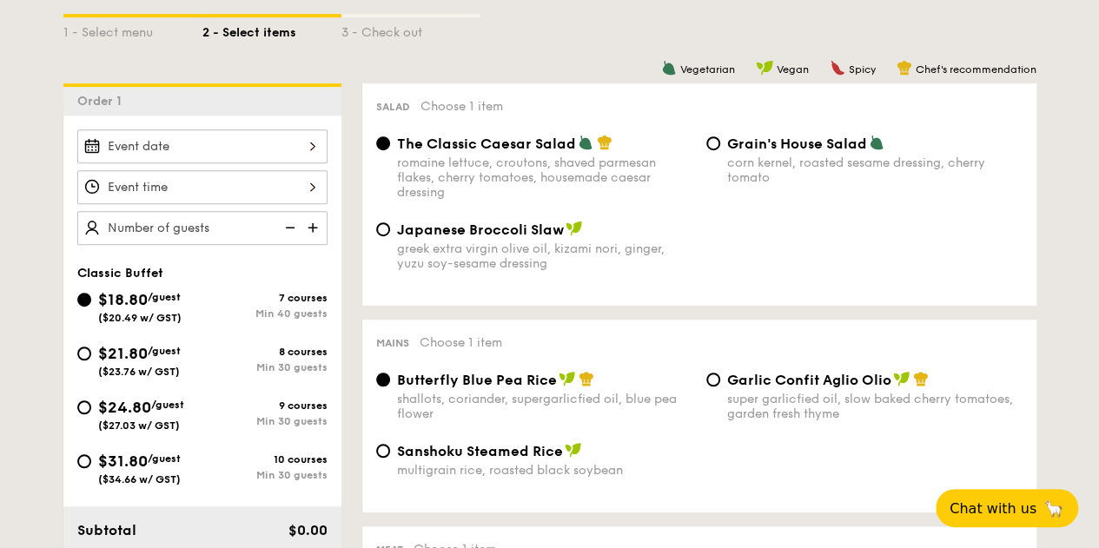
scroll to position [434, 0]
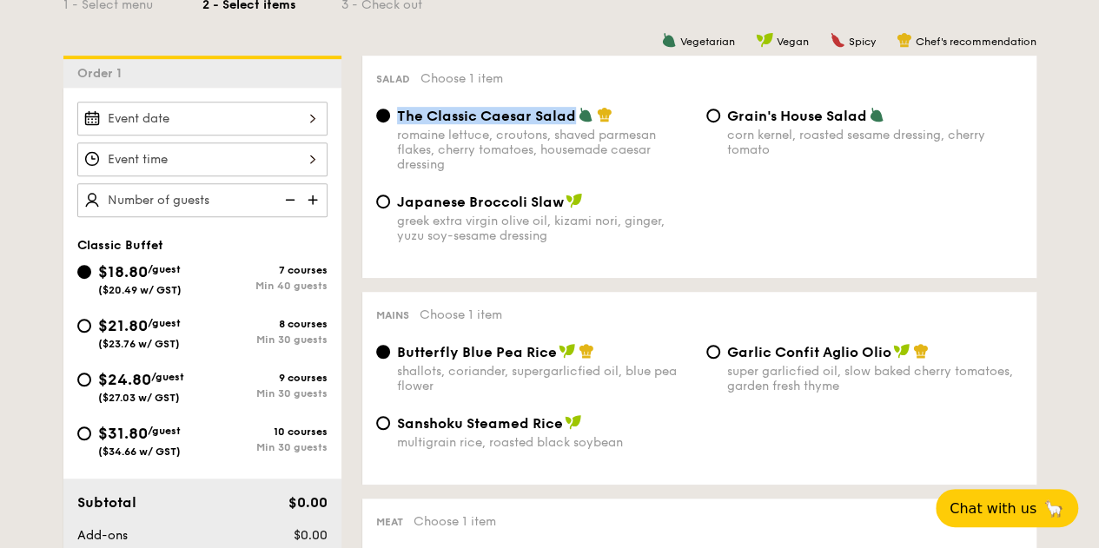
drag, startPoint x: 398, startPoint y: 116, endPoint x: 575, endPoint y: 116, distance: 177.2
click at [575, 116] on div "The Classic Caesar Salad" at bounding box center [544, 115] width 295 height 17
copy span "The Classic Caesar Salad"
drag, startPoint x: 410, startPoint y: 425, endPoint x: 462, endPoint y: 425, distance: 52.1
click at [462, 425] on span "Sanshoku Steamed Rice" at bounding box center [480, 423] width 166 height 17
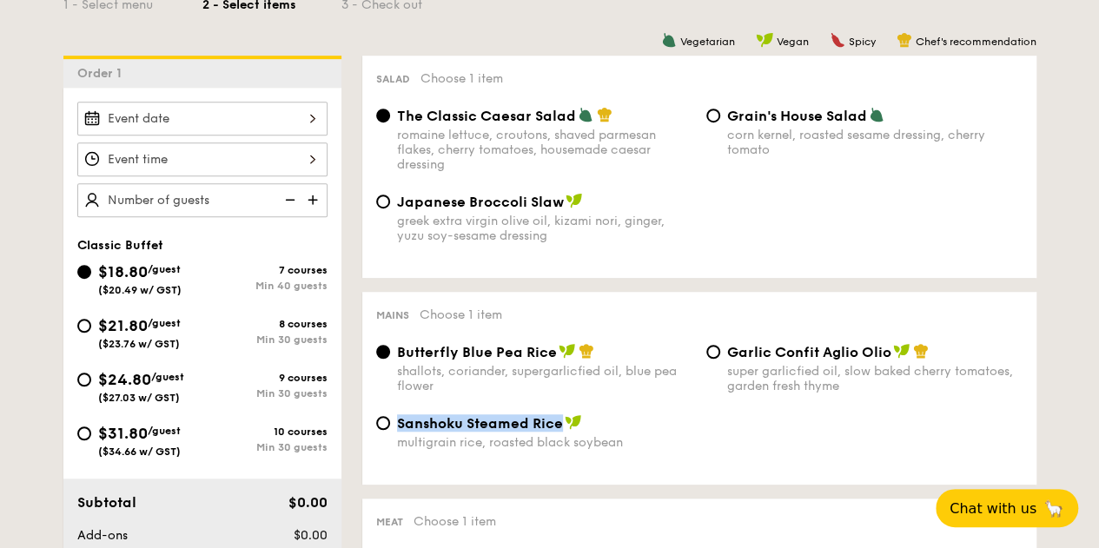
drag, startPoint x: 396, startPoint y: 428, endPoint x: 558, endPoint y: 434, distance: 161.7
click at [558, 432] on span "Sanshoku Steamed Rice" at bounding box center [480, 423] width 166 height 17
copy span "Sanshoku Steamed Rice"
drag, startPoint x: 399, startPoint y: 352, endPoint x: 551, endPoint y: 359, distance: 152.2
click at [551, 359] on span "Butterfly Blue Pea Rice" at bounding box center [477, 352] width 160 height 17
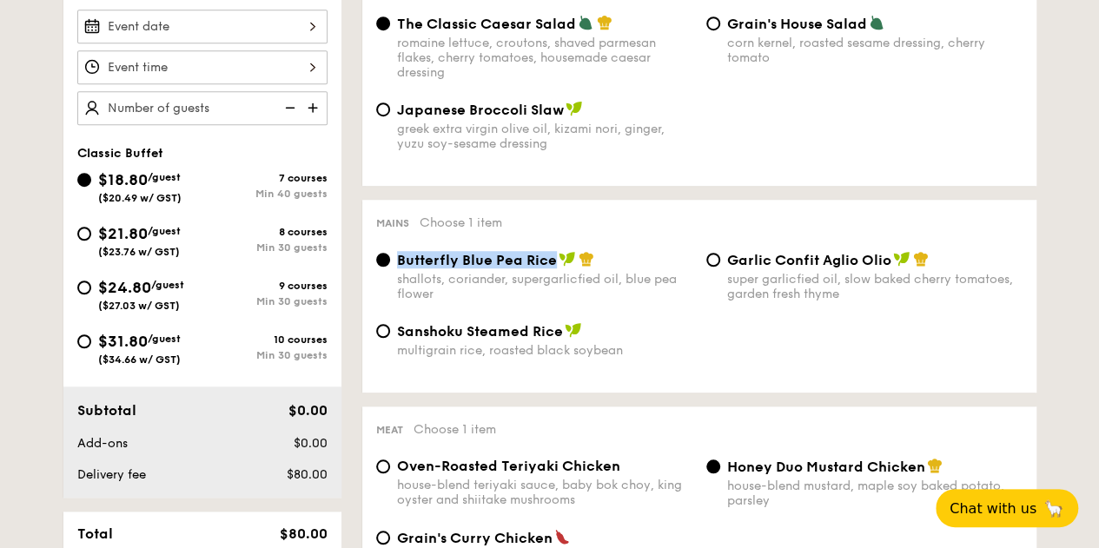
scroll to position [608, 0]
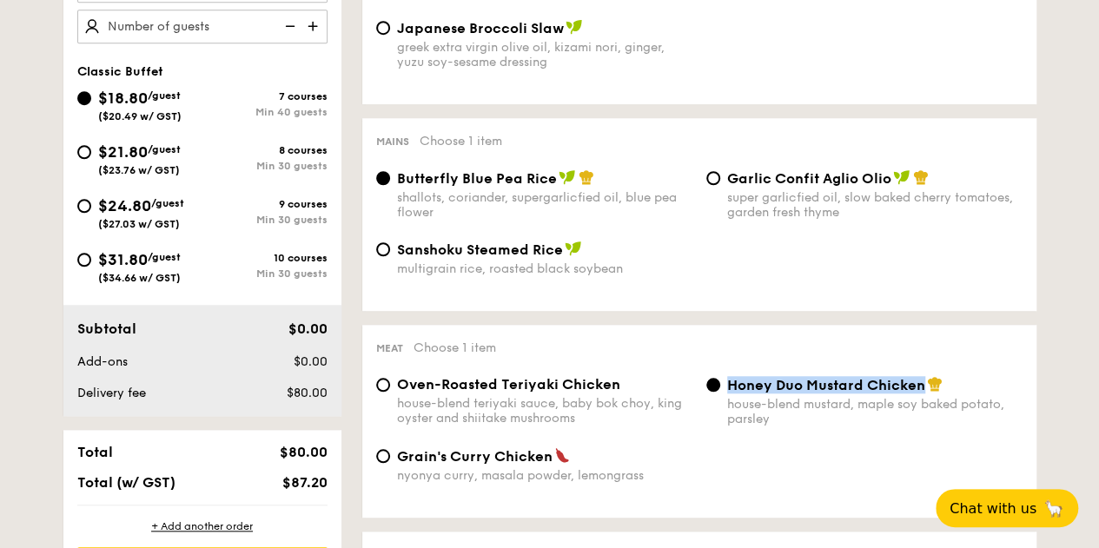
drag, startPoint x: 729, startPoint y: 390, endPoint x: 923, endPoint y: 394, distance: 193.7
click at [923, 394] on span "Honey Duo Mustard Chicken" at bounding box center [826, 385] width 198 height 17
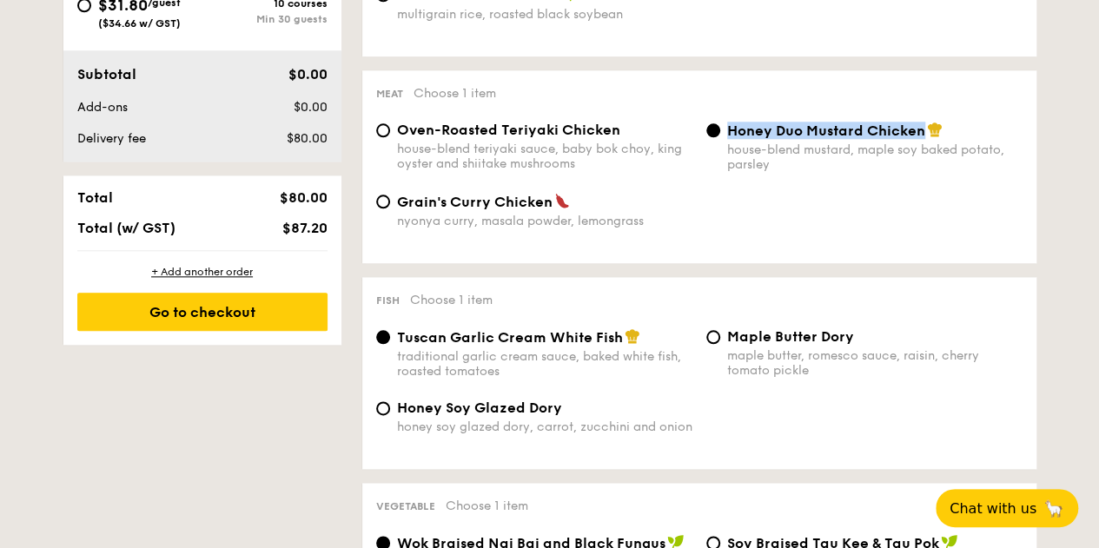
scroll to position [869, 0]
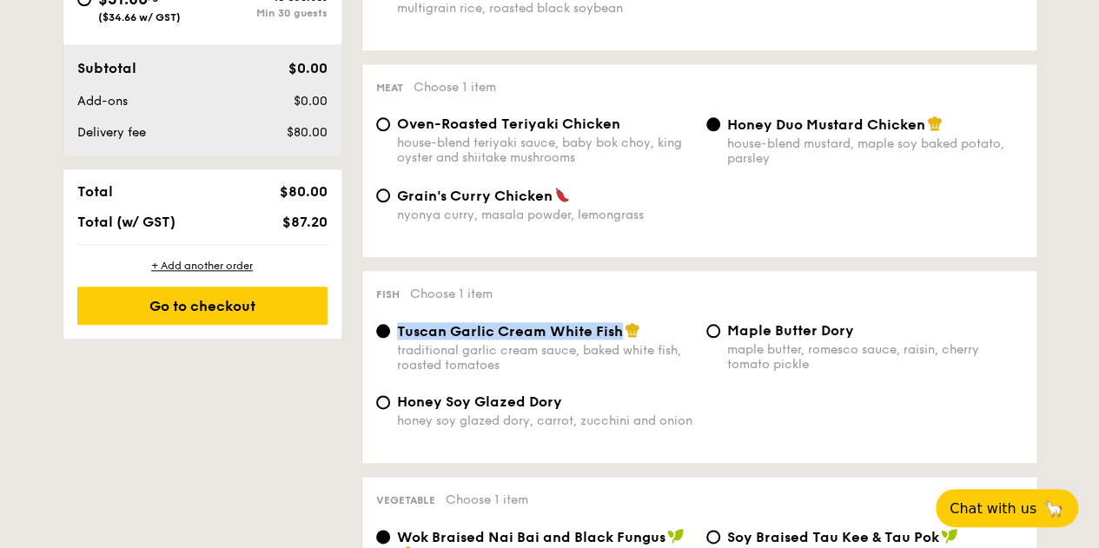
drag, startPoint x: 400, startPoint y: 336, endPoint x: 619, endPoint y: 337, distance: 219.8
click at [619, 337] on span "Tuscan Garlic Cream White Fish" at bounding box center [510, 331] width 226 height 17
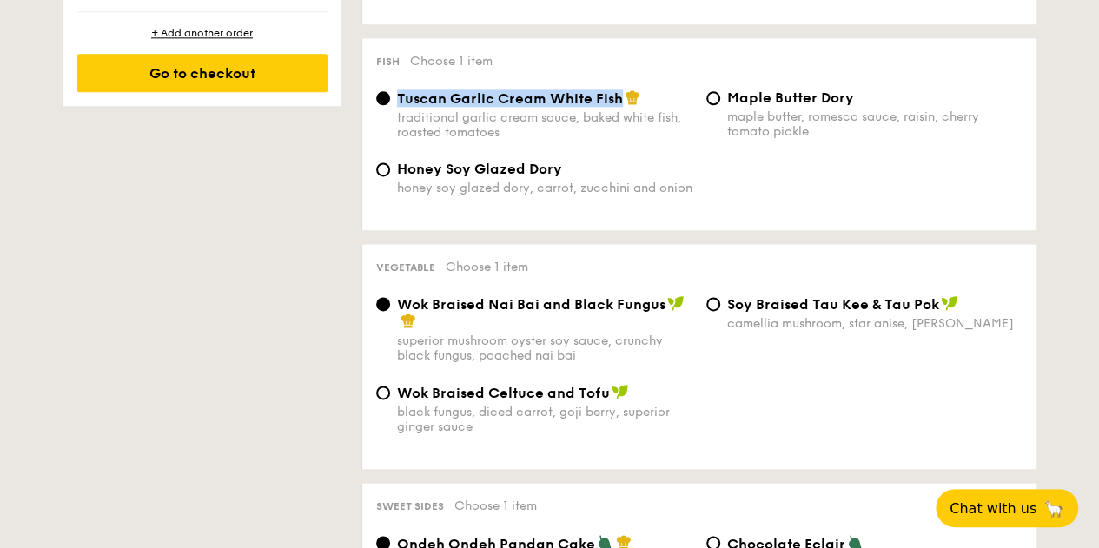
scroll to position [1129, 0]
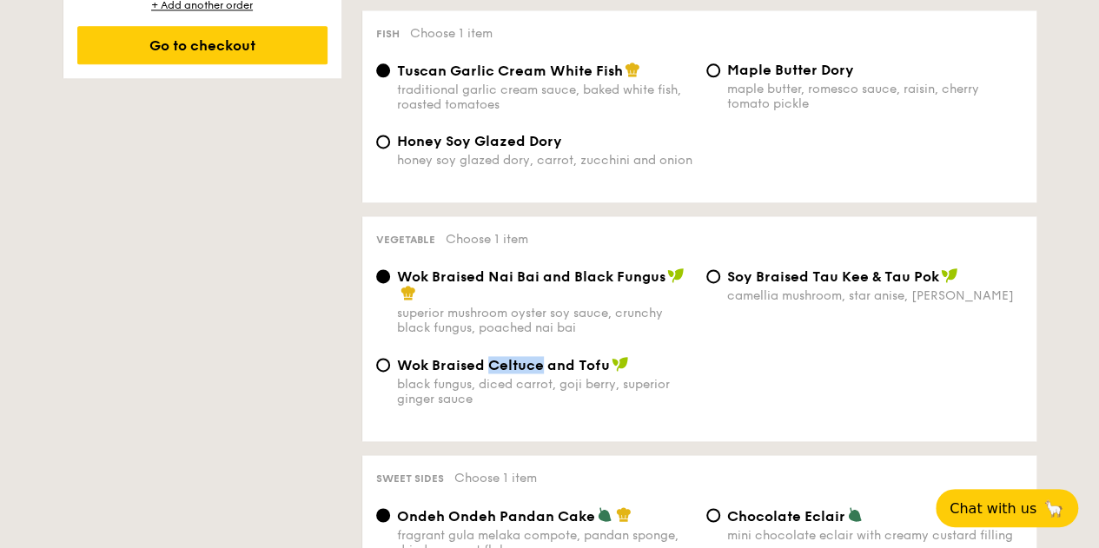
drag, startPoint x: 486, startPoint y: 374, endPoint x: 539, endPoint y: 374, distance: 53.0
click at [539, 374] on span "Wok Braised Celtuce and Tofu" at bounding box center [503, 365] width 213 height 17
drag, startPoint x: 488, startPoint y: 282, endPoint x: 539, endPoint y: 288, distance: 51.5
click at [539, 285] on span "Wok Braised Nai Bai and Black Fungus" at bounding box center [531, 276] width 268 height 17
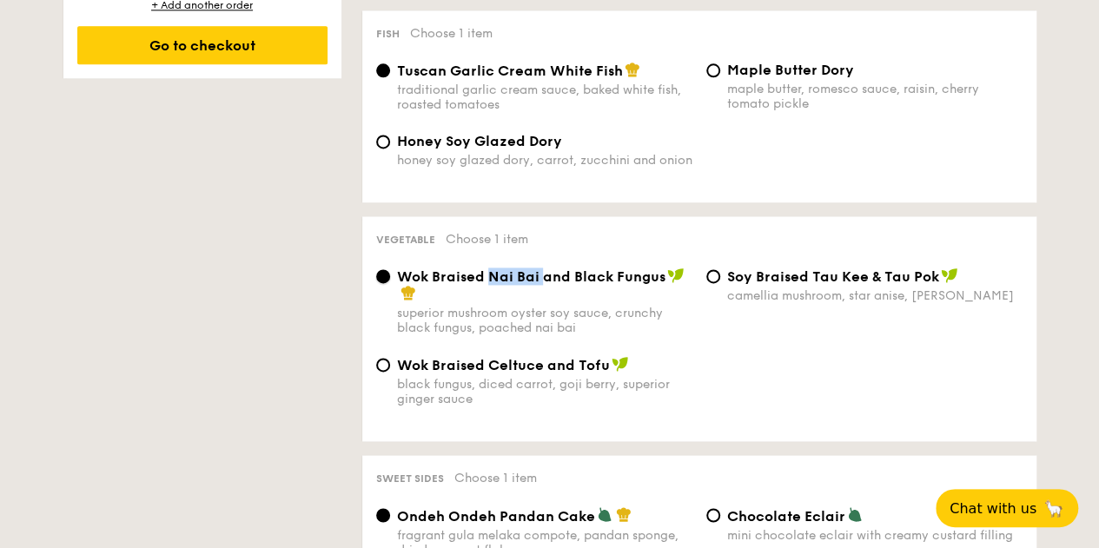
click at [390, 283] on input "Wok Braised Nai Bai and Black Fungus superior mushroom oyster soy sauce, crunch…" at bounding box center [383, 276] width 14 height 14
drag, startPoint x: 538, startPoint y: 287, endPoint x: 490, endPoint y: 288, distance: 47.8
click at [490, 285] on span "Wok Braised Nai Bai and Black Fungus" at bounding box center [531, 276] width 268 height 17
drag, startPoint x: 400, startPoint y: 372, endPoint x: 603, endPoint y: 378, distance: 203.4
click at [603, 374] on span "Wok Braised Celtuce and Tofu" at bounding box center [503, 365] width 213 height 17
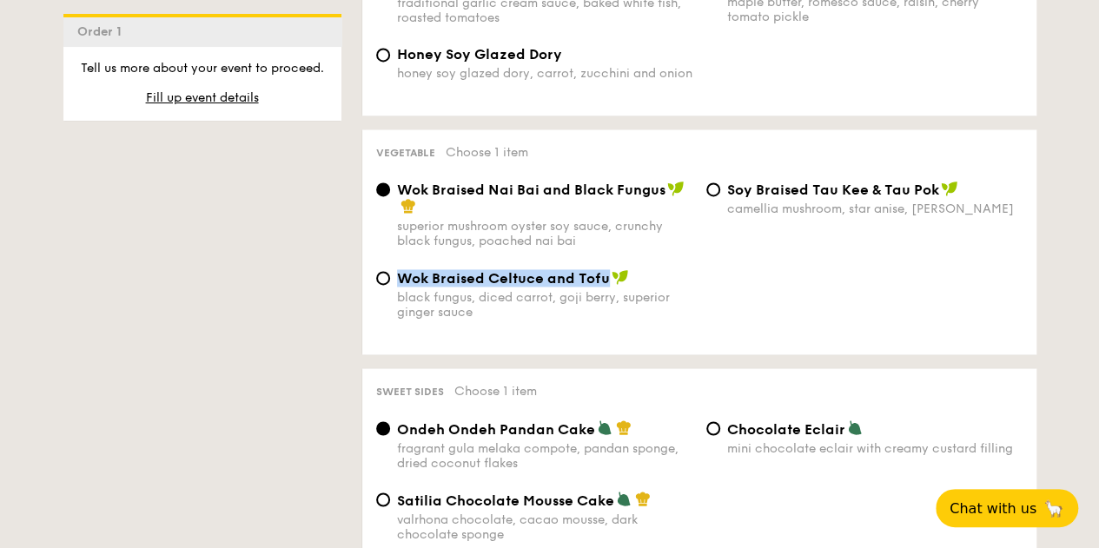
scroll to position [1303, 0]
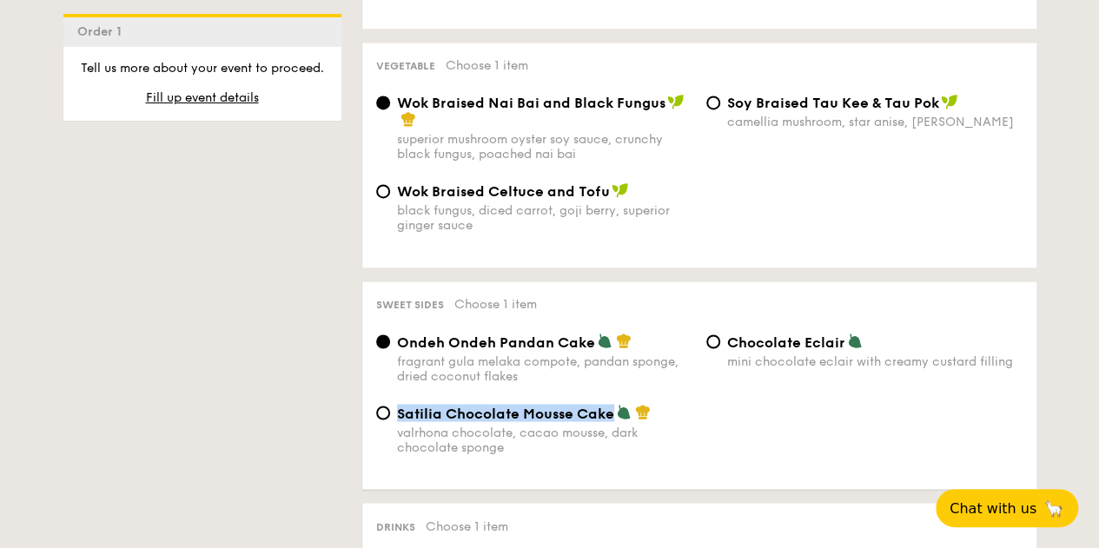
drag, startPoint x: 397, startPoint y: 425, endPoint x: 610, endPoint y: 425, distance: 212.8
click at [610, 421] on span "Satilia Chocolate Mousse Cake" at bounding box center [505, 413] width 217 height 17
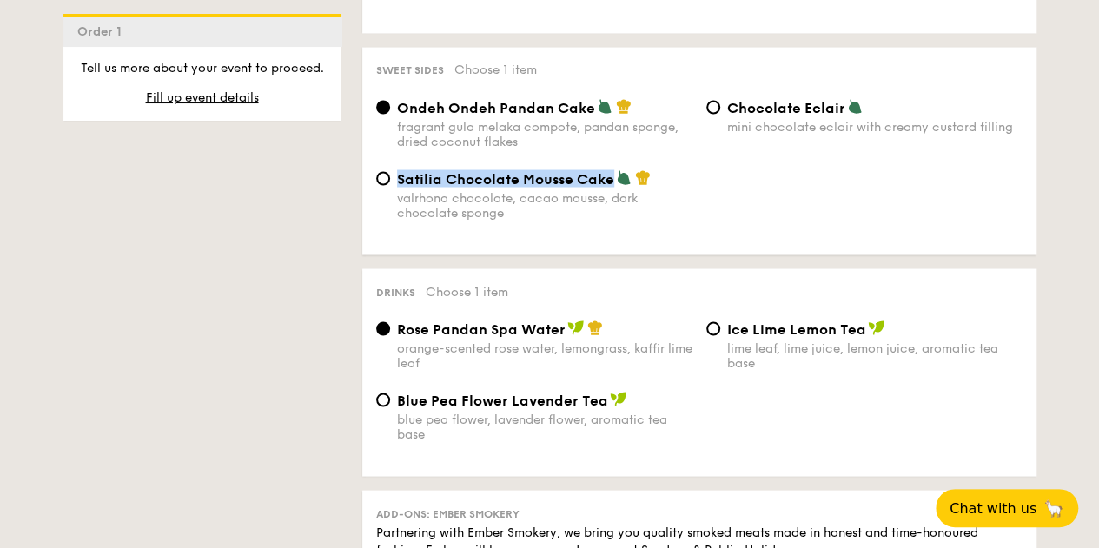
scroll to position [1564, 0]
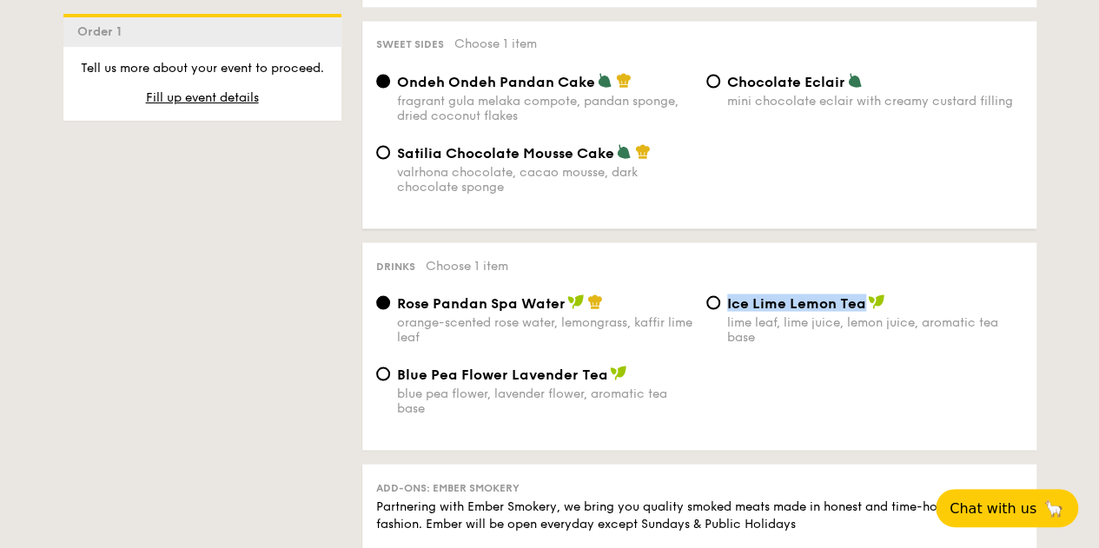
drag, startPoint x: 726, startPoint y: 314, endPoint x: 860, endPoint y: 312, distance: 133.8
click at [860, 311] on span "Ice Lime Lemon Tea" at bounding box center [796, 302] width 139 height 17
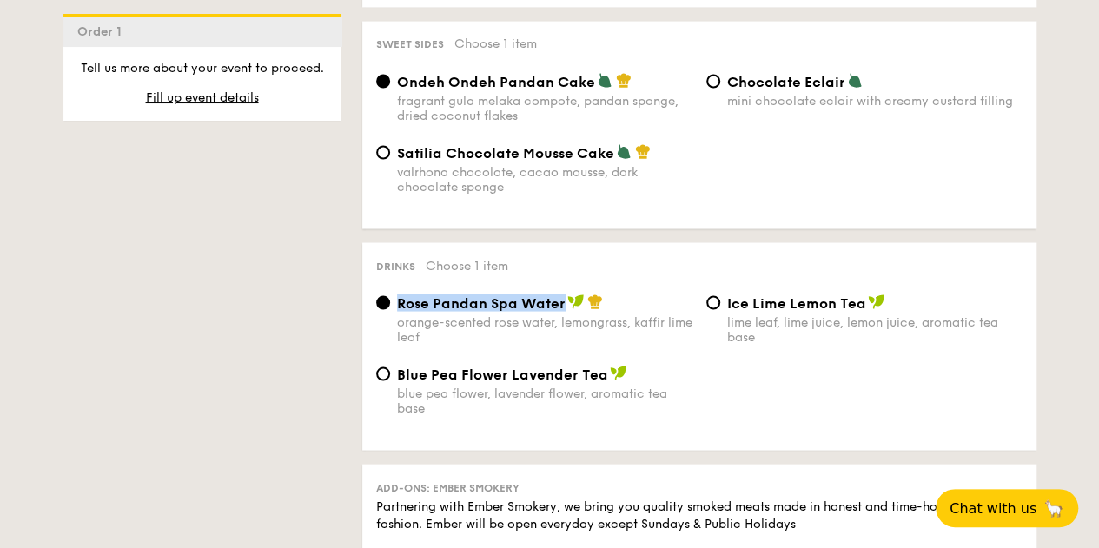
drag, startPoint x: 396, startPoint y: 313, endPoint x: 561, endPoint y: 310, distance: 165.1
click at [561, 310] on span "Rose Pandan Spa Water" at bounding box center [481, 302] width 169 height 17
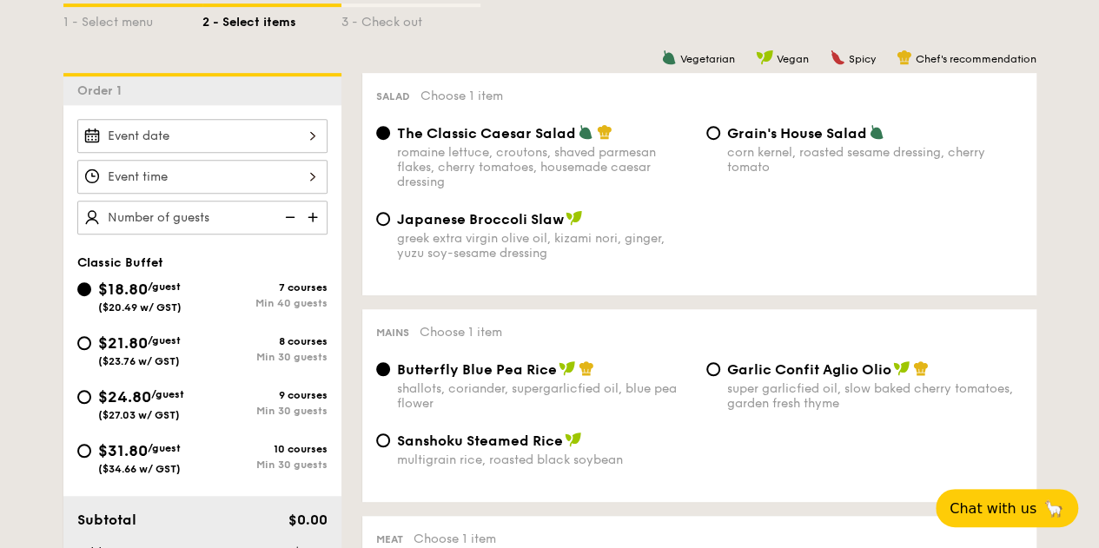
scroll to position [347, 0]
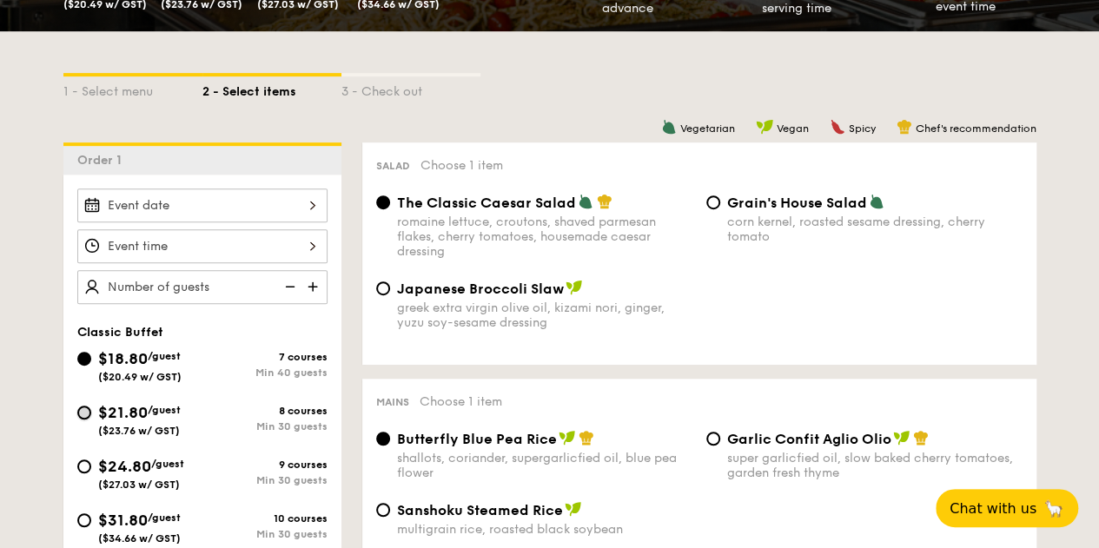
click at [83, 412] on input "$21.80 /guest ($23.76 w/ GST) 8 courses Min 30 guests" at bounding box center [84, 413] width 14 height 14
radio input "true"
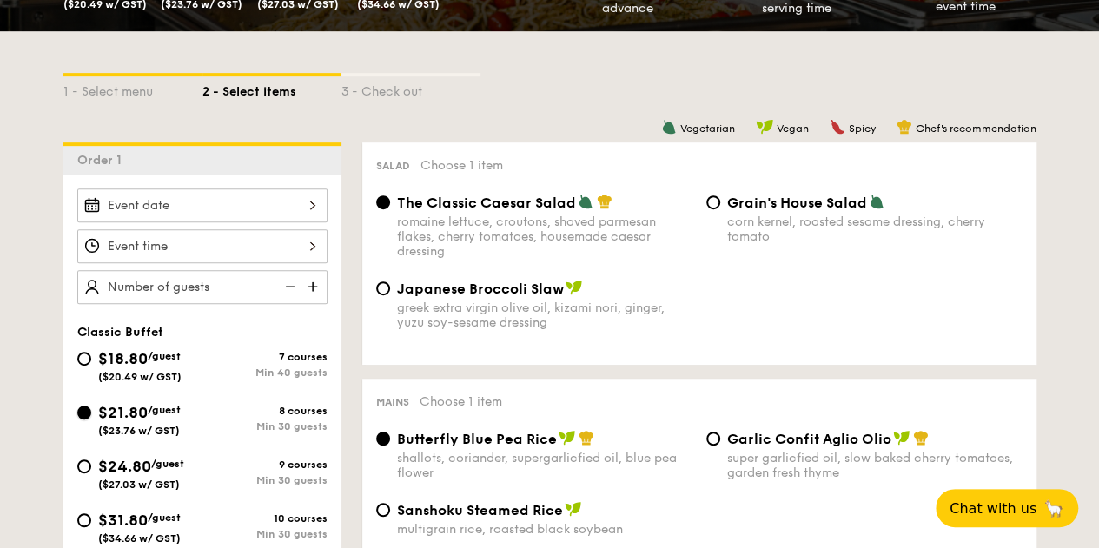
radio input "true"
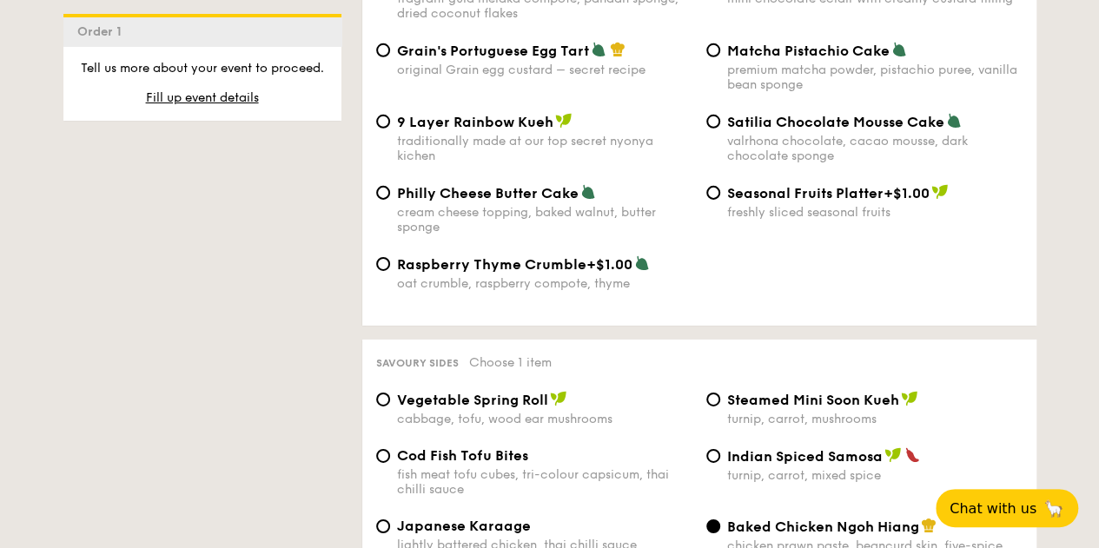
scroll to position [2432, 0]
